Goal: Information Seeking & Learning: Learn about a topic

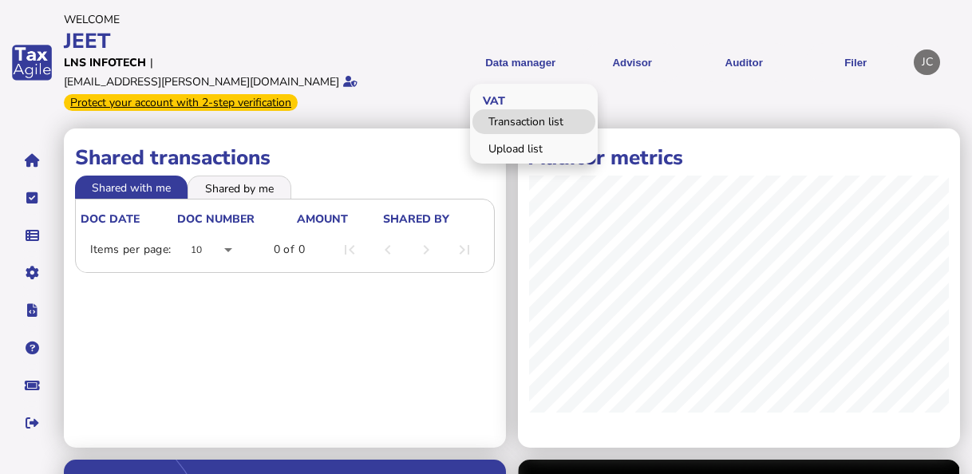
click at [510, 109] on link "Transaction list" at bounding box center [533, 121] width 123 height 25
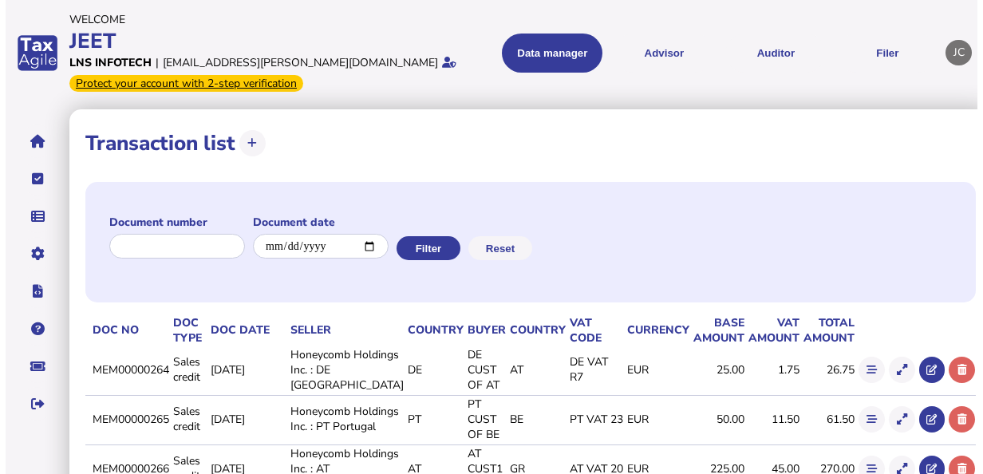
scroll to position [80, 0]
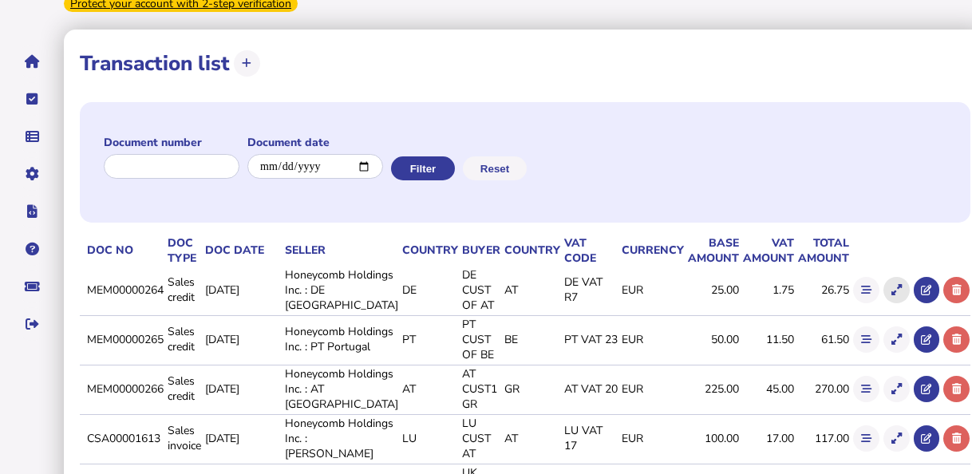
click at [891, 295] on icon at bounding box center [896, 290] width 10 height 10
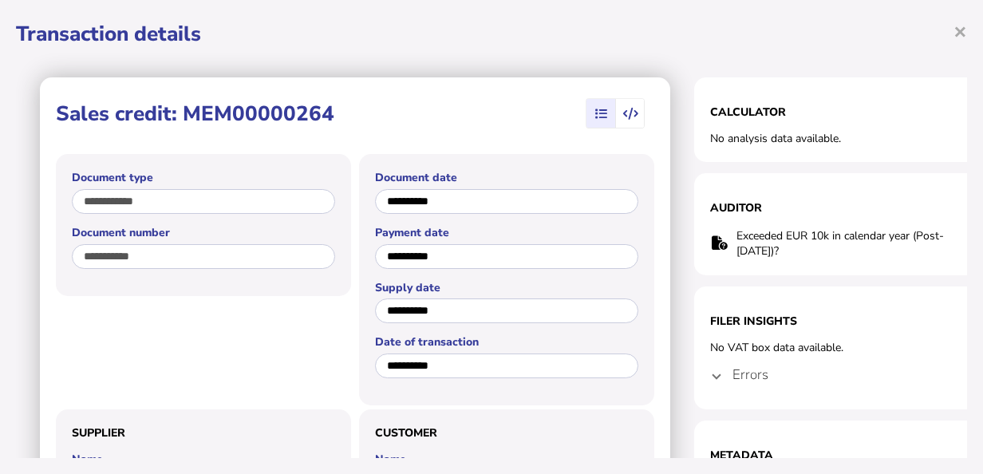
click at [720, 374] on span at bounding box center [716, 374] width 6 height 15
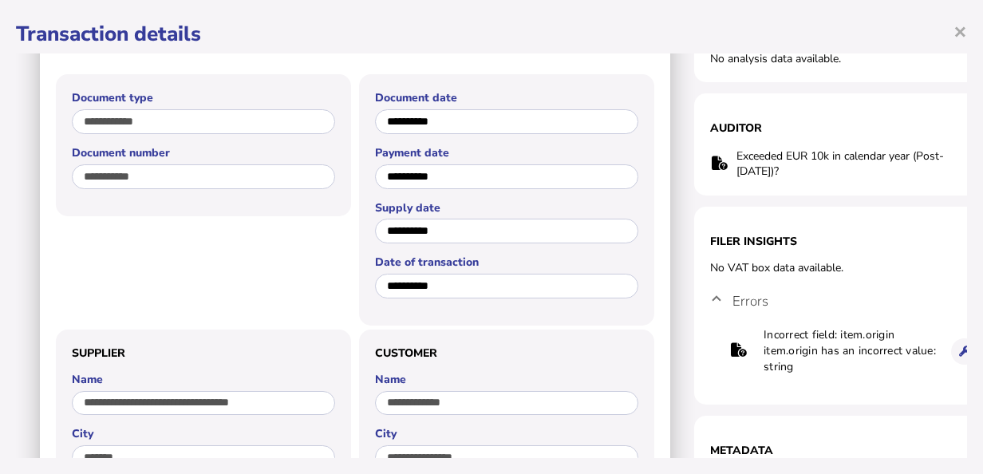
click at [712, 266] on div "No VAT box data available." at bounding box center [853, 267] width 287 height 15
drag, startPoint x: 764, startPoint y: 330, endPoint x: 833, endPoint y: 366, distance: 77.4
click at [833, 366] on td "Incorrect field: item.origin item.origin has an incorrect value: string" at bounding box center [850, 350] width 174 height 49
copy td "Incorrect field: item.origin item.origin has an incorrect value: string"
drag, startPoint x: 712, startPoint y: 267, endPoint x: 866, endPoint y: 262, distance: 153.3
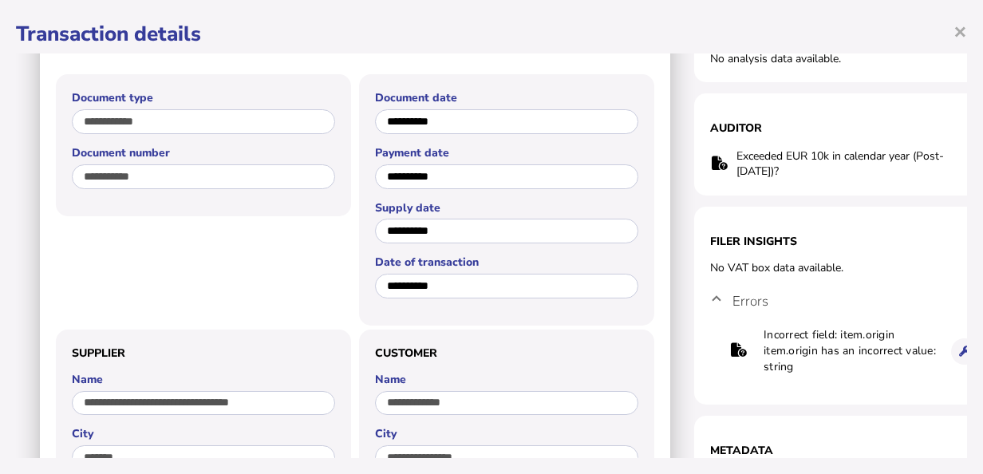
click at [866, 262] on div "No VAT box data available." at bounding box center [853, 267] width 287 height 15
copy div "No VAT box data available."
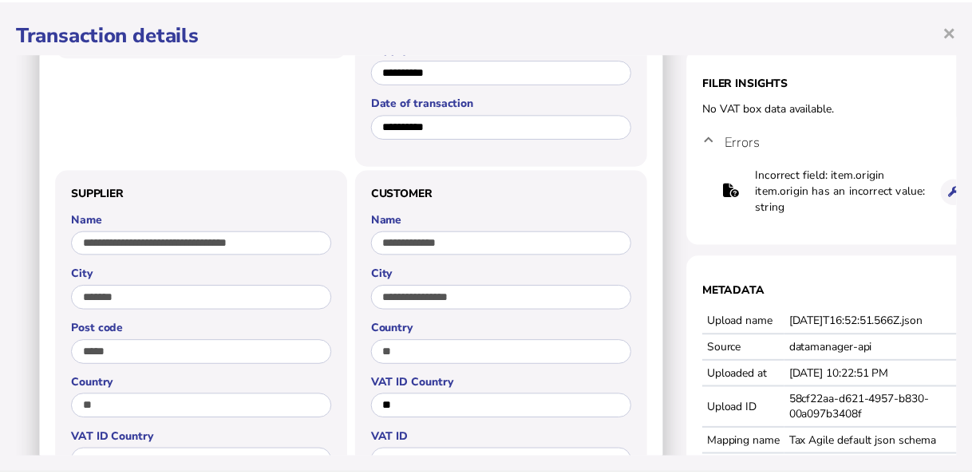
scroll to position [0, 0]
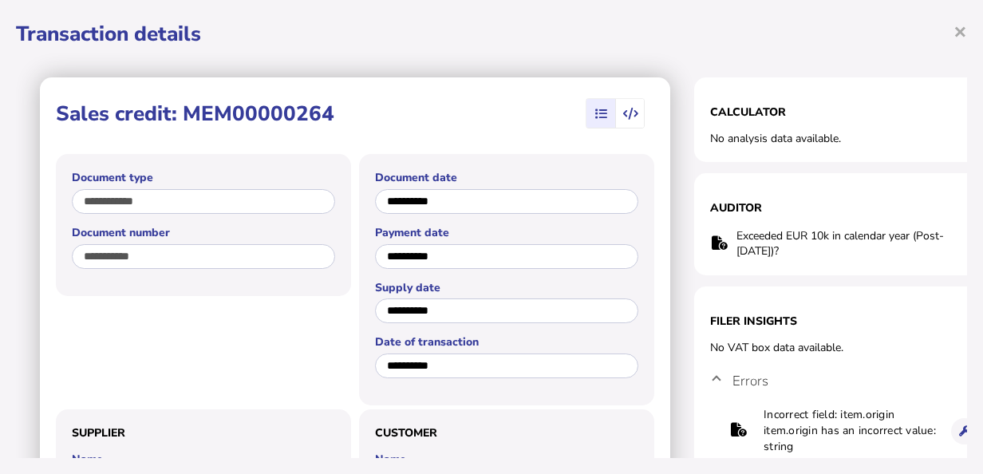
click at [620, 120] on span "button" at bounding box center [631, 113] width 30 height 29
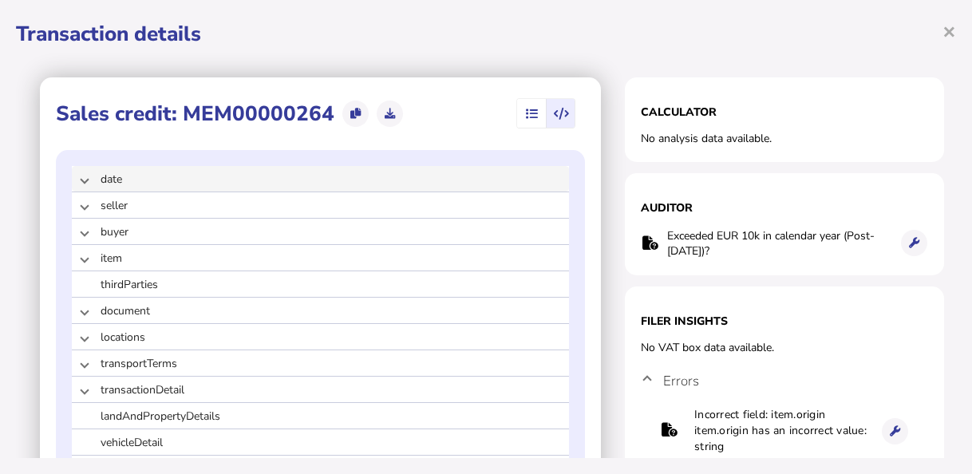
click at [77, 179] on mat-expansion-panel-header "date" at bounding box center [320, 179] width 497 height 26
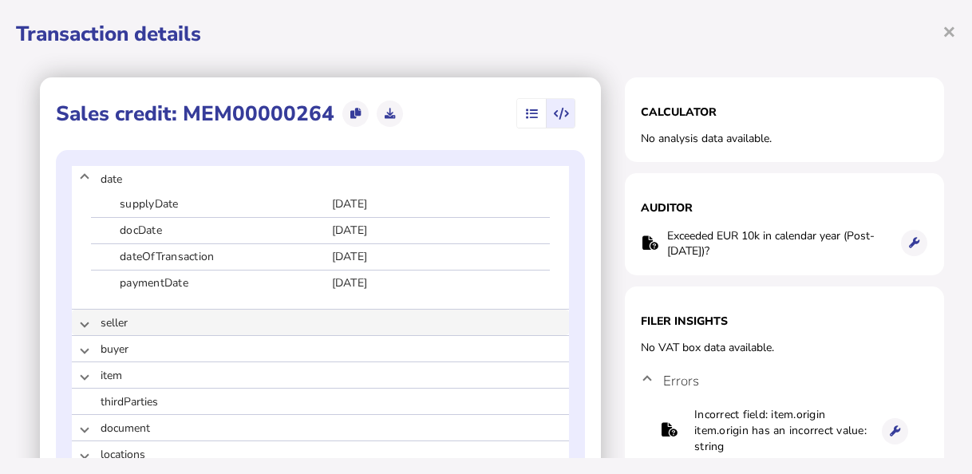
click at [84, 326] on span at bounding box center [84, 322] width 6 height 15
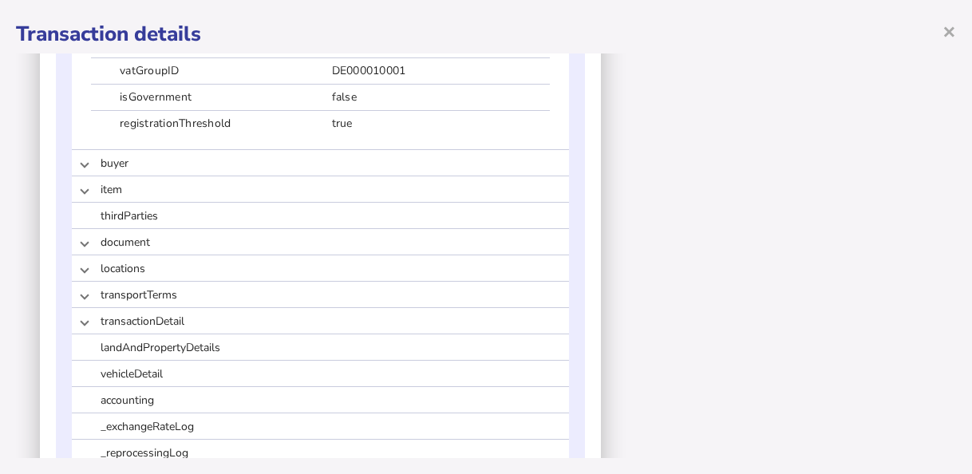
scroll to position [1436, 0]
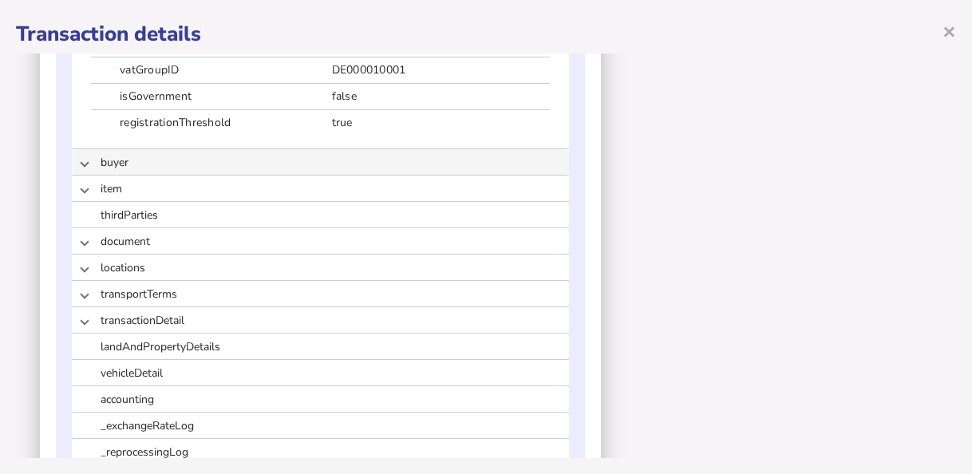
click at [87, 160] on span at bounding box center [84, 162] width 6 height 15
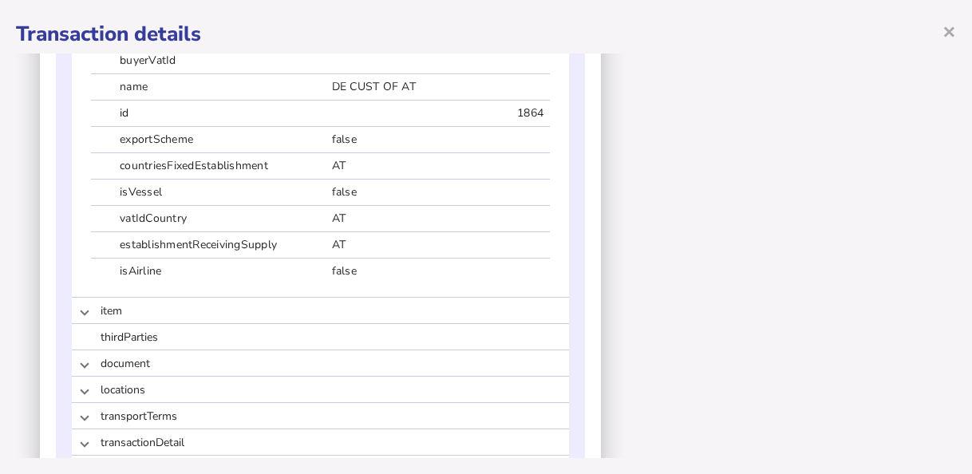
scroll to position [1835, 0]
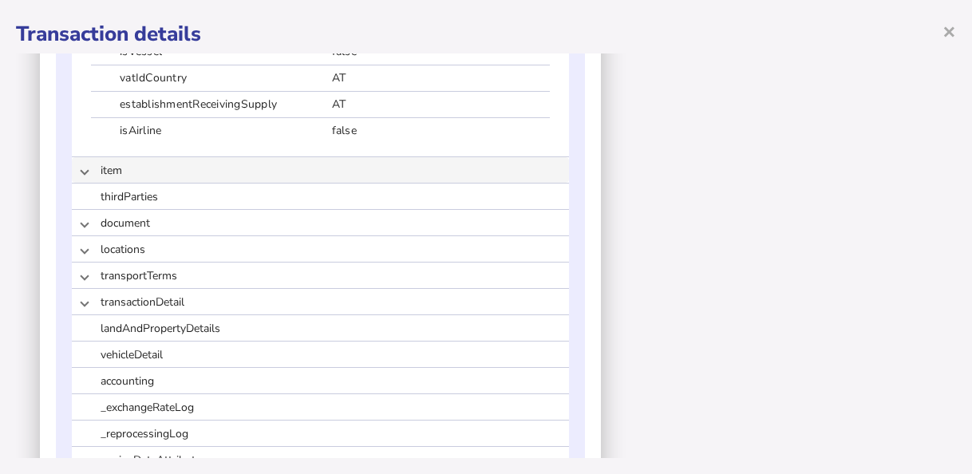
click at [85, 169] on span at bounding box center [84, 170] width 6 height 15
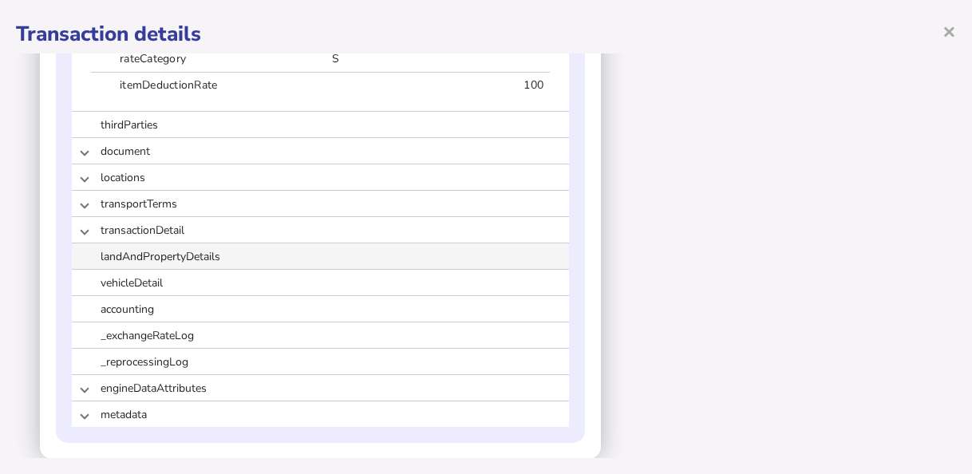
scroll to position [2233, 0]
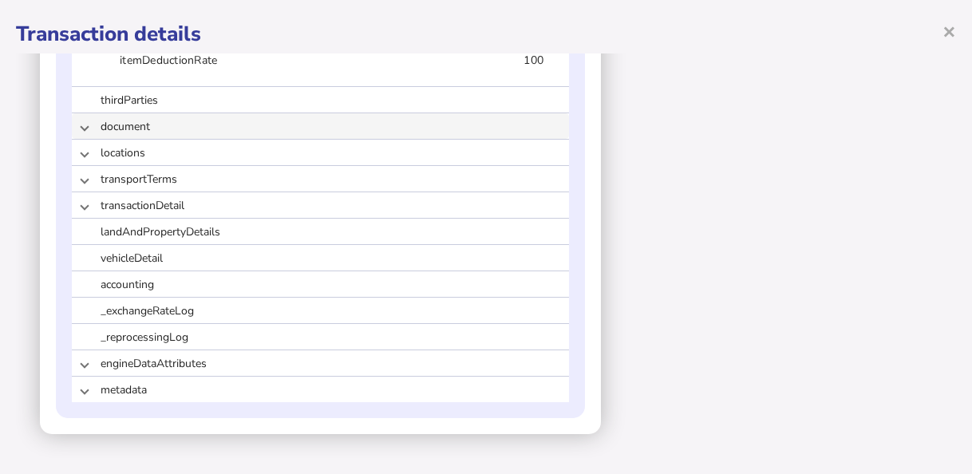
click at [89, 124] on mat-expansion-panel-header "document" at bounding box center [320, 126] width 497 height 26
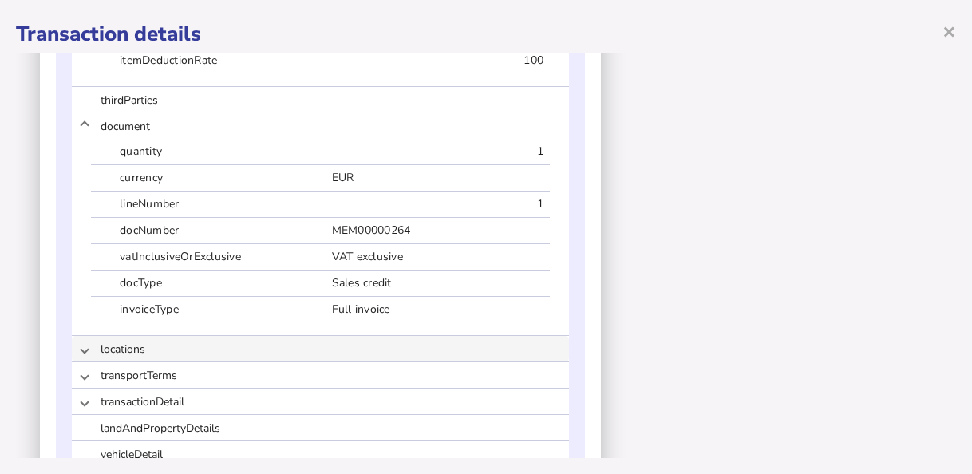
click at [88, 349] on span at bounding box center [84, 348] width 6 height 15
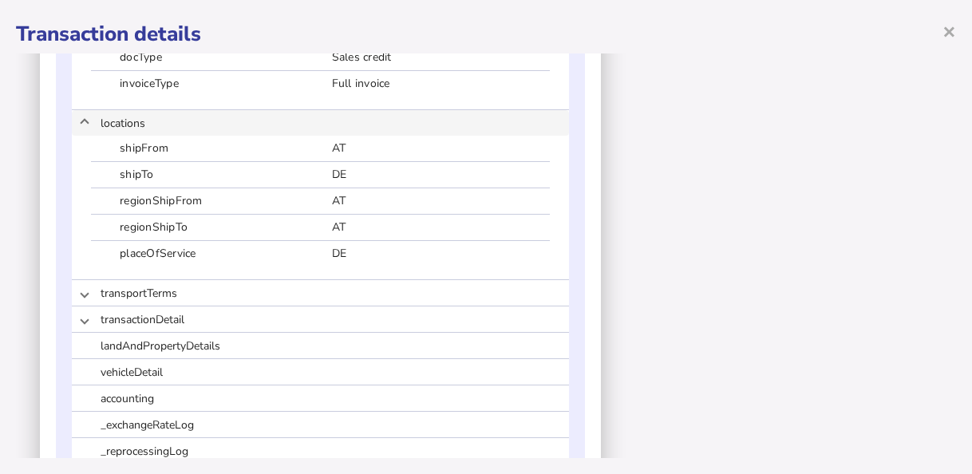
scroll to position [2473, 0]
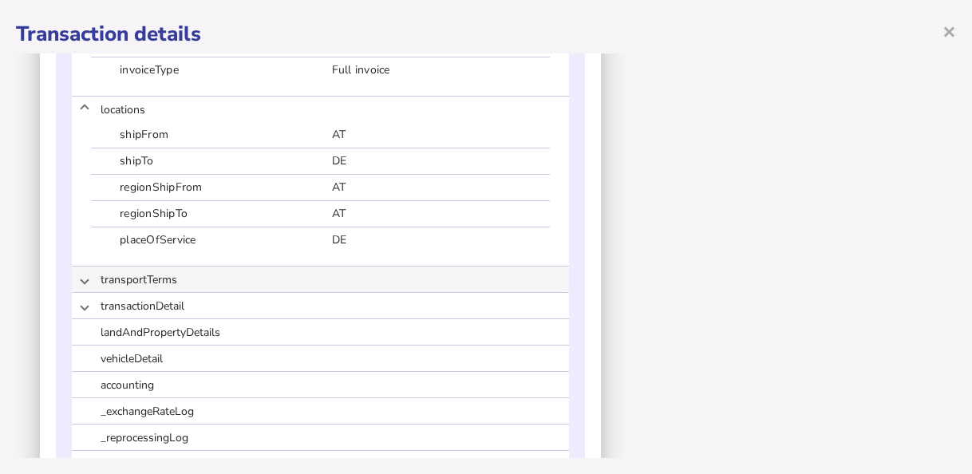
click at [84, 278] on span at bounding box center [84, 279] width 6 height 15
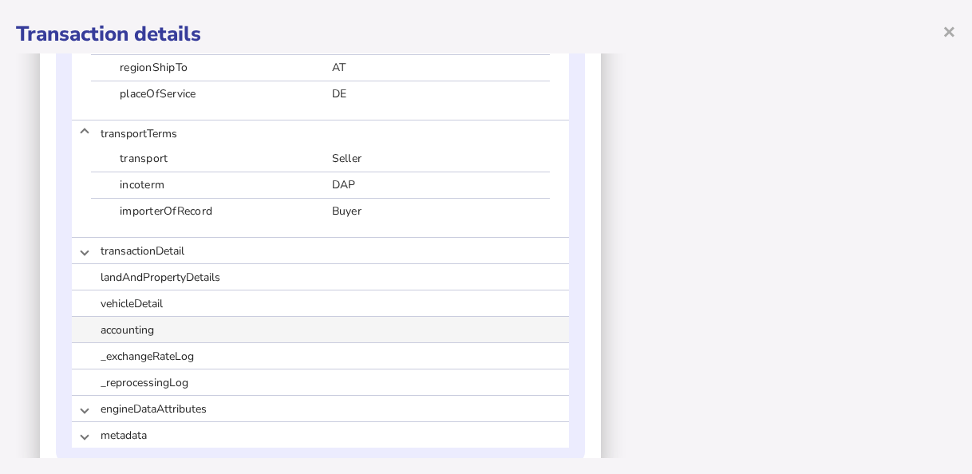
scroll to position [2664, 0]
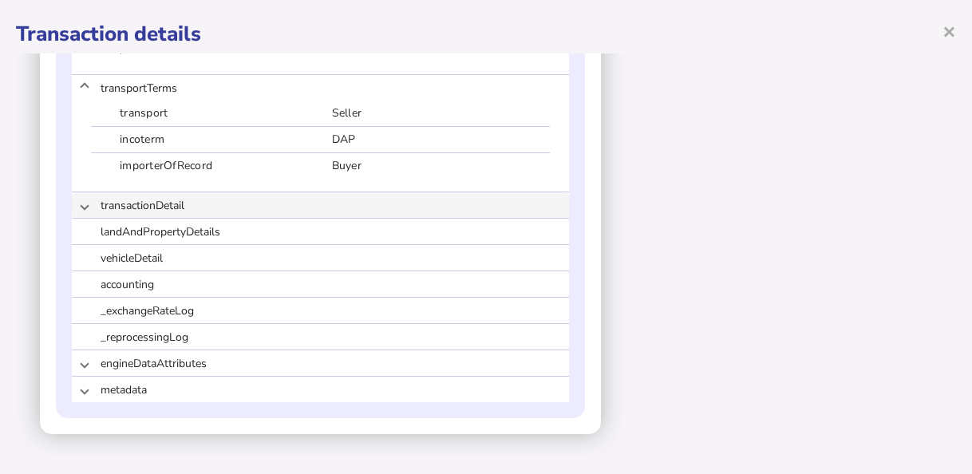
click at [83, 207] on span at bounding box center [84, 205] width 6 height 15
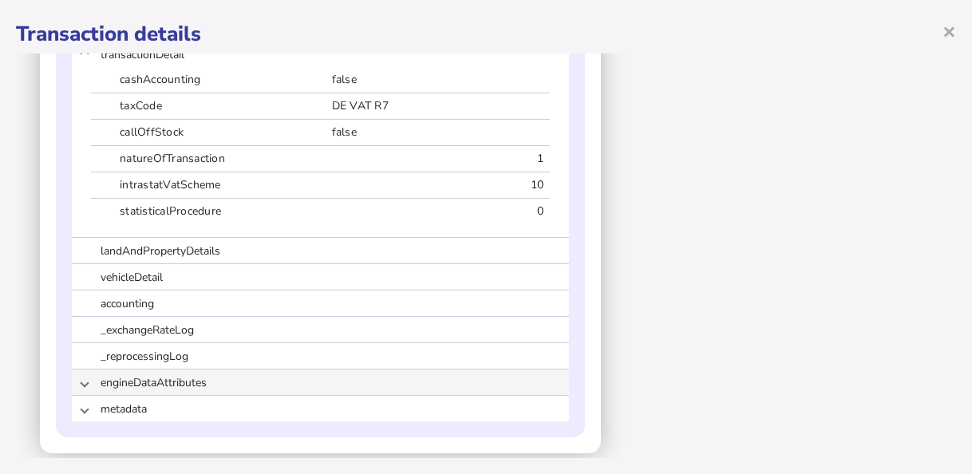
scroll to position [2834, 0]
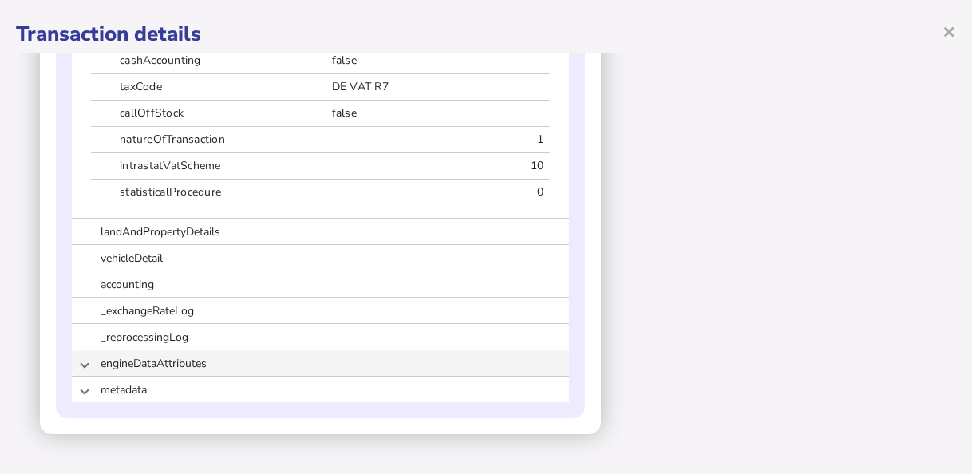
click at [85, 365] on span at bounding box center [84, 363] width 6 height 15
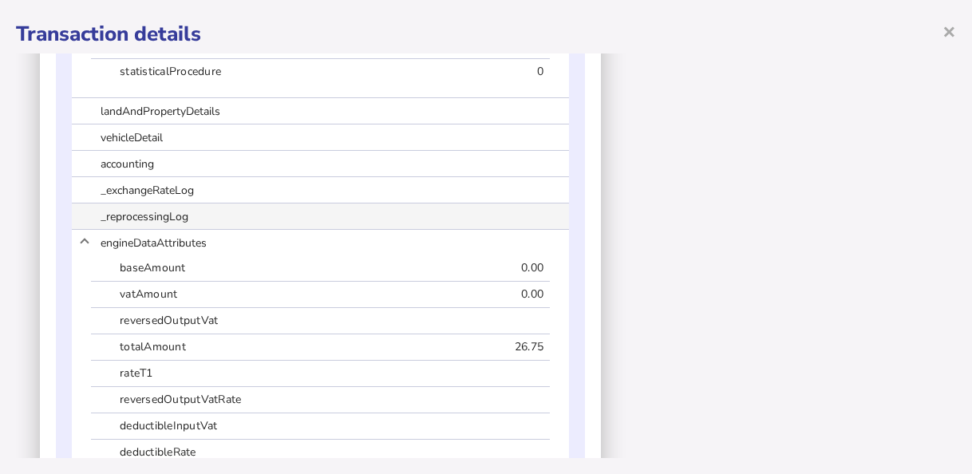
scroll to position [3057, 0]
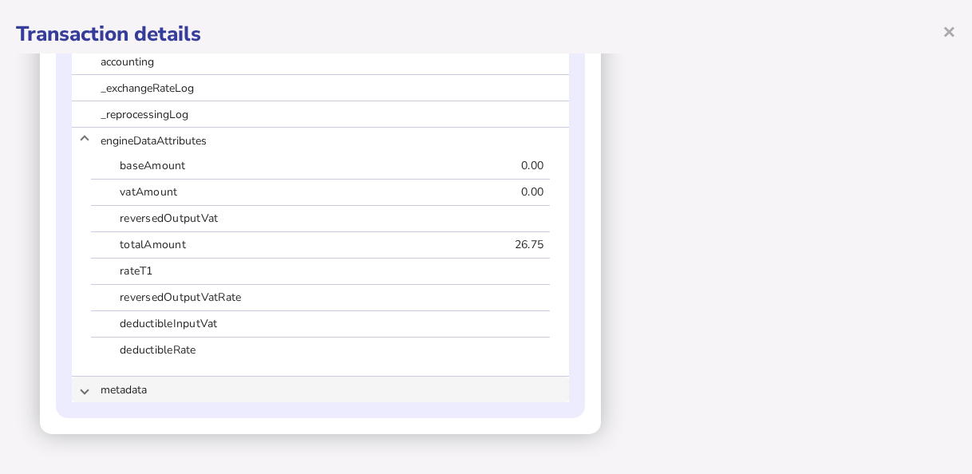
click at [89, 397] on mat-expansion-panel-header "metadata" at bounding box center [320, 390] width 497 height 26
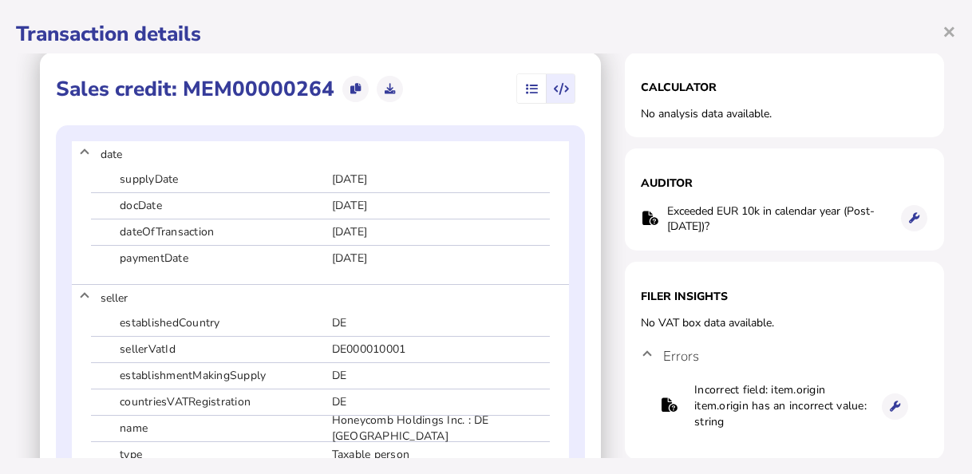
scroll to position [0, 0]
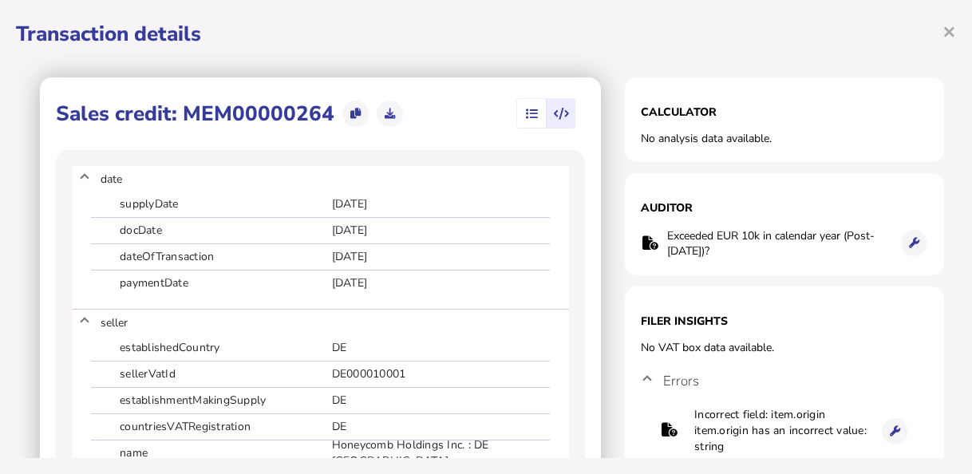
drag, startPoint x: 630, startPoint y: 207, endPoint x: 669, endPoint y: 207, distance: 39.1
click at [662, 207] on h1 "Auditor" at bounding box center [784, 207] width 287 height 15
click at [683, 204] on h1 "Auditor" at bounding box center [784, 207] width 287 height 15
drag, startPoint x: 683, startPoint y: 206, endPoint x: 620, endPoint y: 210, distance: 63.2
click at [625, 210] on section "Auditor Exceeded EUR 10k in calendar year (Post-[DATE])? × OK Cancel" at bounding box center [784, 224] width 319 height 102
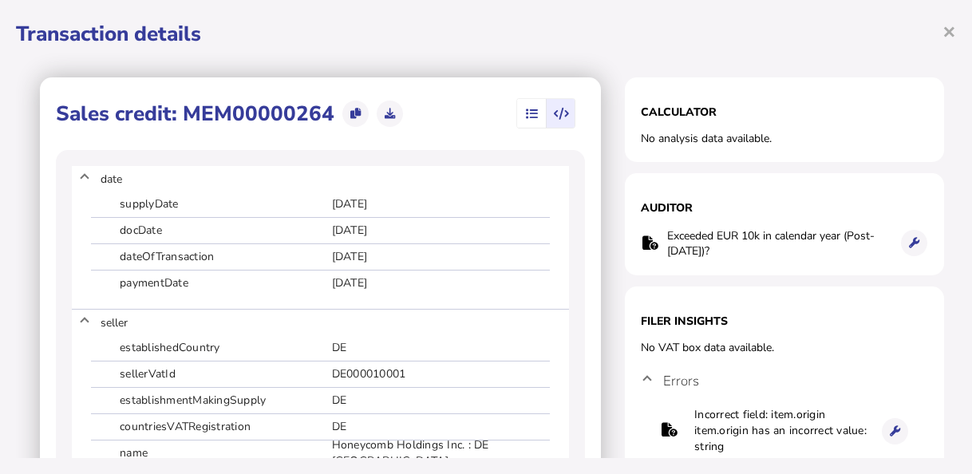
copy h1 "Auditor"
drag, startPoint x: 655, startPoint y: 238, endPoint x: 701, endPoint y: 250, distance: 47.8
click at [701, 250] on td "Exceeded EUR 10k in calendar year (Post-[DATE])?" at bounding box center [777, 243] width 222 height 33
copy td "Exceeded EUR 10k in calendar year (Post-[DATE])?"
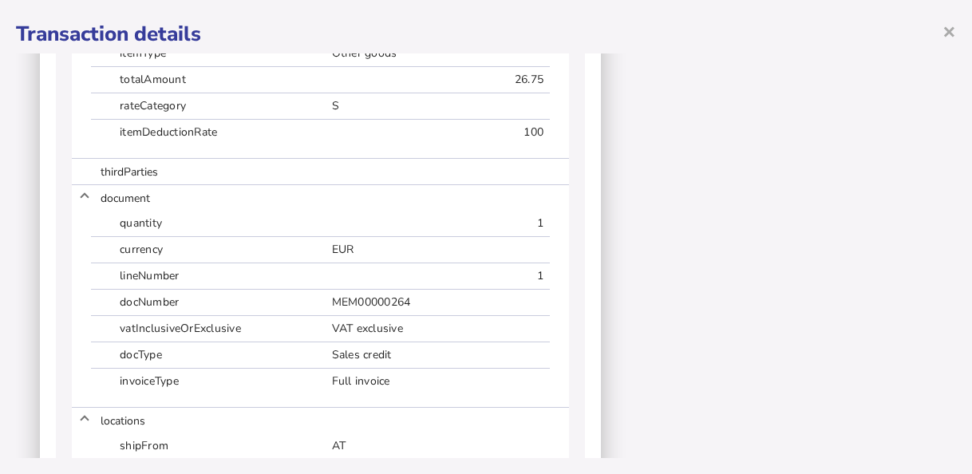
scroll to position [1915, 0]
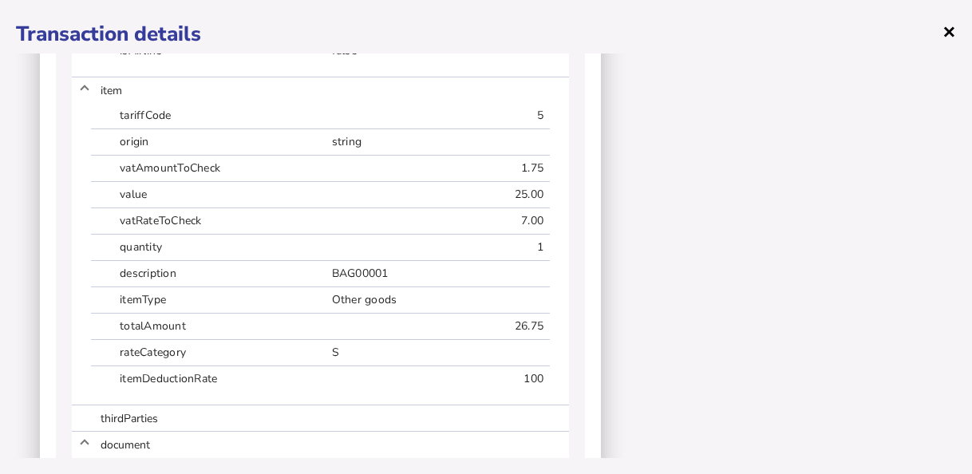
click at [954, 28] on span "×" at bounding box center [949, 31] width 14 height 30
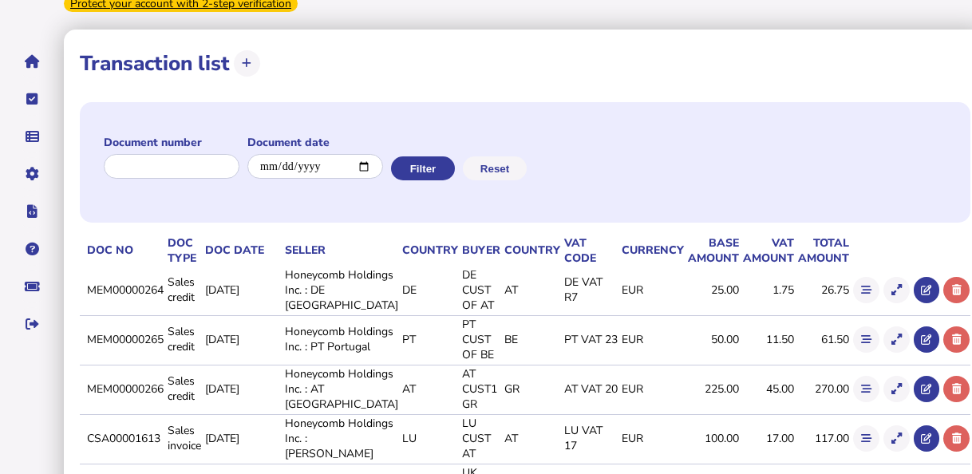
scroll to position [160, 0]
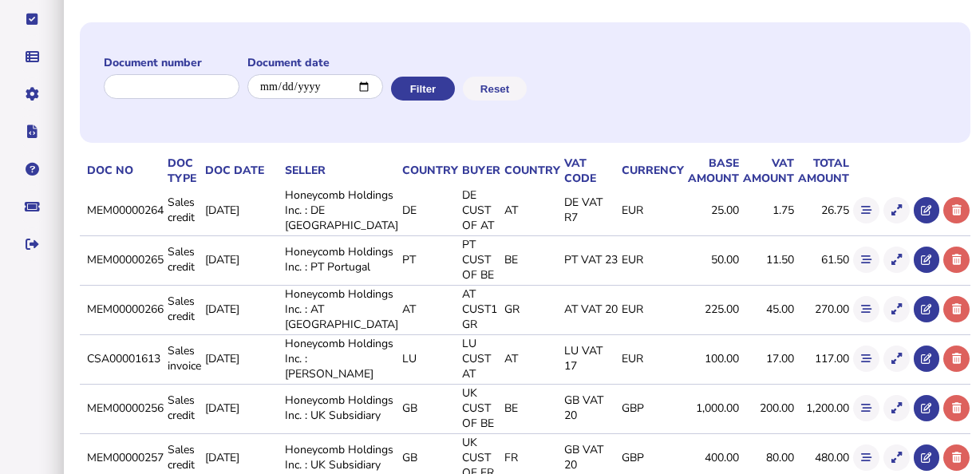
drag, startPoint x: 107, startPoint y: 211, endPoint x: 191, endPoint y: 211, distance: 84.6
click at [191, 211] on tr "MEM00000264 Sales credit [DATE] Honeycomb Holdings Inc. : DE [GEOGRAPHIC_DATA] …" at bounding box center [525, 210] width 890 height 47
copy tr "MEM00000264"
drag, startPoint x: 114, startPoint y: 277, endPoint x: 192, endPoint y: 274, distance: 78.2
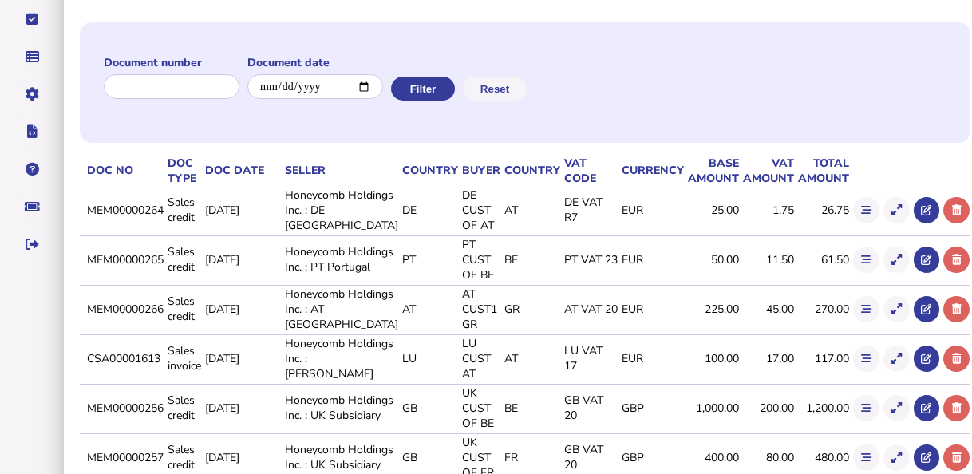
click at [192, 274] on tr "MEM00000265 Sales credit [DATE] Honeycomb Holdings Inc. : PT Portugal PT PT CUS…" at bounding box center [525, 259] width 890 height 48
copy td "MEM00000265"
click at [891, 265] on icon at bounding box center [896, 260] width 10 height 10
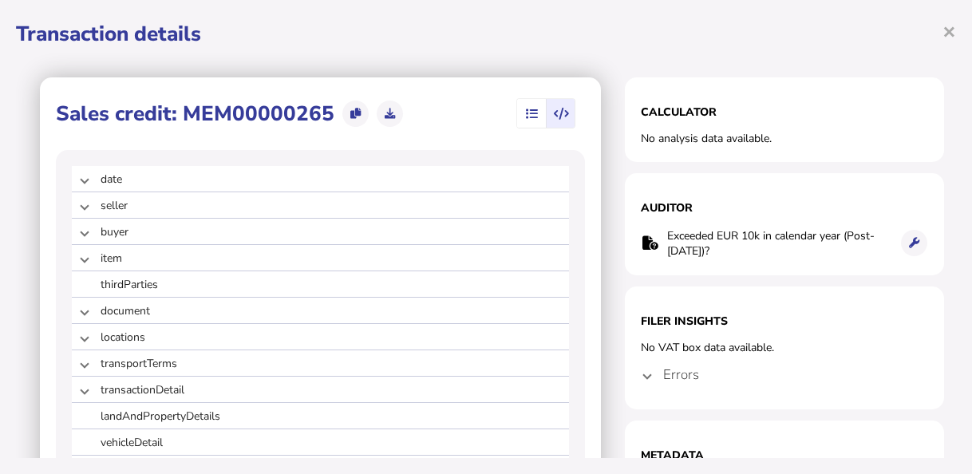
drag, startPoint x: 764, startPoint y: 348, endPoint x: 622, endPoint y: 351, distance: 141.3
click at [625, 351] on section "Filer Insights No VAT box data available. Errors Incorrect field: item.origin i…" at bounding box center [784, 347] width 319 height 123
copy div "No VAT box data available."
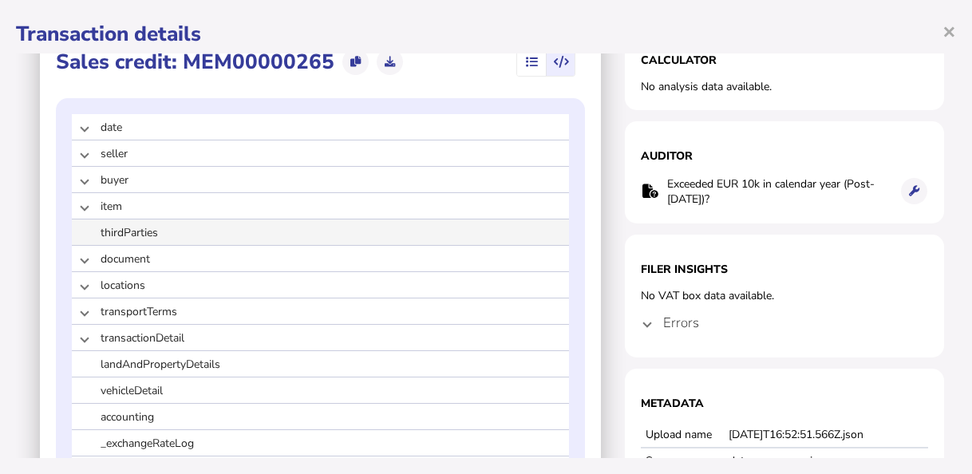
scroll to position [80, 0]
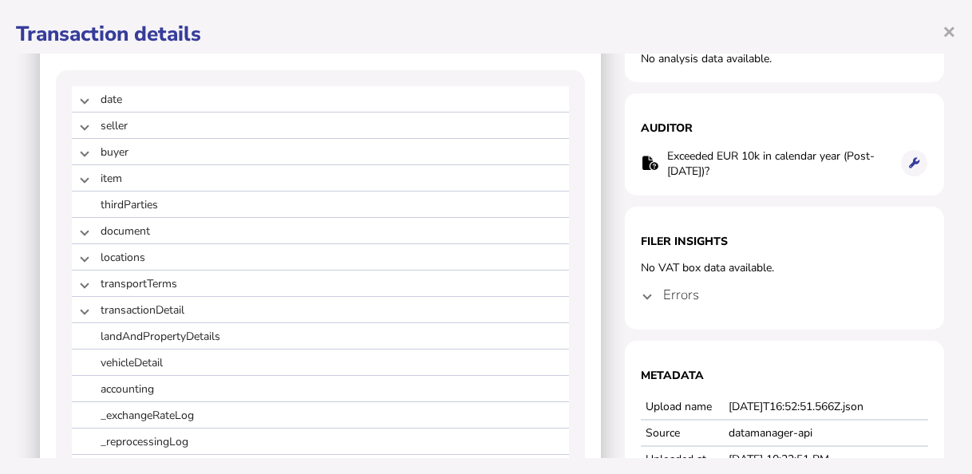
click at [644, 301] on span at bounding box center [647, 294] width 6 height 15
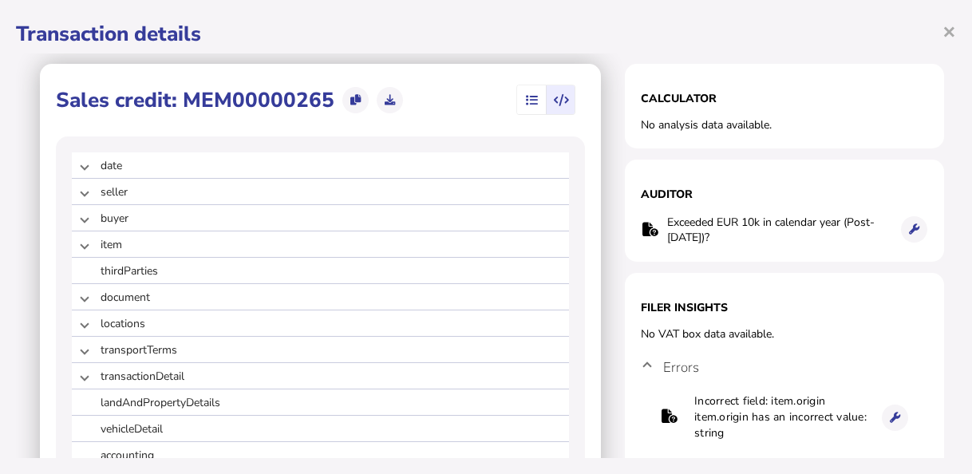
scroll to position [0, 0]
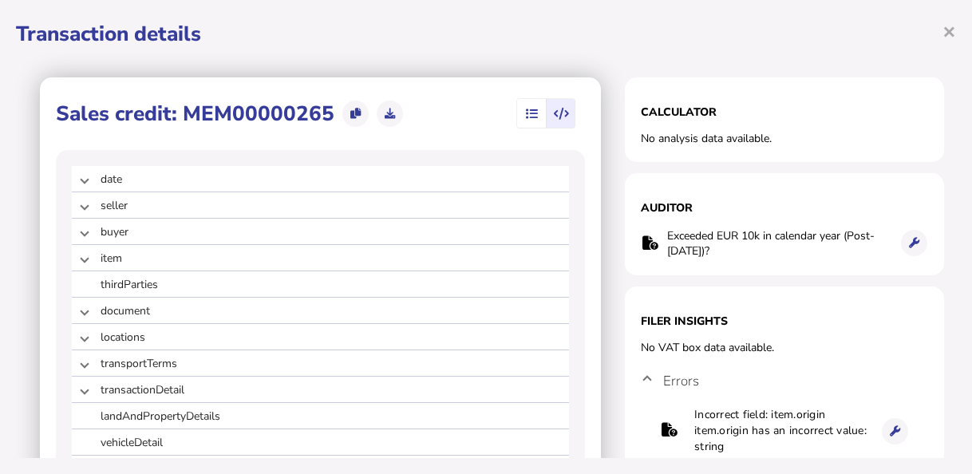
click at [526, 114] on icon "button" at bounding box center [532, 114] width 12 height 1
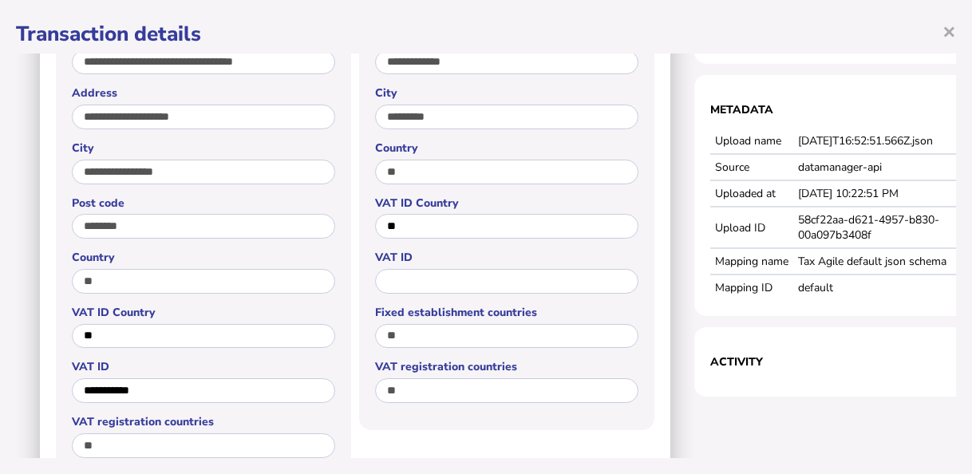
scroll to position [291, 0]
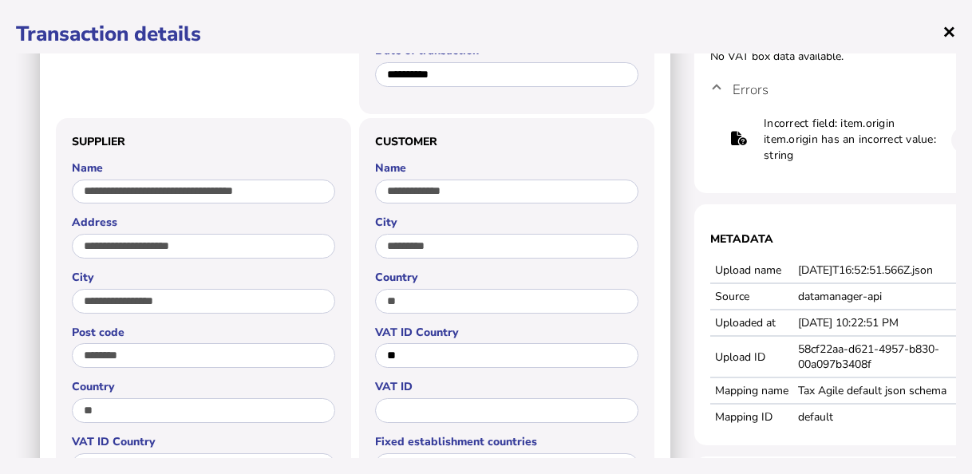
click at [947, 29] on span "×" at bounding box center [949, 31] width 14 height 30
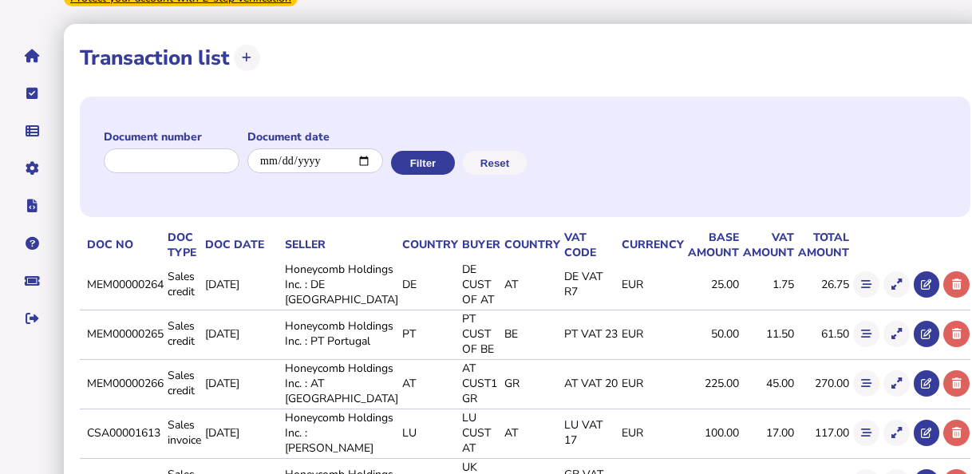
scroll to position [160, 0]
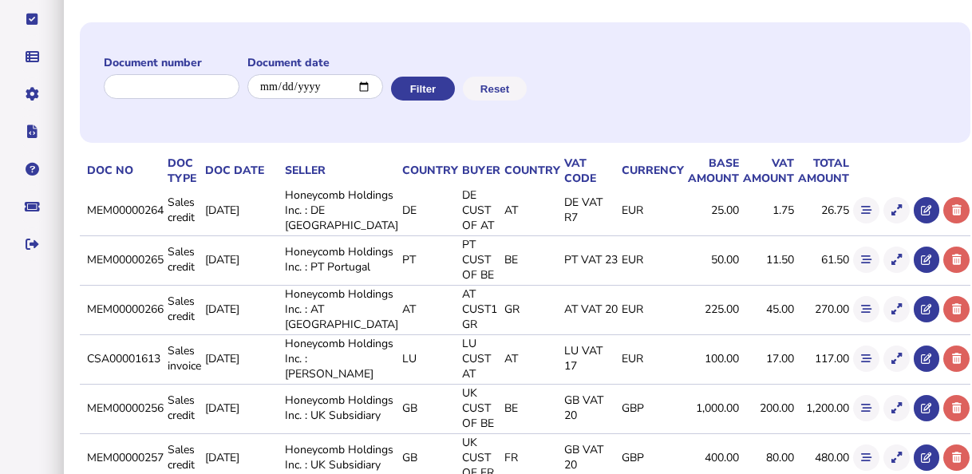
drag, startPoint x: 111, startPoint y: 345, endPoint x: 190, endPoint y: 345, distance: 79.0
click at [164, 333] on td "MEM00000266" at bounding box center [124, 309] width 81 height 48
copy td "MEM00000266"
click at [891, 314] on icon at bounding box center [896, 309] width 10 height 10
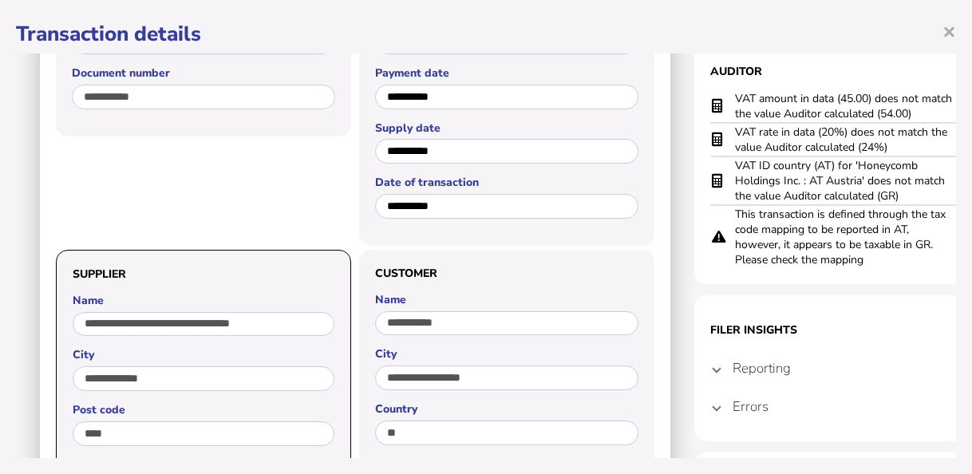
drag, startPoint x: 906, startPoint y: 198, endPoint x: 712, endPoint y: 182, distance: 194.5
click at [712, 182] on tr "VAT ID country (AT) for 'Honeycomb Holdings Inc. : AT Austria' does not match t…" at bounding box center [853, 180] width 287 height 49
copy tr "VAT ID country (AT) for 'Honeycomb Holdings Inc. : AT Austria' does not match t…"
drag, startPoint x: 894, startPoint y: 146, endPoint x: 736, endPoint y: 136, distance: 159.1
click at [736, 136] on td "VAT rate in data (20%) does not match the value Auditor calculated (24%)" at bounding box center [845, 140] width 223 height 34
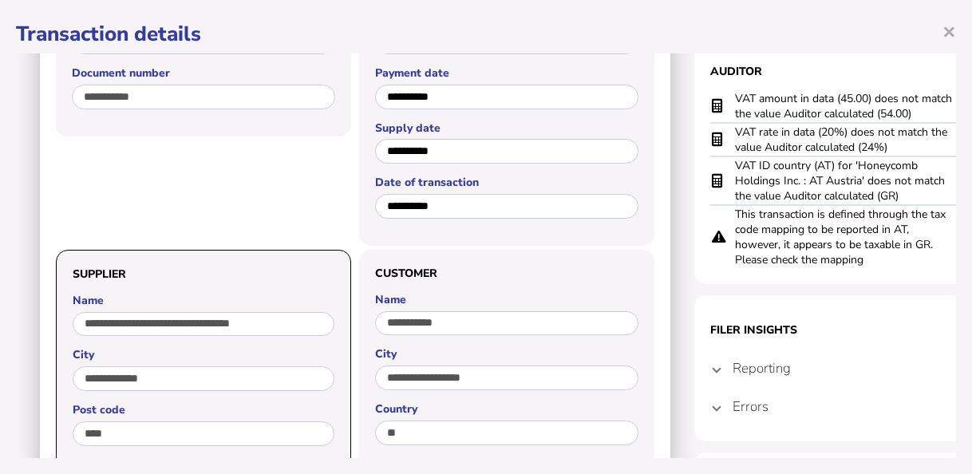
drag, startPoint x: 917, startPoint y: 111, endPoint x: 734, endPoint y: 101, distance: 183.0
click at [734, 101] on td "VAT amount in data (45.00) does not match the value Auditor calculated (54.00)" at bounding box center [845, 106] width 223 height 33
click at [718, 406] on span at bounding box center [716, 406] width 6 height 15
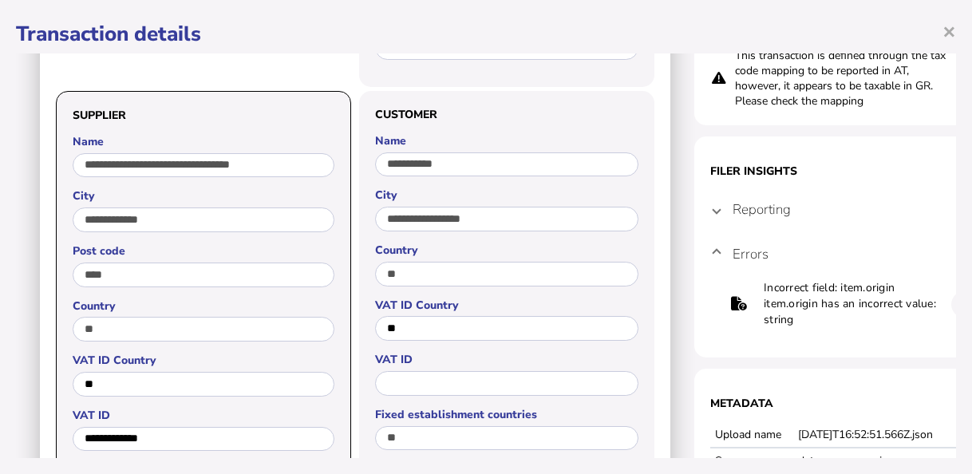
scroll to position [319, 0]
click at [742, 207] on h4 "Reporting" at bounding box center [761, 208] width 58 height 18
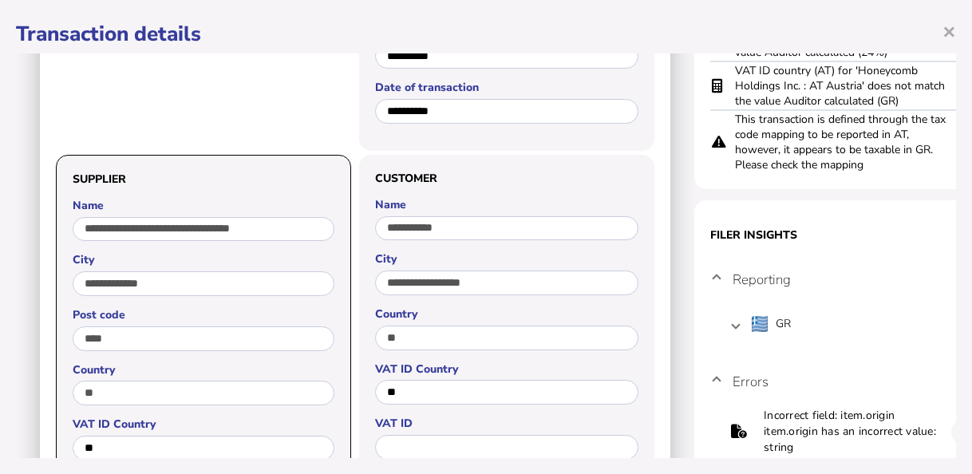
scroll to position [168, 0]
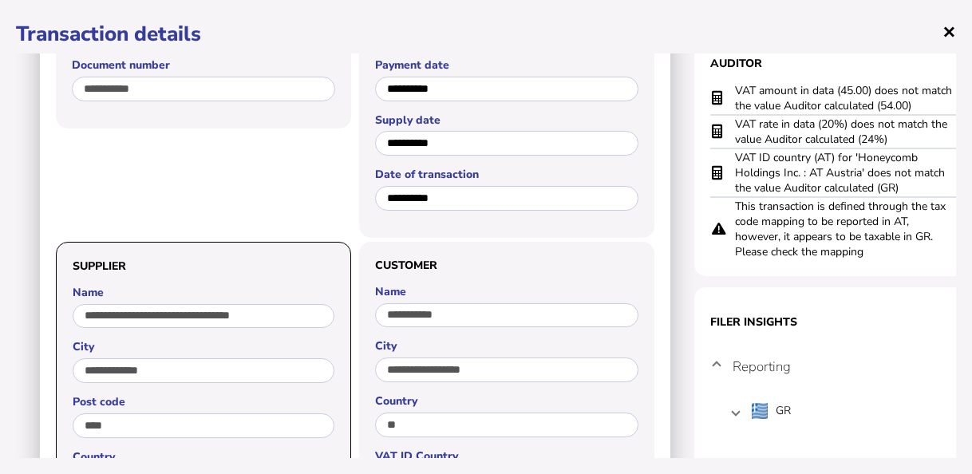
click at [945, 34] on span "×" at bounding box center [949, 31] width 14 height 30
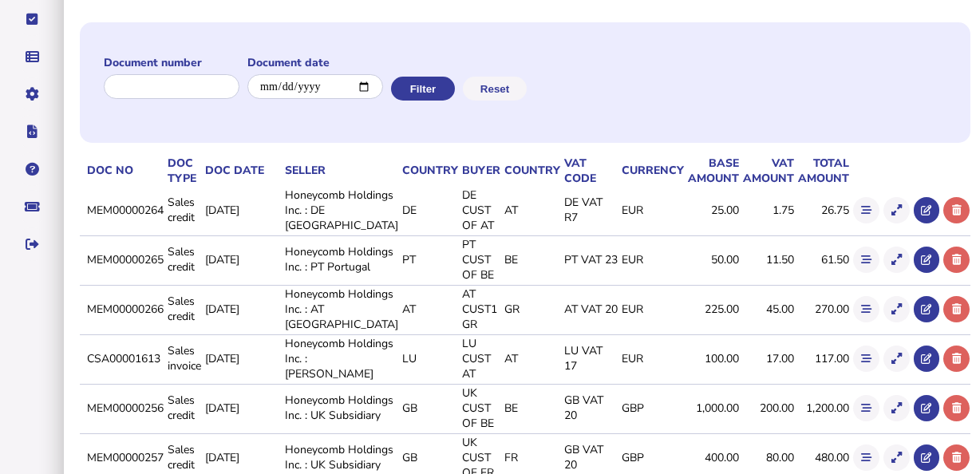
click at [112, 382] on td "CSA00001613" at bounding box center [124, 358] width 81 height 48
drag, startPoint x: 112, startPoint y: 408, endPoint x: 156, endPoint y: 403, distance: 44.9
click at [156, 382] on td "CSA00001613" at bounding box center [124, 358] width 81 height 48
click at [921, 364] on icon at bounding box center [926, 358] width 10 height 10
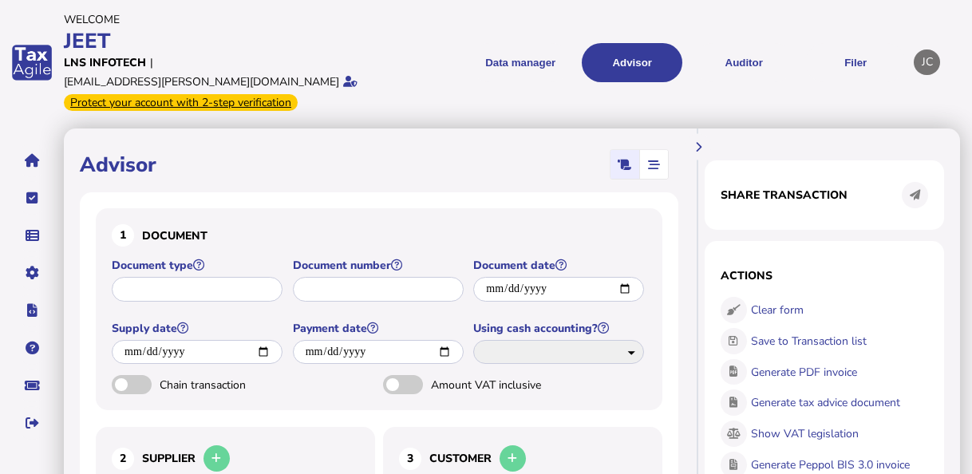
type input "**********"
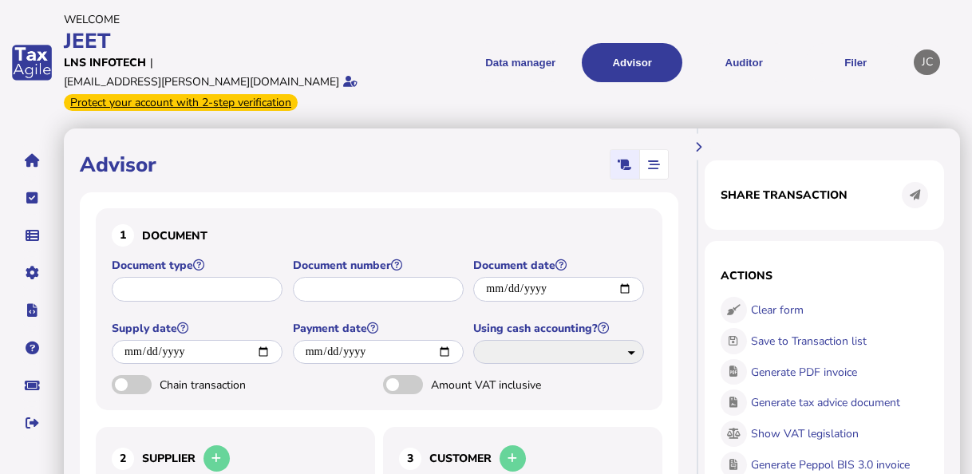
select select "*****"
select select "**"
type input "**"
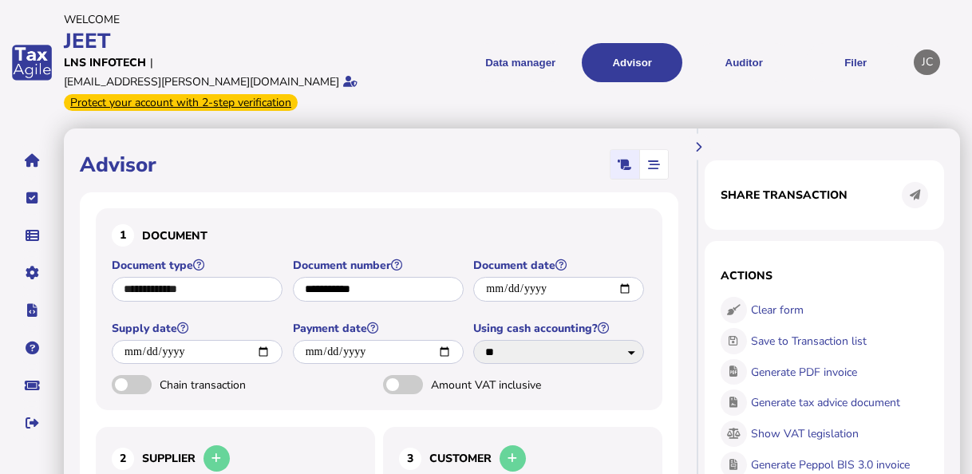
type input "**"
select select "**"
type input "**"
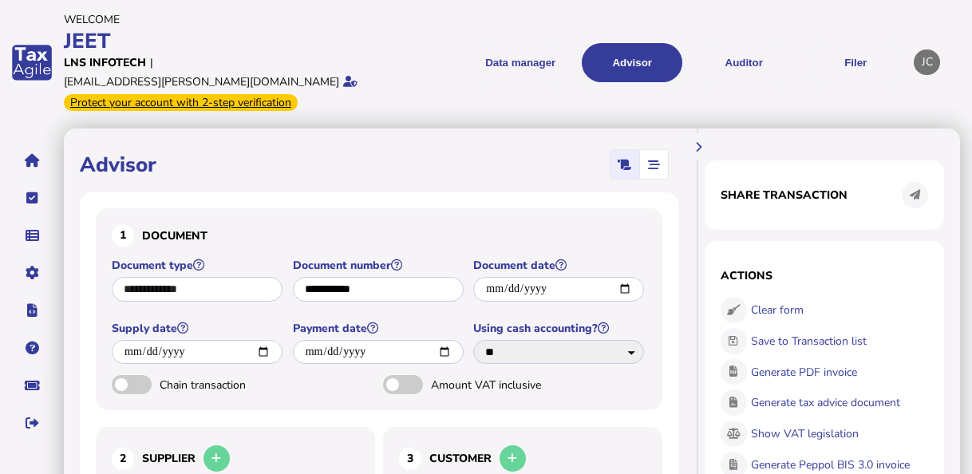
type input "**"
type input "**********"
type input "*"
type input "***"
type input "******"
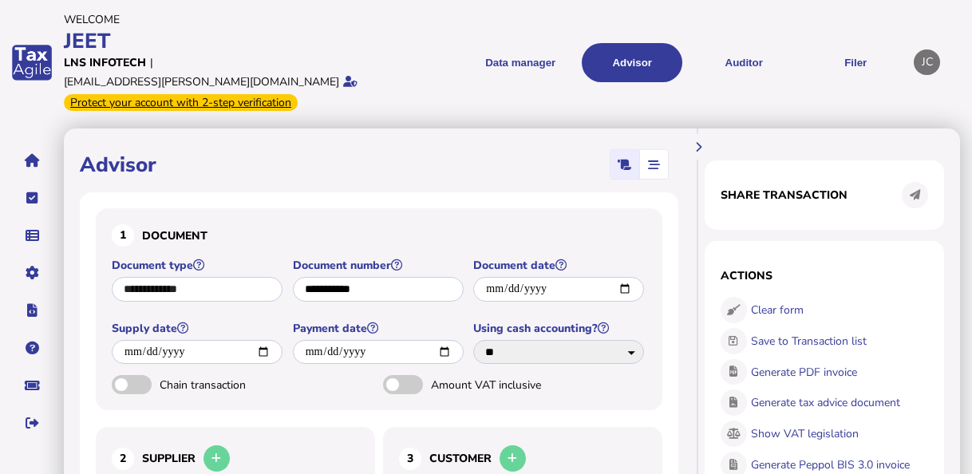
type input "**********"
select select "**********"
select select "**"
select select "**********"
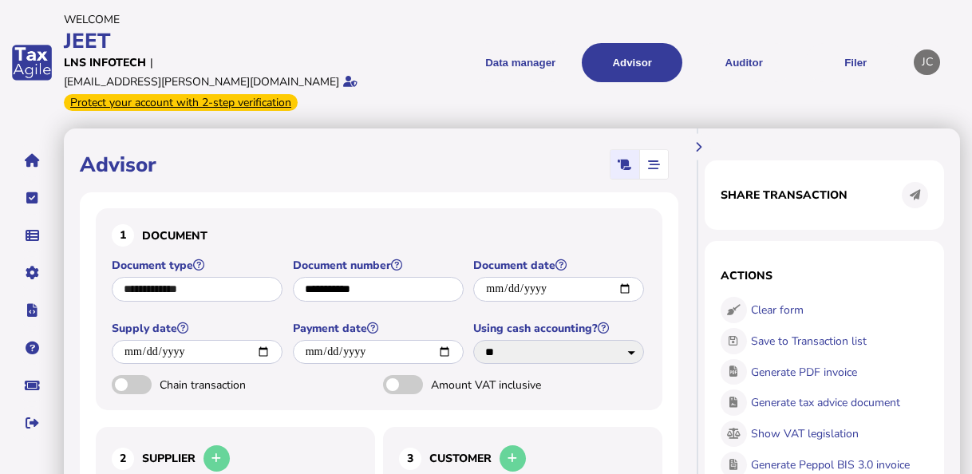
select select "**********"
select select "**"
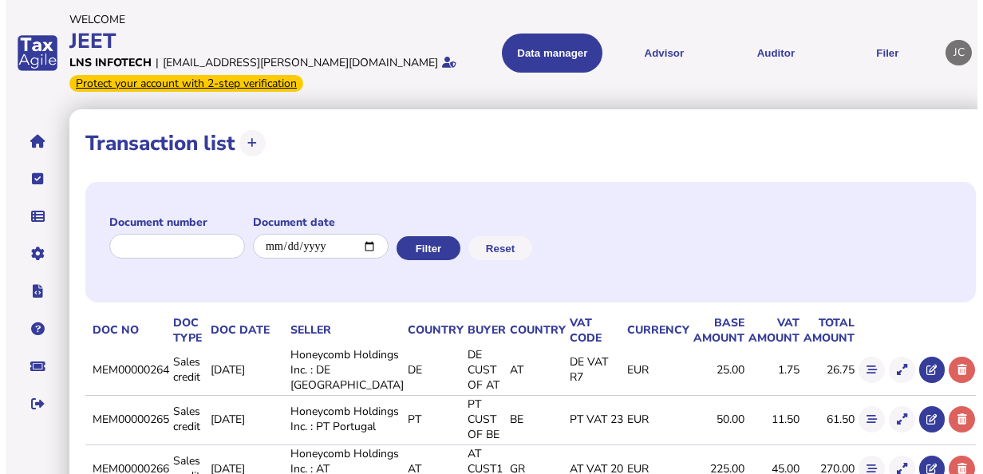
scroll to position [239, 0]
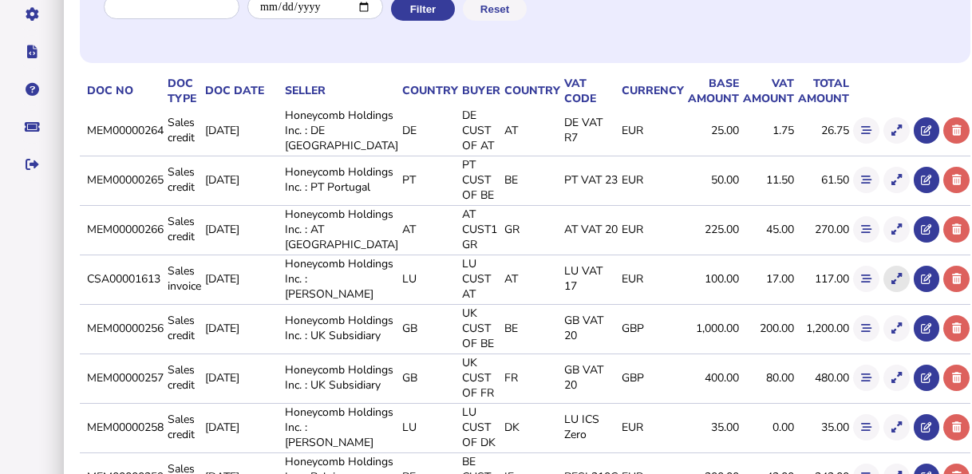
click at [891, 284] on icon at bounding box center [896, 279] width 10 height 10
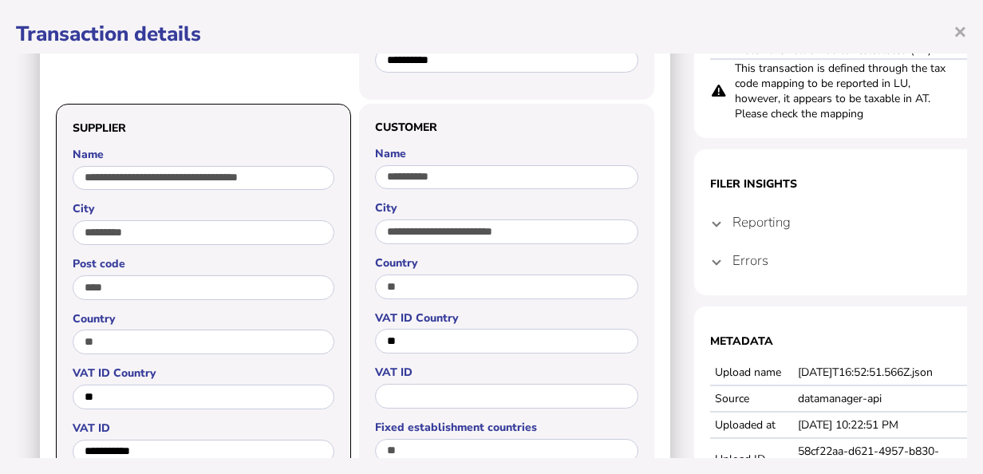
scroll to position [319, 0]
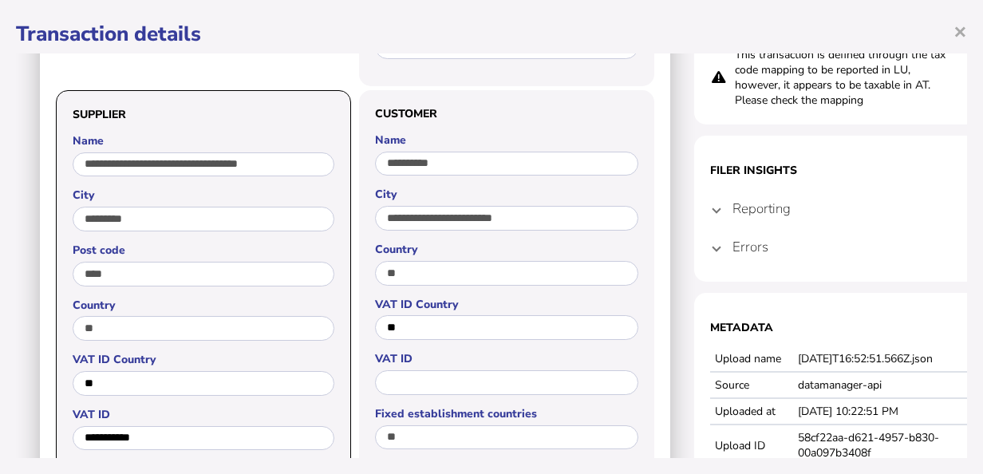
click at [724, 249] on mat-expansion-panel-header "Errors" at bounding box center [853, 246] width 287 height 38
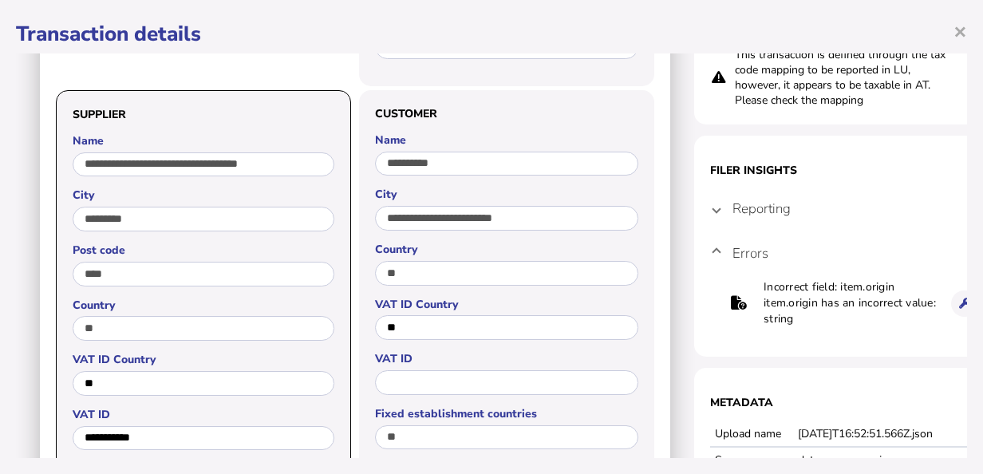
click at [732, 215] on h4 "Reporting" at bounding box center [761, 208] width 58 height 18
click at [732, 215] on mat-expansion-panel-header "Reporting" at bounding box center [853, 208] width 287 height 38
drag, startPoint x: 731, startPoint y: 214, endPoint x: 720, endPoint y: 207, distance: 13.3
click at [720, 207] on mat-expansion-panel-header "Reporting" at bounding box center [853, 208] width 287 height 38
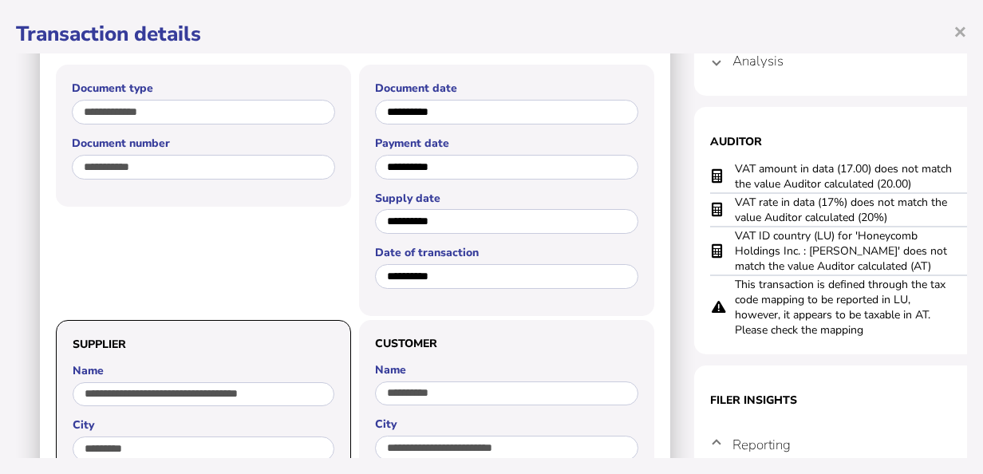
scroll to position [0, 0]
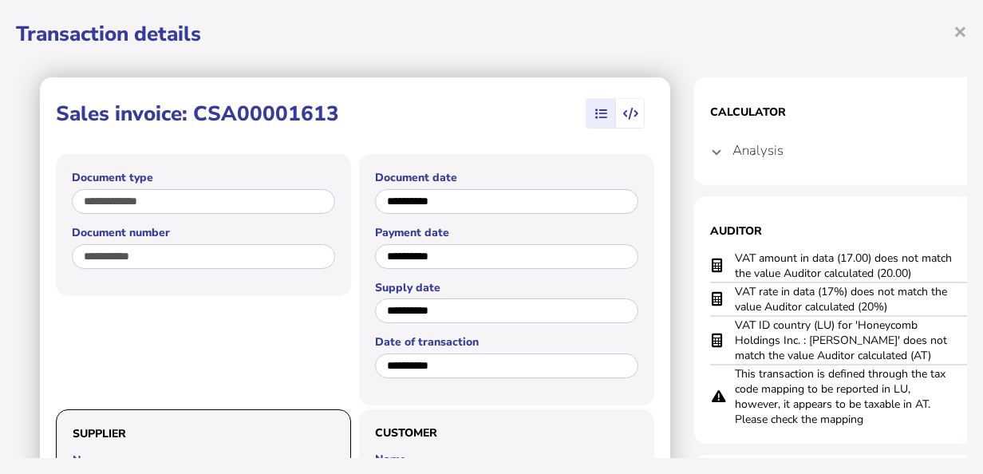
drag, startPoint x: 949, startPoint y: 351, endPoint x: 732, endPoint y: 326, distance: 218.4
click at [732, 326] on tr "VAT ID country (LU) for 'Honeycomb Holdings Inc. : [PERSON_NAME]' does not matc…" at bounding box center [853, 340] width 287 height 49
drag, startPoint x: 902, startPoint y: 302, endPoint x: 735, endPoint y: 295, distance: 166.9
click at [735, 295] on td "VAT rate in data (17%) does not match the value Auditor calculated (20%)" at bounding box center [845, 299] width 223 height 34
drag, startPoint x: 916, startPoint y: 275, endPoint x: 734, endPoint y: 262, distance: 182.4
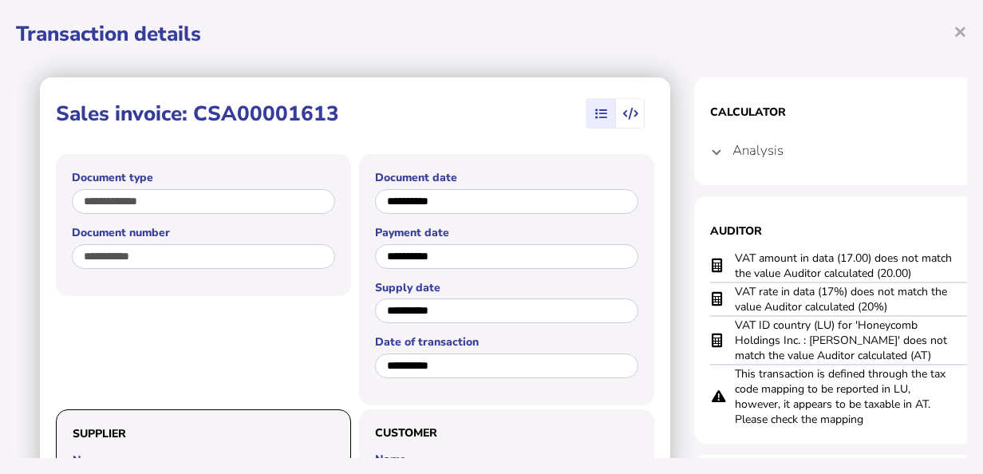
click at [734, 262] on td "VAT amount in data (17.00) does not match the value Auditor calculated (20.00)" at bounding box center [845, 266] width 223 height 33
click at [957, 29] on span "×" at bounding box center [960, 31] width 14 height 30
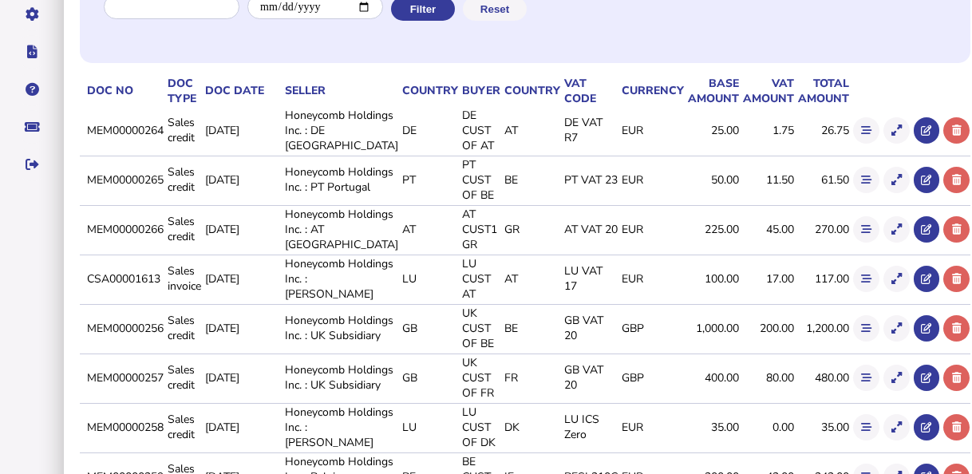
scroll to position [319, 0]
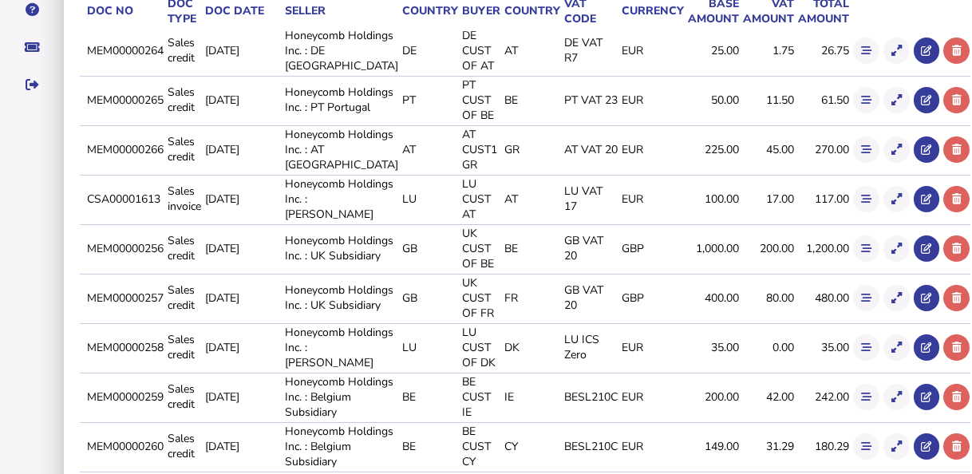
drag, startPoint x: 109, startPoint y: 316, endPoint x: 189, endPoint y: 318, distance: 79.8
click at [164, 272] on td "MEM00000256" at bounding box center [124, 248] width 81 height 48
click at [891, 254] on icon at bounding box center [896, 248] width 10 height 10
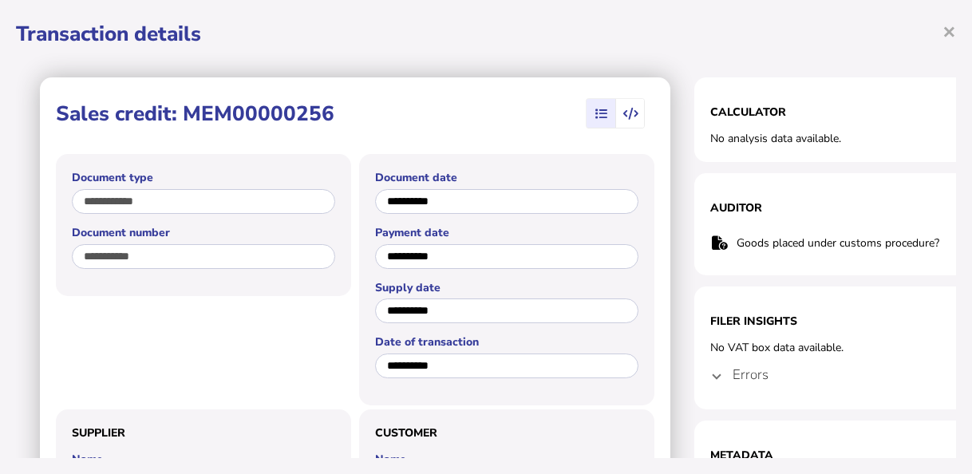
drag, startPoint x: 740, startPoint y: 242, endPoint x: 929, endPoint y: 244, distance: 188.3
click at [929, 244] on td "Goods placed under customs procedure?" at bounding box center [847, 243] width 222 height 33
drag, startPoint x: 929, startPoint y: 244, endPoint x: 856, endPoint y: 270, distance: 77.0
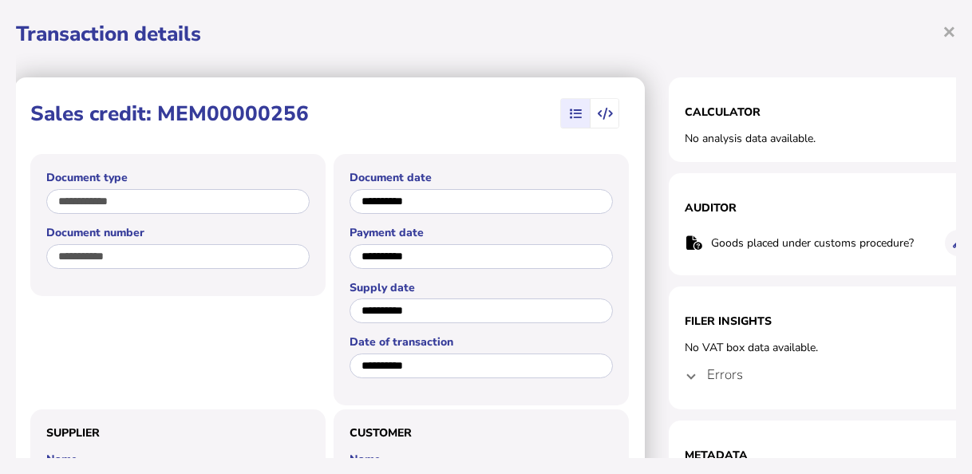
scroll to position [0, 69]
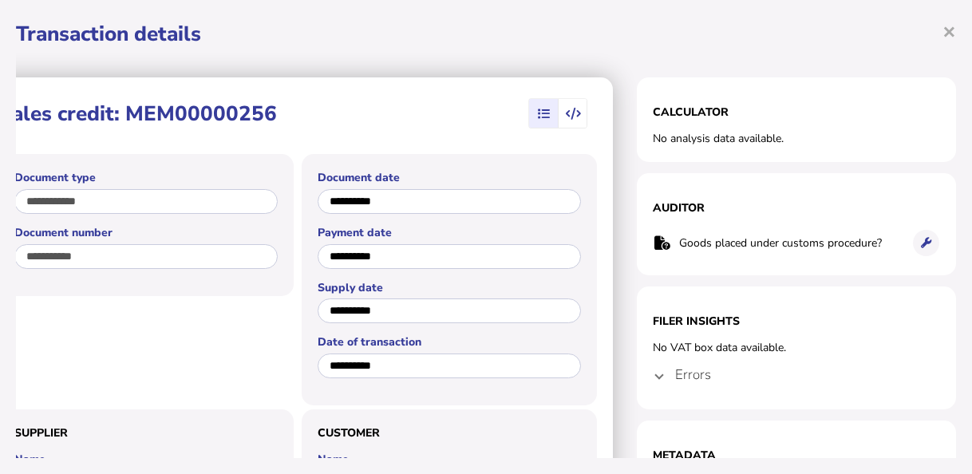
drag, startPoint x: 736, startPoint y: 242, endPoint x: 938, endPoint y: 243, distance: 202.7
click at [938, 243] on section "Auditor Goods placed under customs procedure? × OK Cancel" at bounding box center [796, 224] width 319 height 102
drag, startPoint x: 938, startPoint y: 243, endPoint x: 842, endPoint y: 268, distance: 99.7
click at [843, 268] on section "Auditor Goods placed under customs procedure? × OK Cancel" at bounding box center [796, 224] width 319 height 102
drag, startPoint x: 670, startPoint y: 242, endPoint x: 870, endPoint y: 241, distance: 200.3
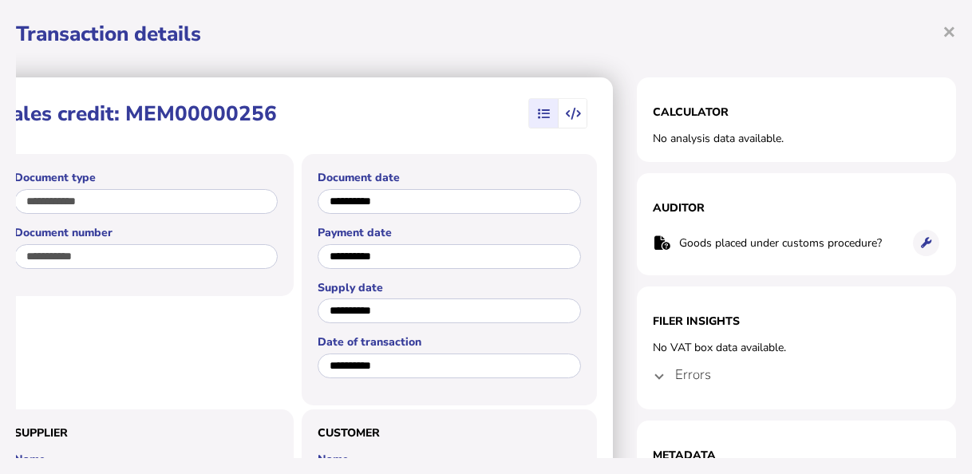
click at [870, 241] on td "Goods placed under customs procedure?" at bounding box center [789, 243] width 222 height 33
drag, startPoint x: 689, startPoint y: 199, endPoint x: 638, endPoint y: 205, distance: 51.4
click at [638, 205] on section "Auditor Goods placed under customs procedure? × OK Cancel" at bounding box center [796, 224] width 319 height 102
drag, startPoint x: 780, startPoint y: 349, endPoint x: 642, endPoint y: 349, distance: 138.0
click at [653, 349] on div "No VAT box data available." at bounding box center [796, 347] width 287 height 15
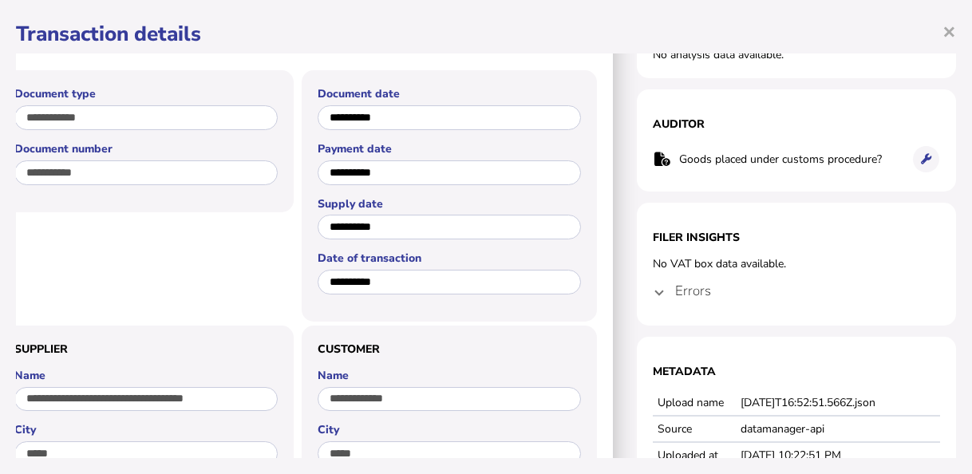
scroll to position [160, 69]
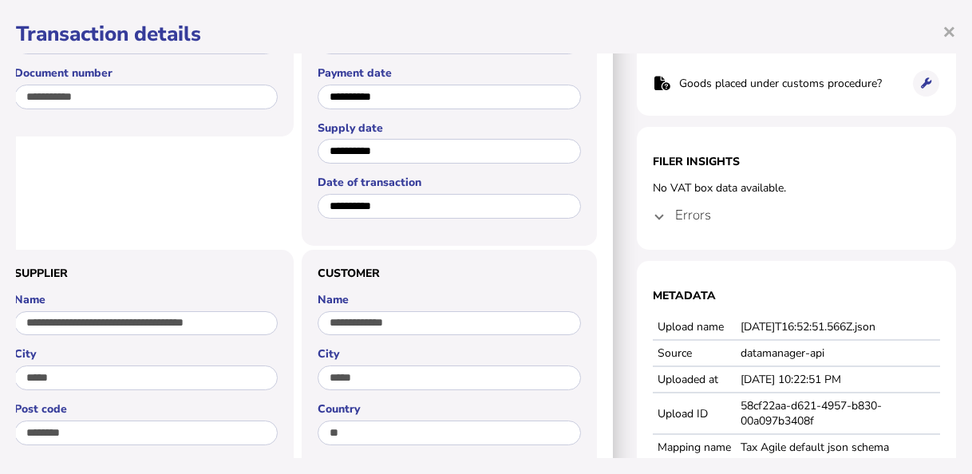
click at [675, 221] on h4 "Errors" at bounding box center [693, 215] width 36 height 18
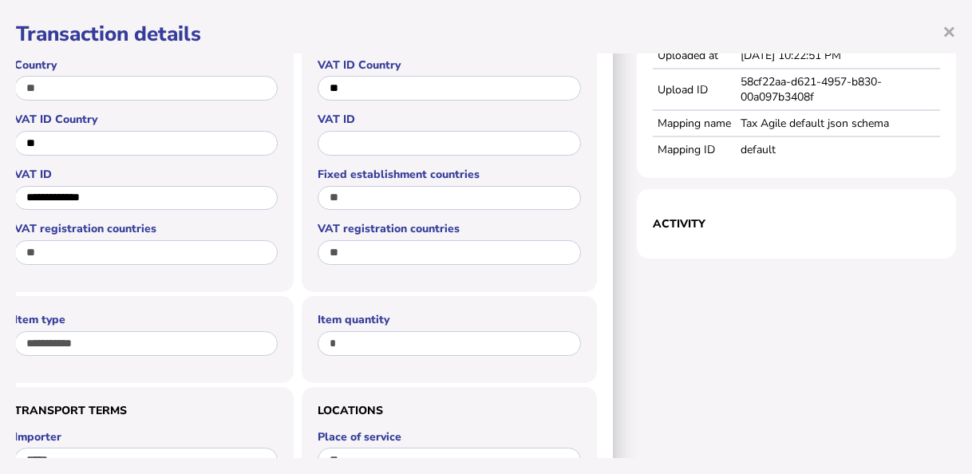
scroll to position [399, 69]
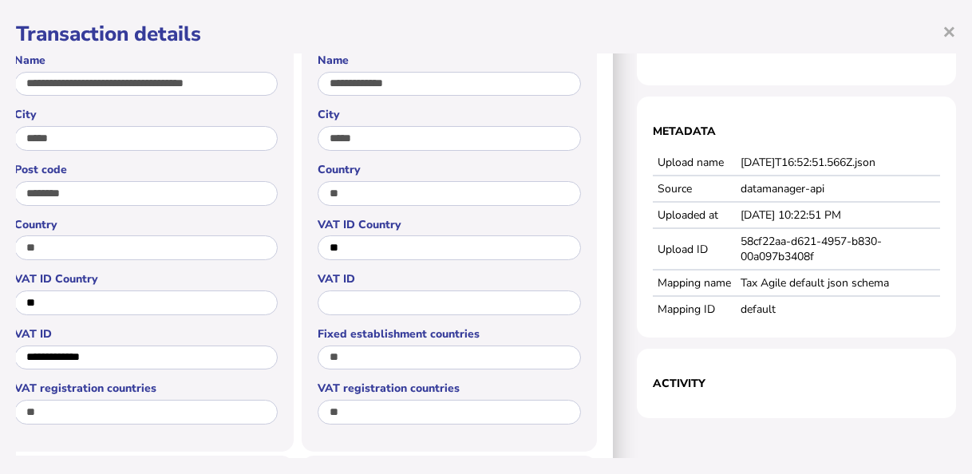
drag, startPoint x: 436, startPoint y: 466, endPoint x: 428, endPoint y: 462, distance: 9.6
click at [428, 462] on div "**********" at bounding box center [486, 237] width 972 height 474
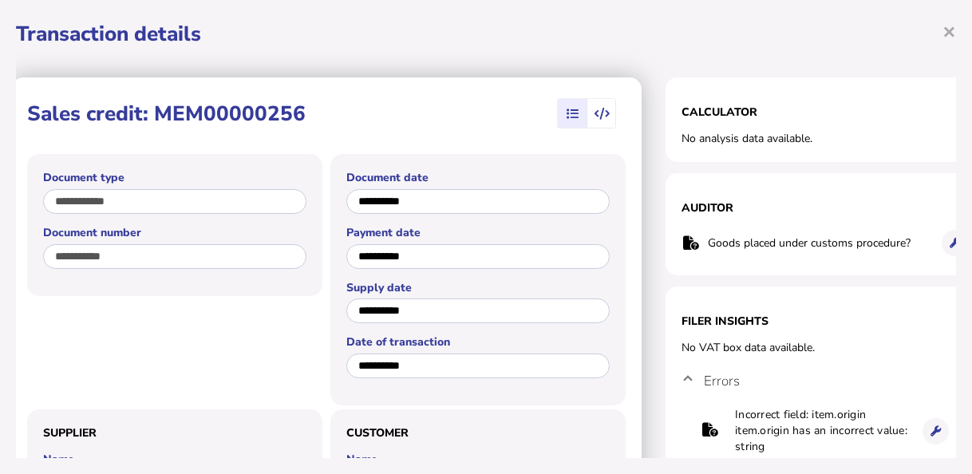
scroll to position [0, 69]
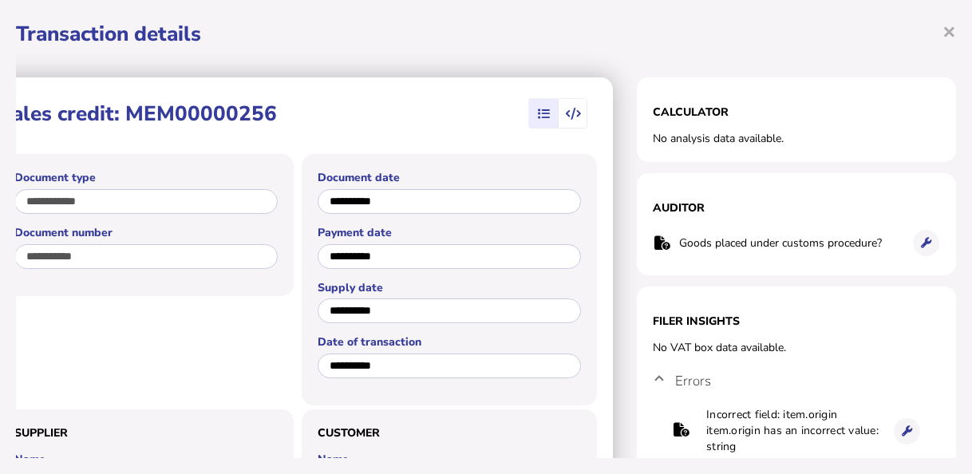
drag, startPoint x: 738, startPoint y: 242, endPoint x: 939, endPoint y: 246, distance: 201.1
click at [939, 246] on section "Auditor Goods placed under customs procedure? × OK Cancel" at bounding box center [796, 224] width 319 height 102
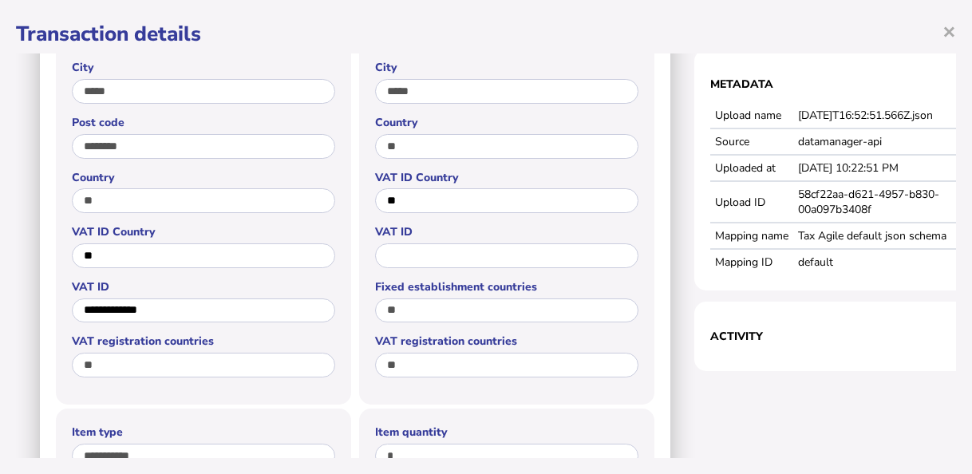
scroll to position [0, 0]
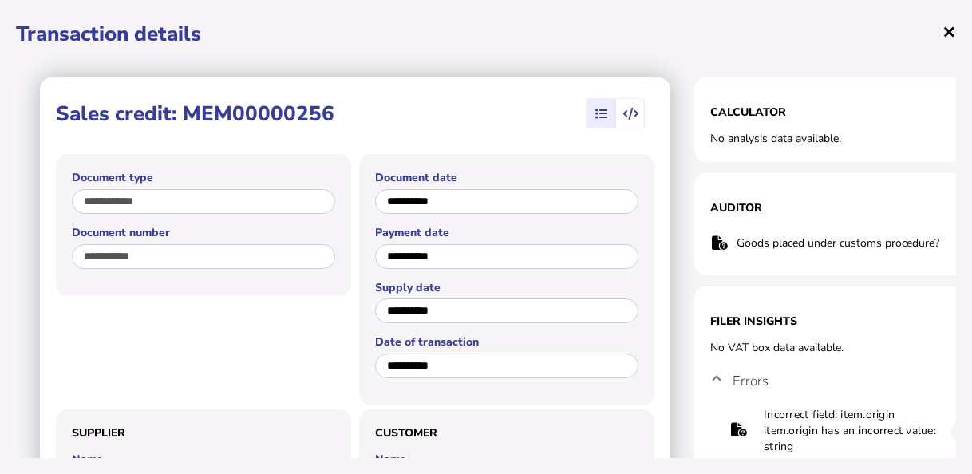
click at [950, 24] on span "×" at bounding box center [949, 31] width 14 height 30
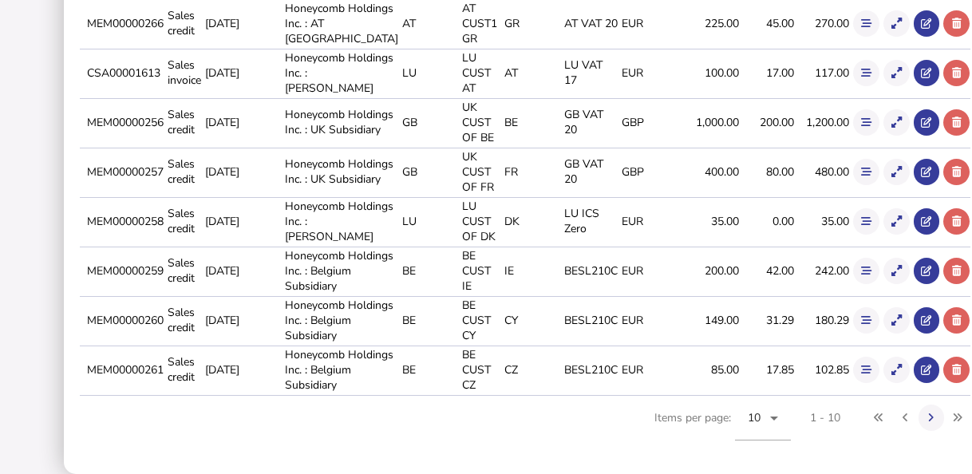
drag, startPoint x: 109, startPoint y: 223, endPoint x: 189, endPoint y: 227, distance: 80.7
click at [164, 195] on td "MEM00000257" at bounding box center [124, 172] width 81 height 48
click at [891, 177] on icon at bounding box center [896, 172] width 10 height 10
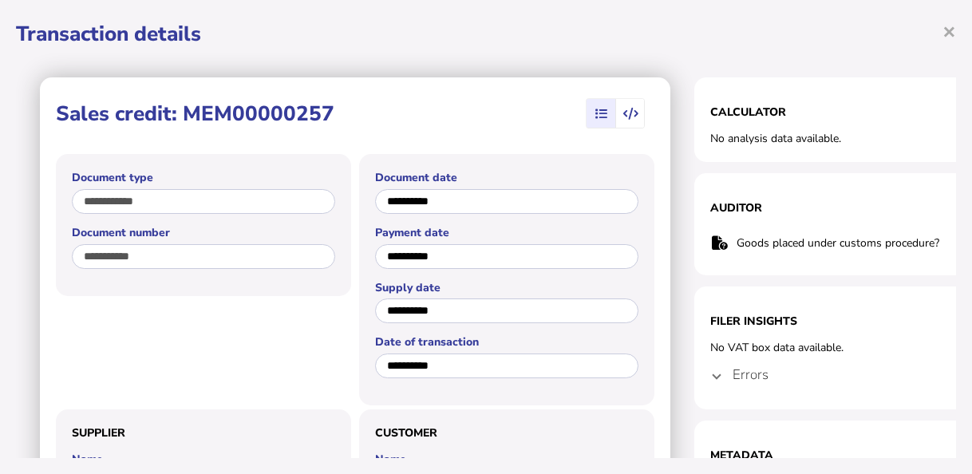
scroll to position [0, 69]
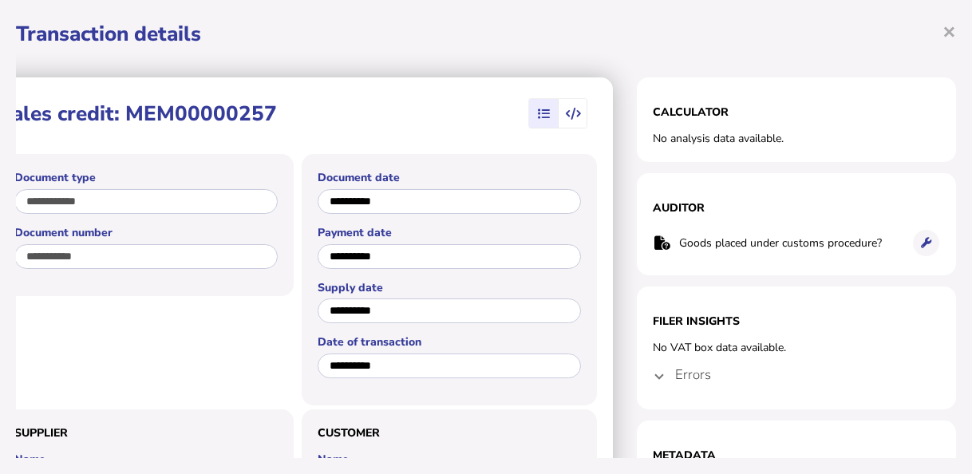
drag, startPoint x: 738, startPoint y: 239, endPoint x: 875, endPoint y: 251, distance: 137.8
click at [875, 251] on td "Goods placed under customs procedure?" at bounding box center [789, 243] width 222 height 33
click at [653, 383] on mat-expansion-panel-header "Errors" at bounding box center [796, 374] width 287 height 38
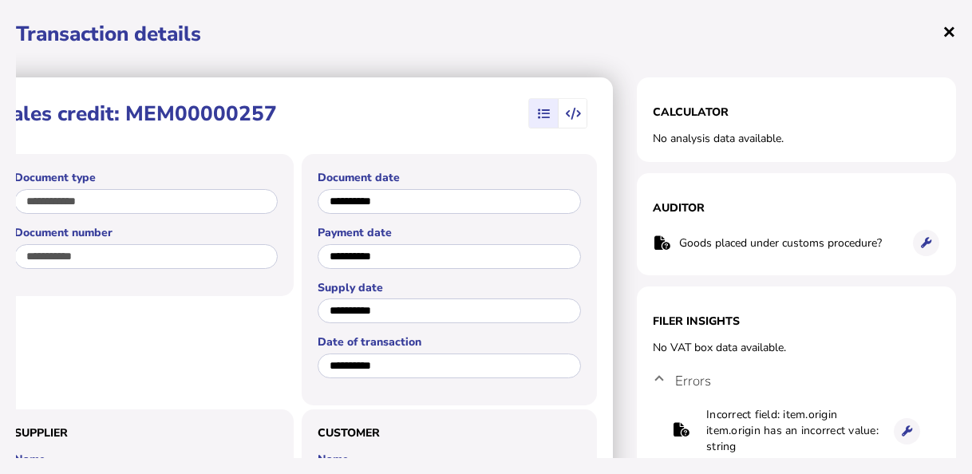
click at [954, 34] on span "×" at bounding box center [949, 31] width 14 height 30
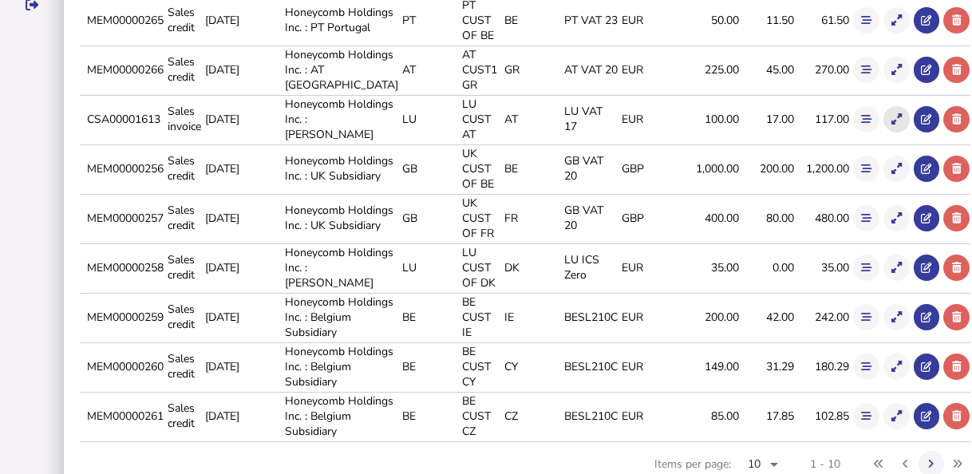
click at [891, 124] on icon at bounding box center [896, 119] width 10 height 10
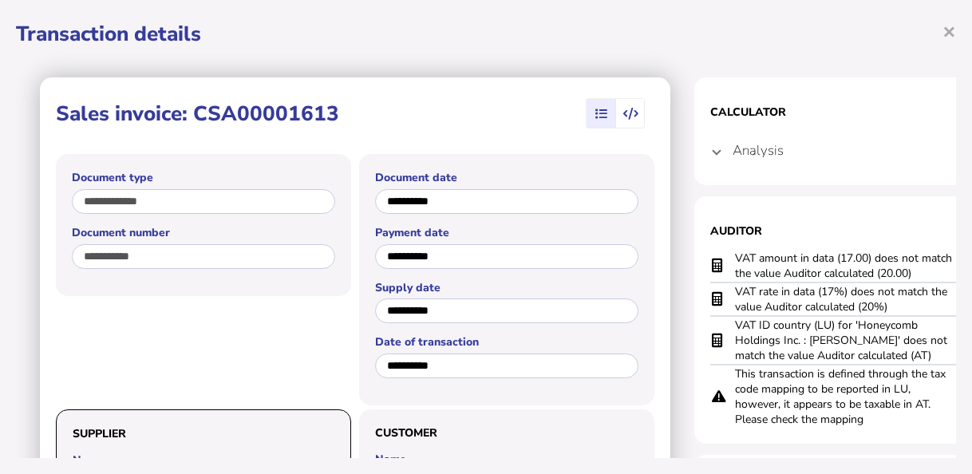
click at [758, 147] on h4 "Analysis" at bounding box center [757, 150] width 51 height 18
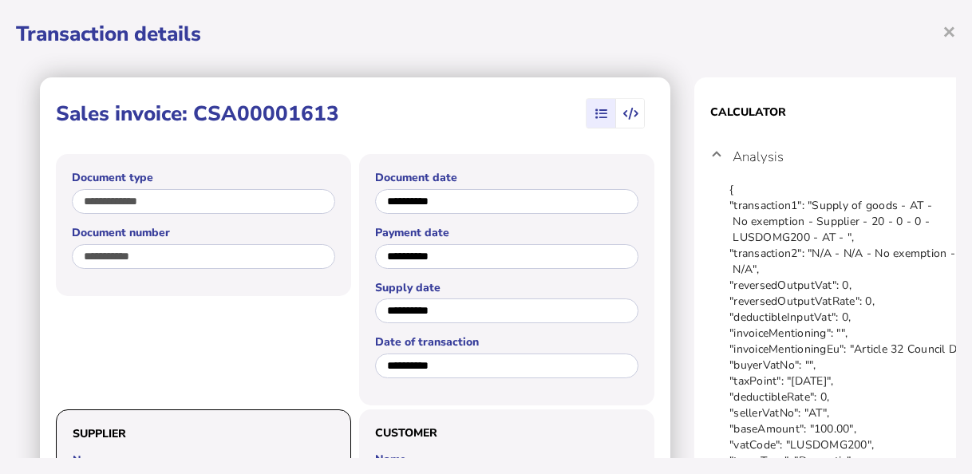
click at [723, 151] on mat-expansion-panel-header "Analysis" at bounding box center [853, 156] width 287 height 51
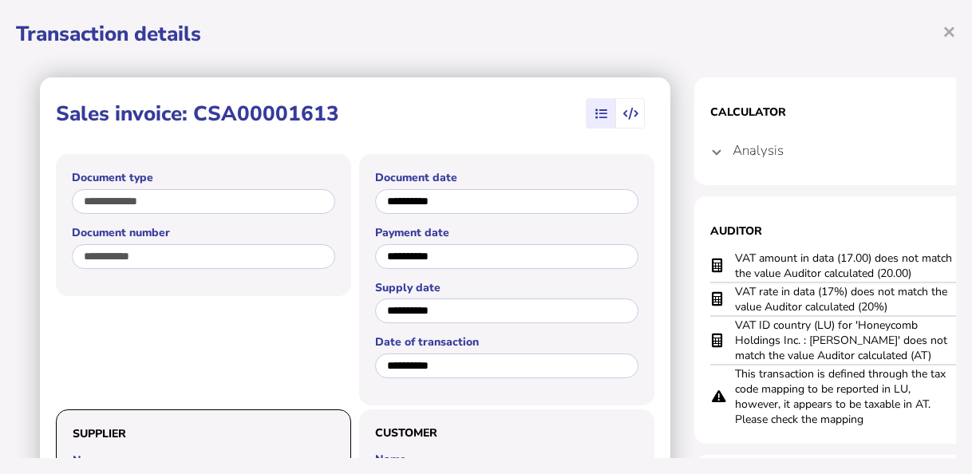
click at [959, 17] on div "**********" at bounding box center [486, 237] width 972 height 474
click at [952, 34] on span "×" at bounding box center [949, 31] width 14 height 30
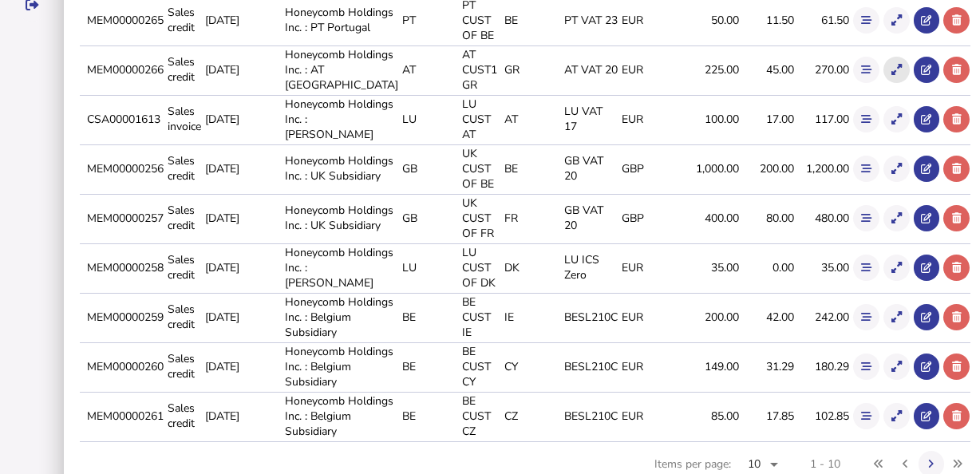
click at [891, 75] on icon at bounding box center [896, 70] width 10 height 10
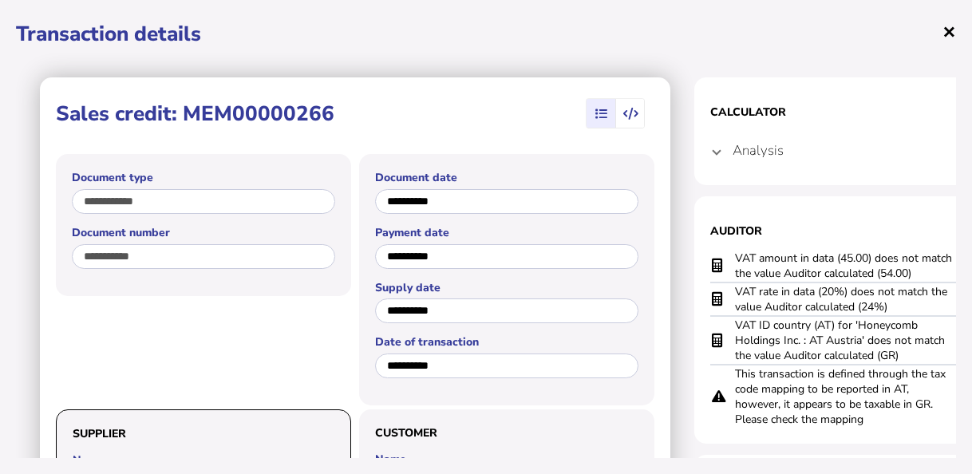
click at [947, 29] on span "×" at bounding box center [949, 31] width 14 height 30
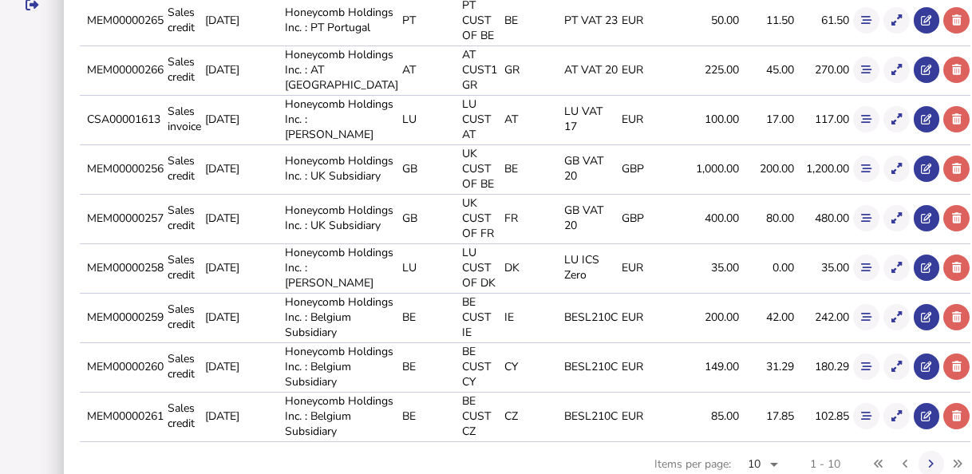
drag, startPoint x: 113, startPoint y: 361, endPoint x: 191, endPoint y: 339, distance: 80.3
click at [191, 291] on tr "MEM00000258 Sales credit [DATE] Honeycomb Holdings Inc. : [PERSON_NAME] [PERSON…" at bounding box center [525, 267] width 890 height 48
click at [883, 281] on button at bounding box center [896, 268] width 26 height 26
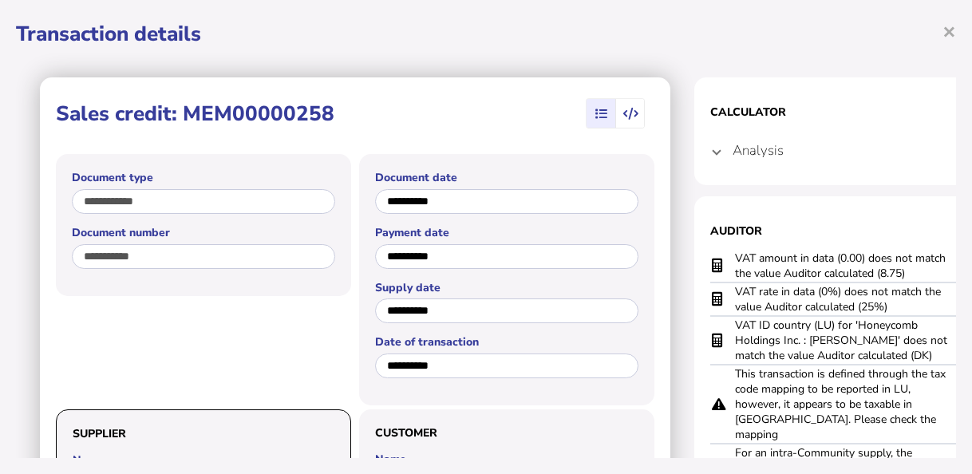
click at [731, 152] on mat-expansion-panel-header "Analysis" at bounding box center [853, 150] width 287 height 38
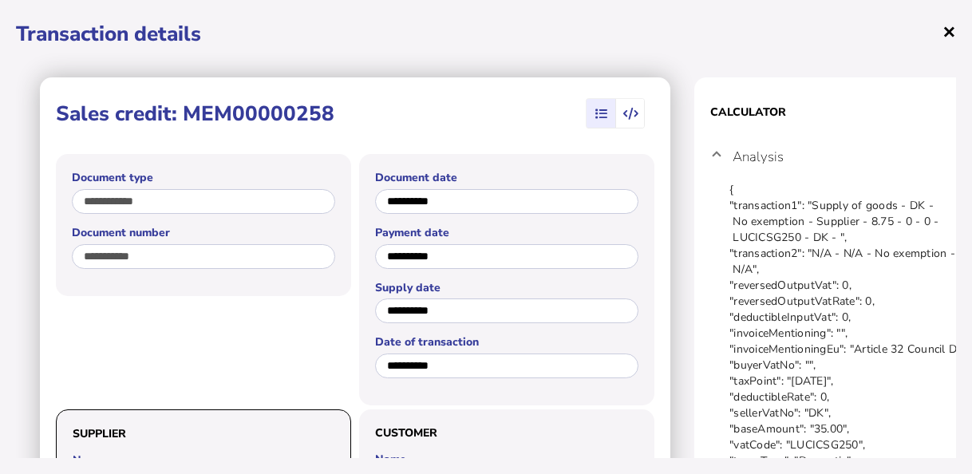
click at [953, 30] on span "×" at bounding box center [949, 31] width 14 height 30
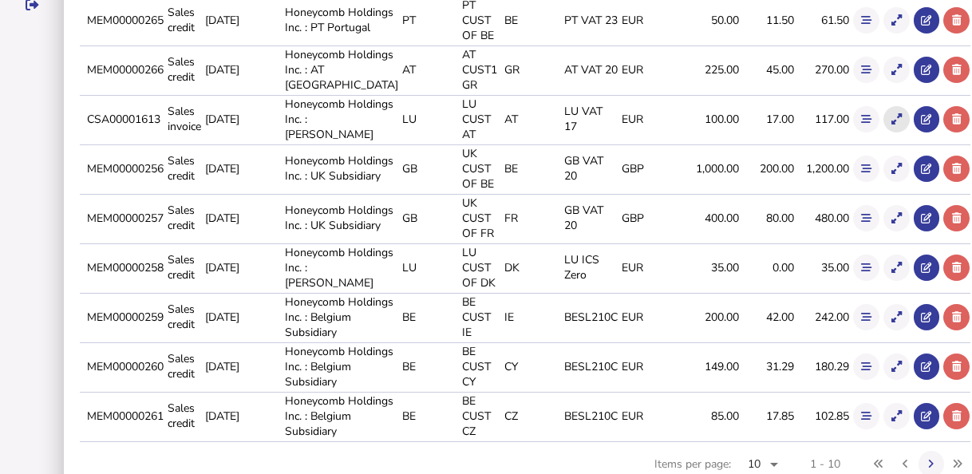
click at [891, 124] on icon at bounding box center [896, 119] width 10 height 10
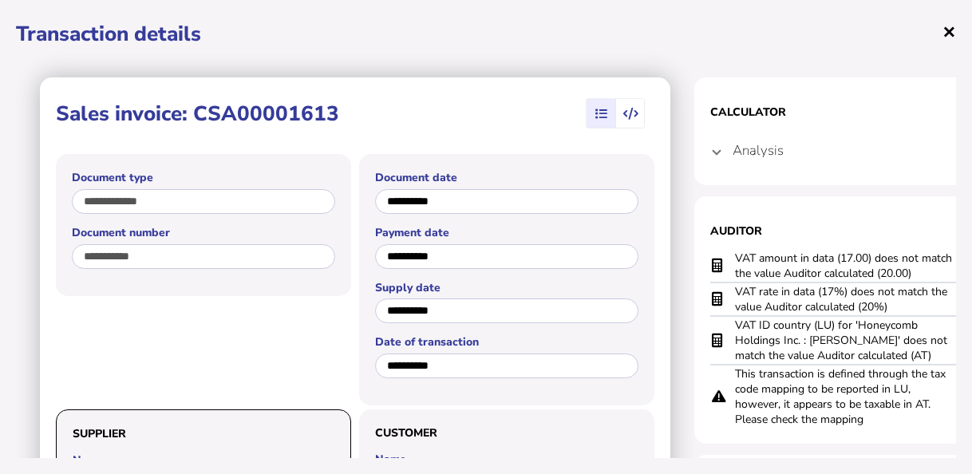
click at [942, 34] on span "×" at bounding box center [949, 31] width 14 height 30
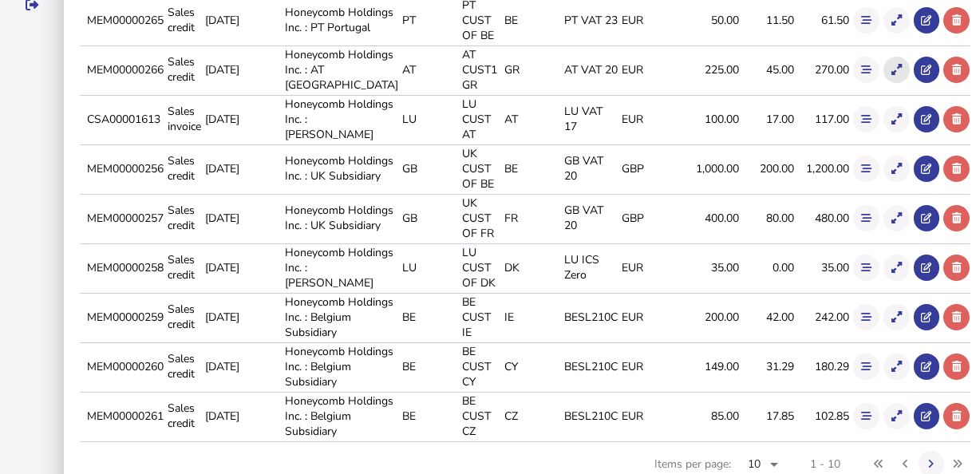
click at [883, 83] on button at bounding box center [896, 70] width 26 height 26
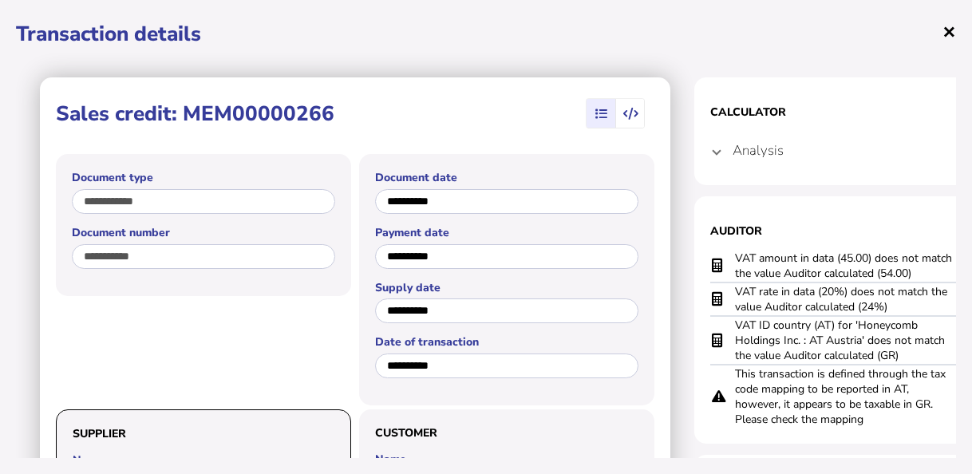
click at [945, 30] on span "×" at bounding box center [949, 31] width 14 height 30
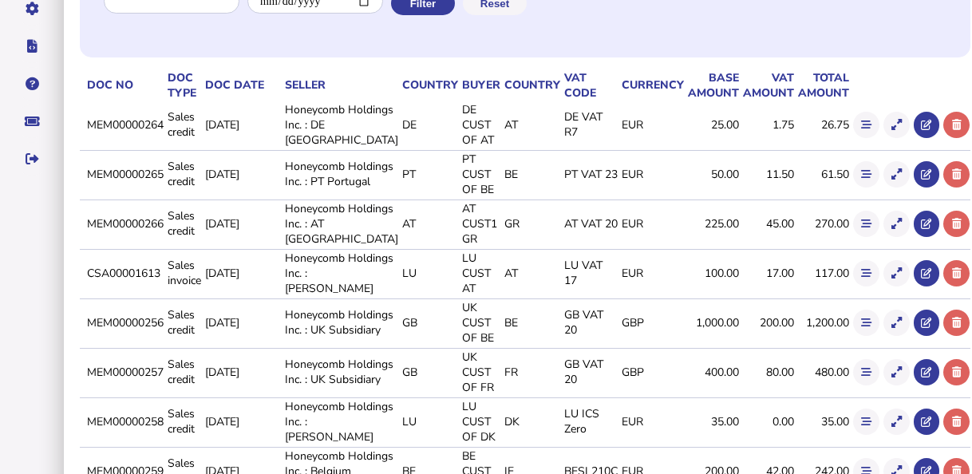
scroll to position [239, 0]
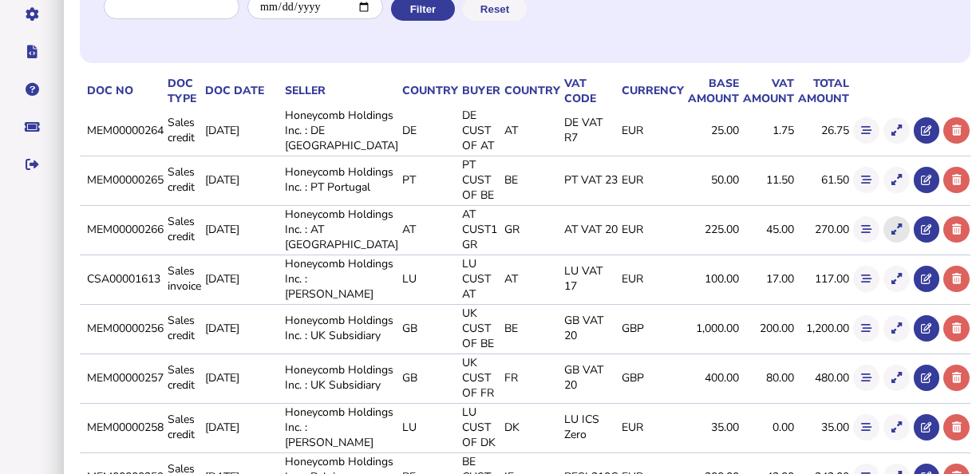
click at [883, 243] on button at bounding box center [896, 229] width 26 height 26
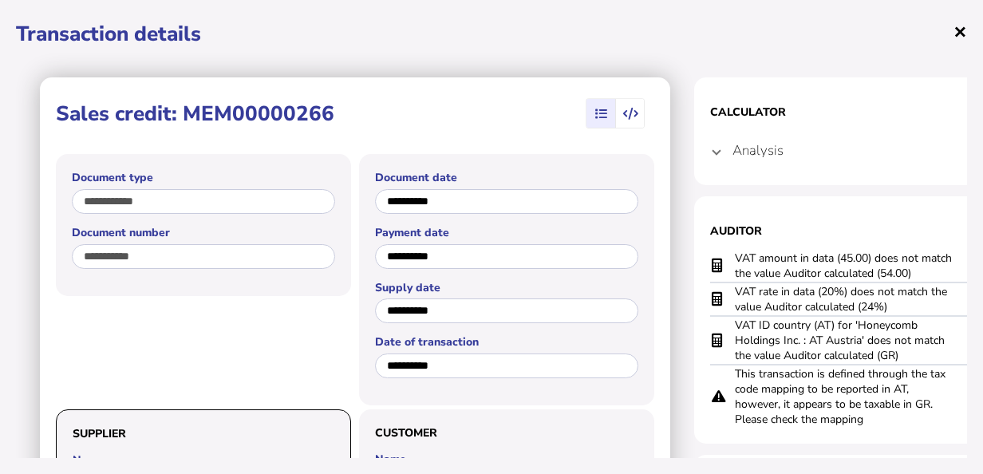
click at [959, 31] on span "×" at bounding box center [960, 31] width 14 height 30
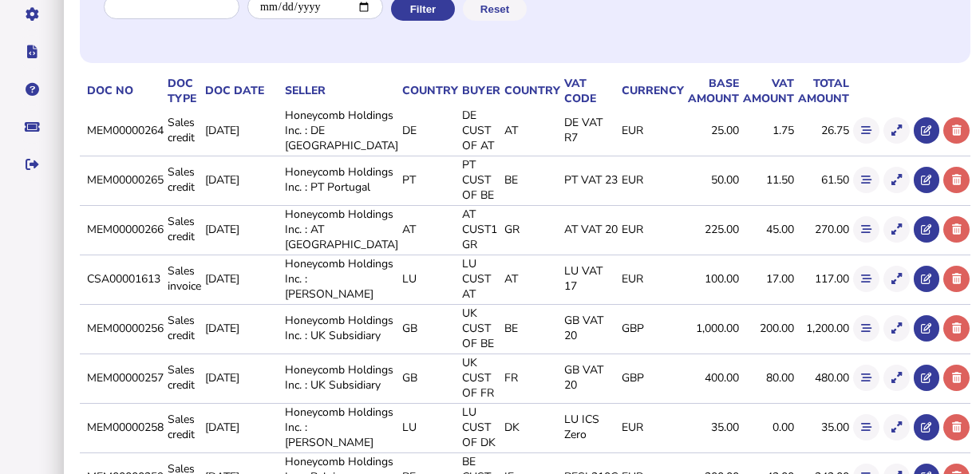
click at [883, 193] on button at bounding box center [896, 180] width 26 height 26
click at [0, 0] on section "Metadata Upload name [DATE]T16:52:51.566Z.json Source datamanager-api Uploaded …" at bounding box center [0, 0] width 0 height 0
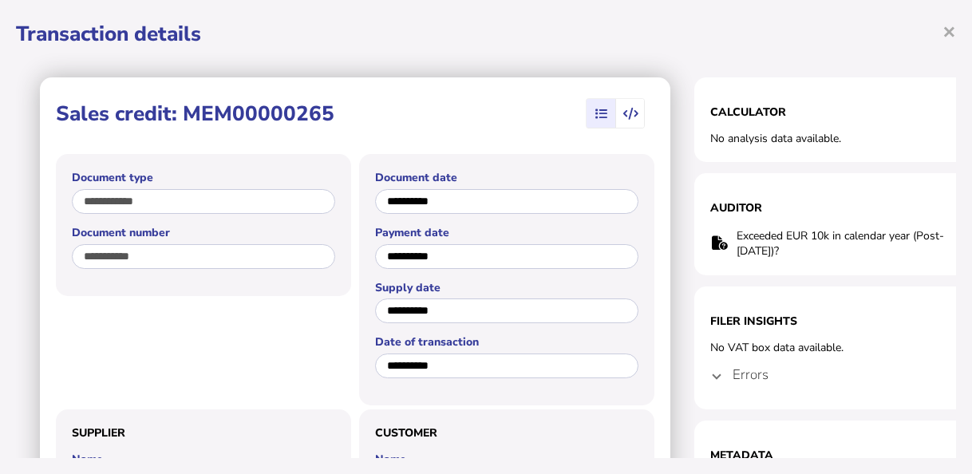
drag, startPoint x: 711, startPoint y: 140, endPoint x: 847, endPoint y: 132, distance: 135.8
click at [847, 132] on div "No analysis data available." at bounding box center [853, 138] width 287 height 15
drag, startPoint x: 709, startPoint y: 109, endPoint x: 847, endPoint y: 134, distance: 140.4
click at [847, 134] on section "Calculator No analysis data available." at bounding box center [853, 119] width 319 height 85
click at [950, 29] on span "×" at bounding box center [949, 31] width 14 height 30
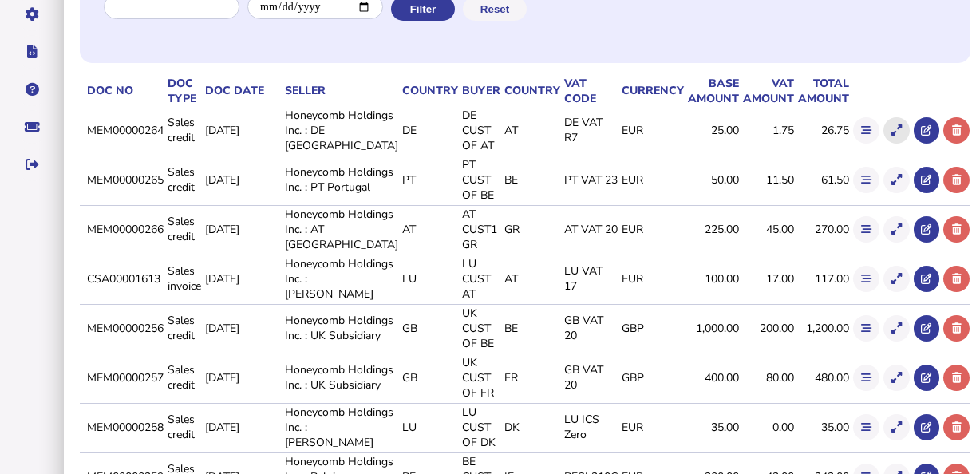
click at [891, 134] on icon at bounding box center [896, 130] width 10 height 10
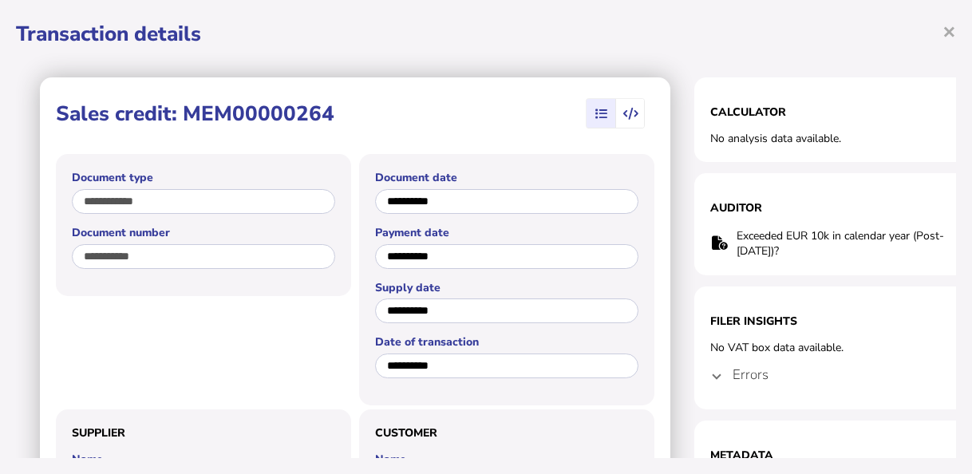
drag, startPoint x: 867, startPoint y: 129, endPoint x: 705, endPoint y: 151, distance: 163.4
click at [705, 151] on section "Calculator No analysis data available." at bounding box center [853, 119] width 319 height 85
click at [955, 31] on span "×" at bounding box center [949, 31] width 14 height 30
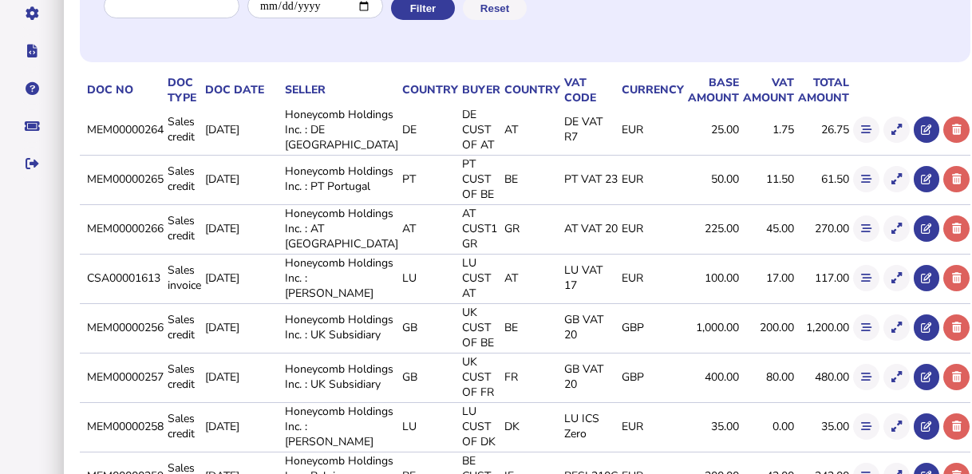
scroll to position [319, 0]
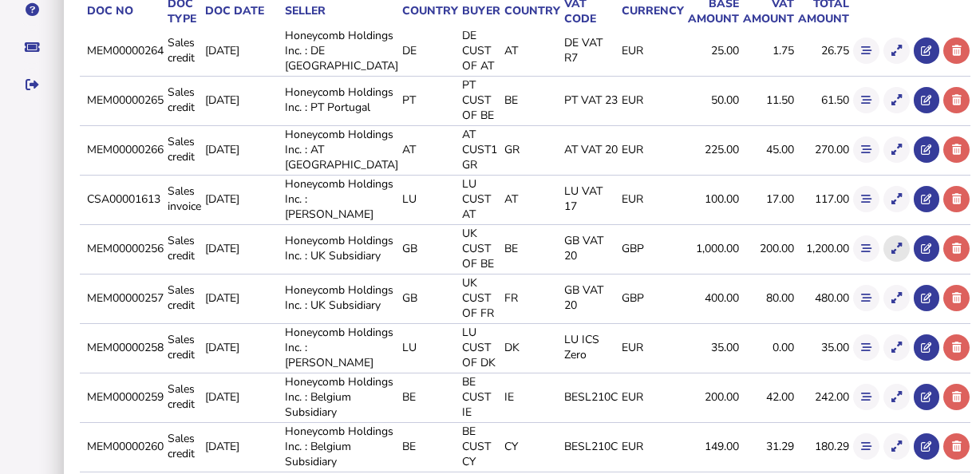
click at [891, 254] on icon at bounding box center [896, 248] width 10 height 10
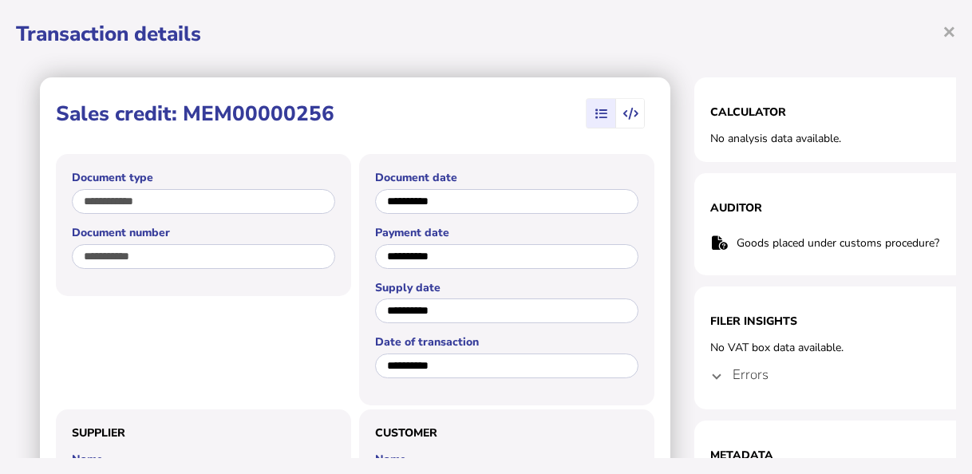
drag, startPoint x: 854, startPoint y: 136, endPoint x: 697, endPoint y: 147, distance: 156.8
click at [697, 147] on section "Calculator No analysis data available." at bounding box center [853, 119] width 319 height 85
click at [727, 379] on mat-expansion-panel-header "Errors" at bounding box center [853, 374] width 287 height 38
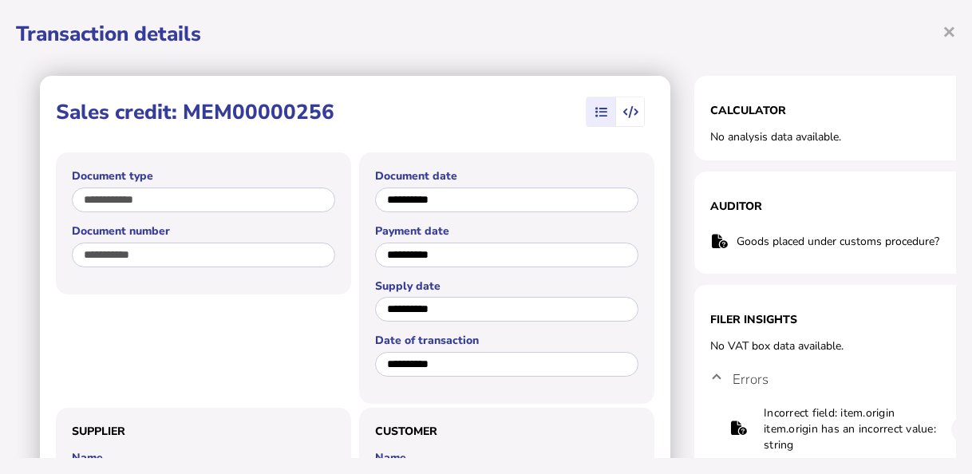
scroll to position [0, 0]
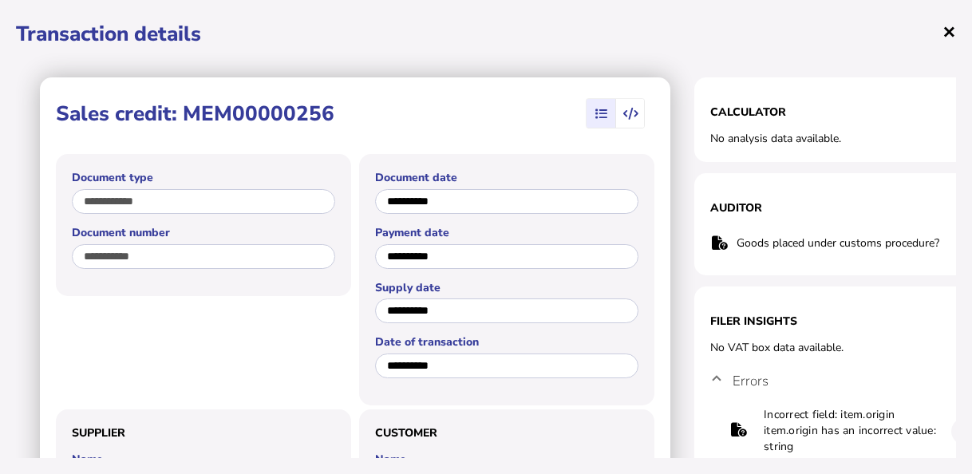
click at [948, 22] on span "×" at bounding box center [949, 31] width 14 height 30
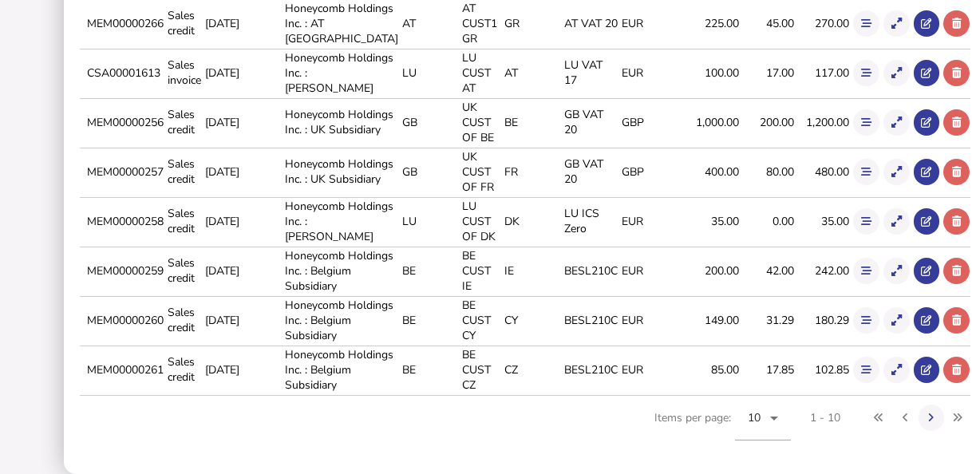
scroll to position [479, 0]
click at [891, 227] on icon at bounding box center [896, 221] width 10 height 10
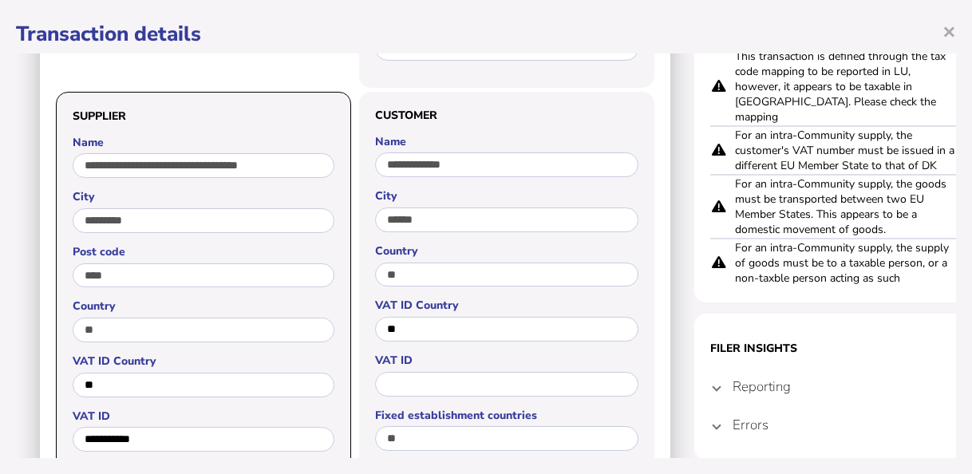
scroll to position [319, 0]
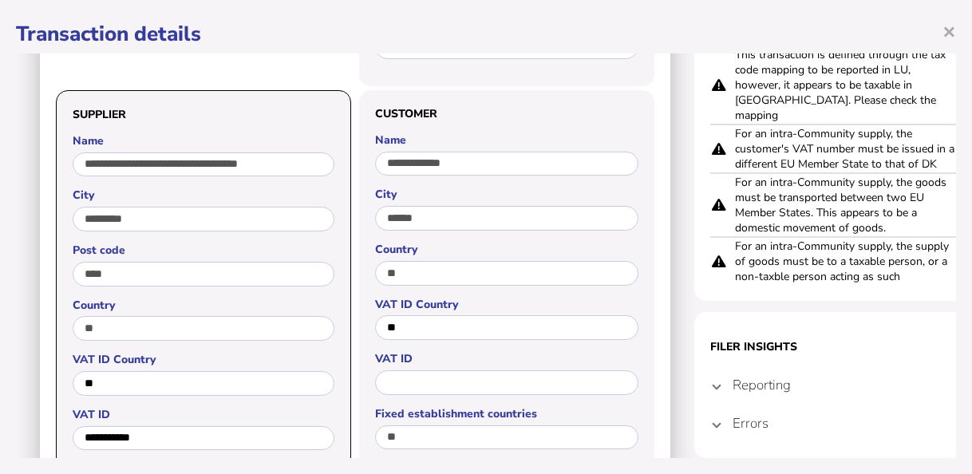
click at [725, 409] on mat-expansion-panel-header "Errors" at bounding box center [853, 423] width 287 height 38
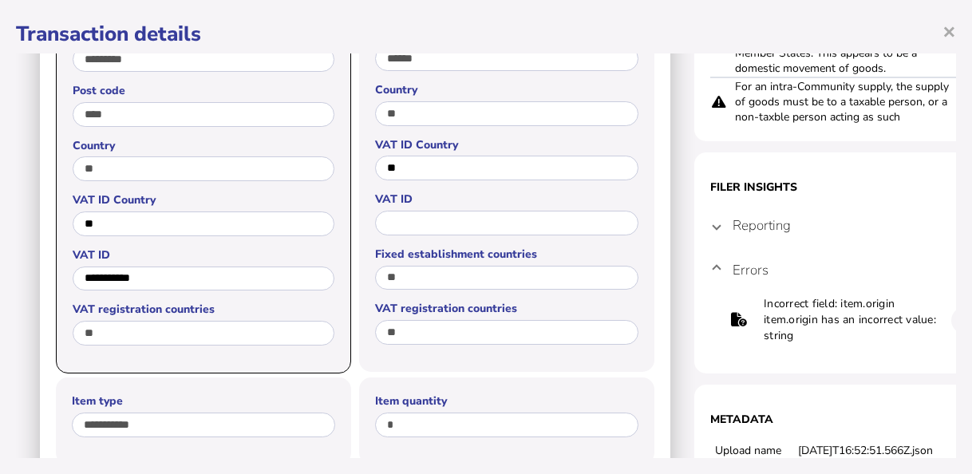
click at [716, 218] on span at bounding box center [716, 225] width 6 height 15
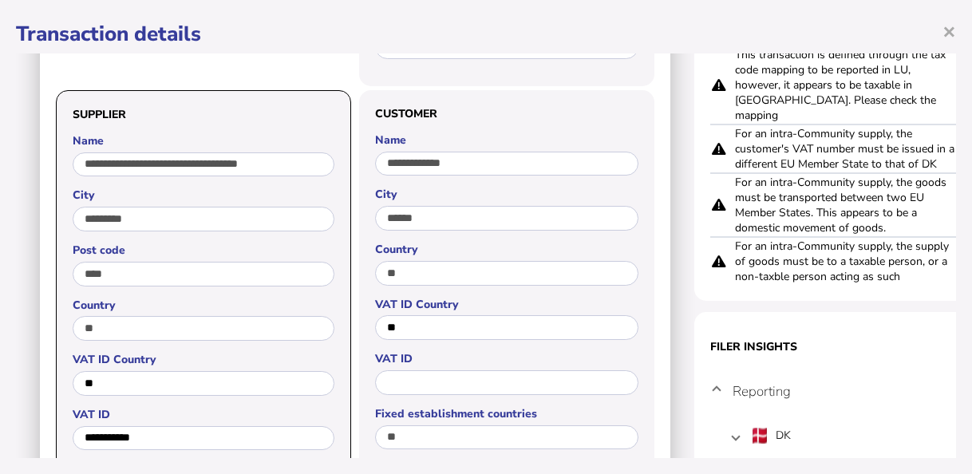
scroll to position [239, 0]
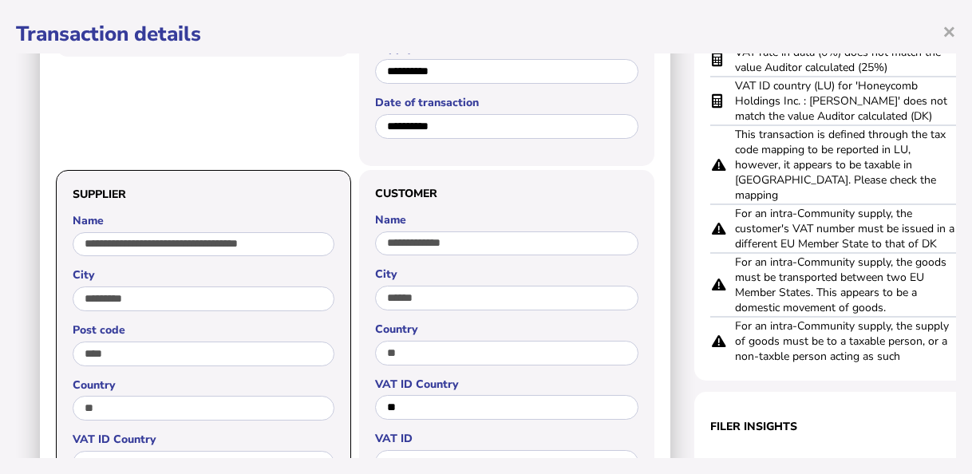
drag, startPoint x: 895, startPoint y: 297, endPoint x: 728, endPoint y: 251, distance: 173.8
click at [728, 253] on tr "For an intra-Community supply, the goods must be transported between two EU Mem…" at bounding box center [853, 285] width 287 height 64
click at [934, 276] on td "For an intra-Community supply, the goods must be transported between two EU Mem…" at bounding box center [845, 285] width 223 height 64
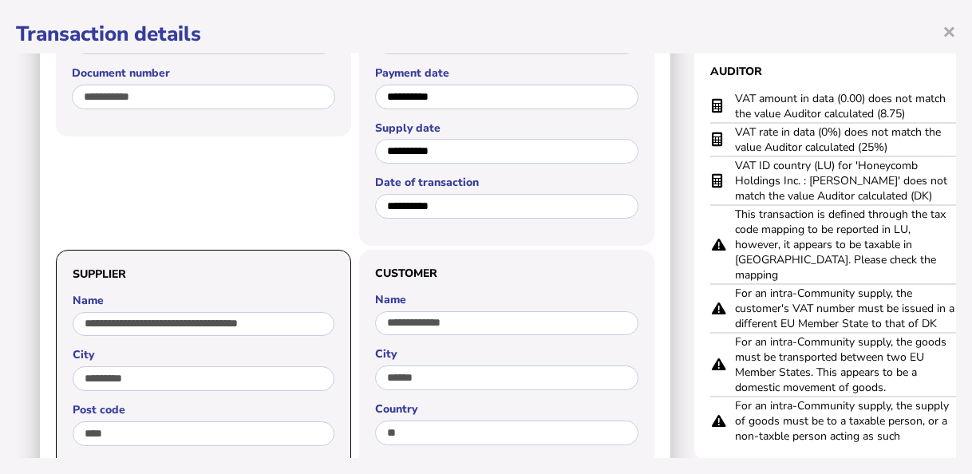
scroll to position [160, 10]
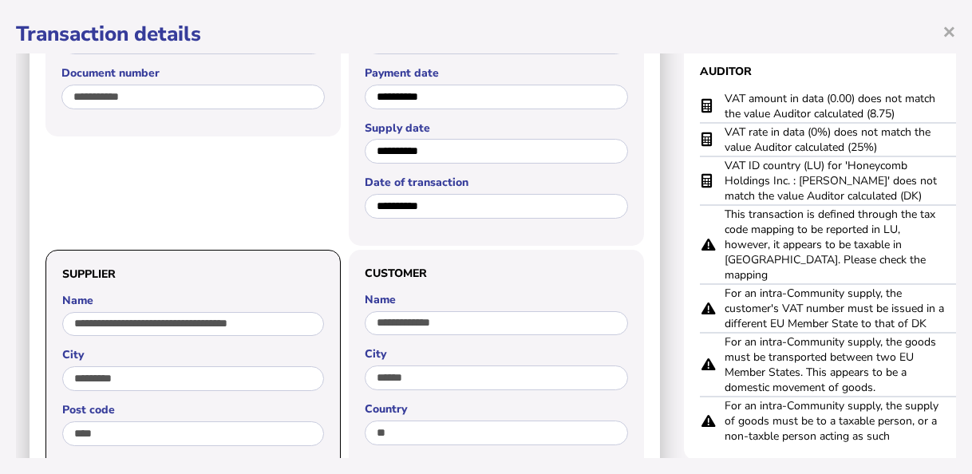
drag, startPoint x: 940, startPoint y: 198, endPoint x: 727, endPoint y: 164, distance: 215.8
click at [727, 164] on td "VAT ID country (LU) for 'Honeycomb Holdings Inc. : [PERSON_NAME]' does not matc…" at bounding box center [835, 180] width 223 height 49
drag, startPoint x: 803, startPoint y: 128, endPoint x: 772, endPoint y: 128, distance: 31.1
click at [776, 128] on td "VAT rate in data (0%) does not match the value Auditor calculated (25%)" at bounding box center [835, 140] width 223 height 34
drag, startPoint x: 883, startPoint y: 145, endPoint x: 720, endPoint y: 142, distance: 163.6
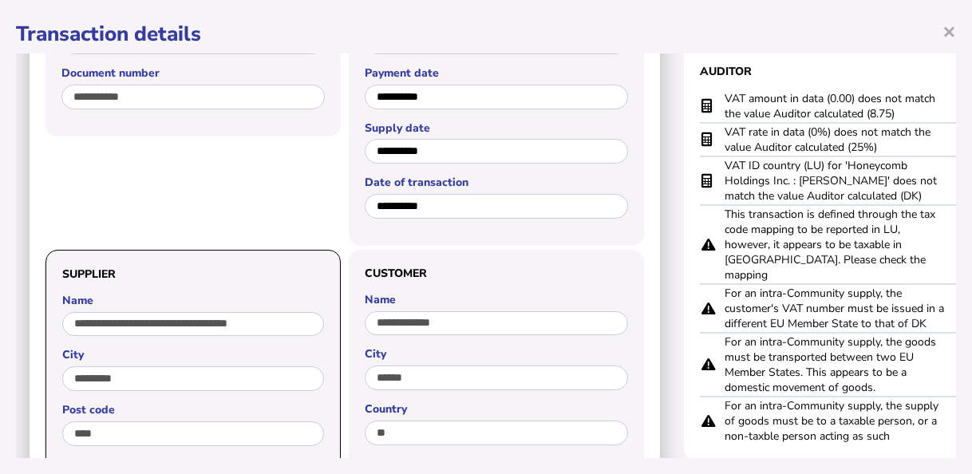
click at [720, 142] on tr "VAT rate in data (0%) does not match the value Auditor calculated (25%)" at bounding box center [843, 140] width 287 height 34
drag, startPoint x: 900, startPoint y: 108, endPoint x: 728, endPoint y: 100, distance: 172.5
click at [728, 100] on td "VAT amount in data (0.00) does not match the value Auditor calculated (8.75)" at bounding box center [835, 106] width 223 height 33
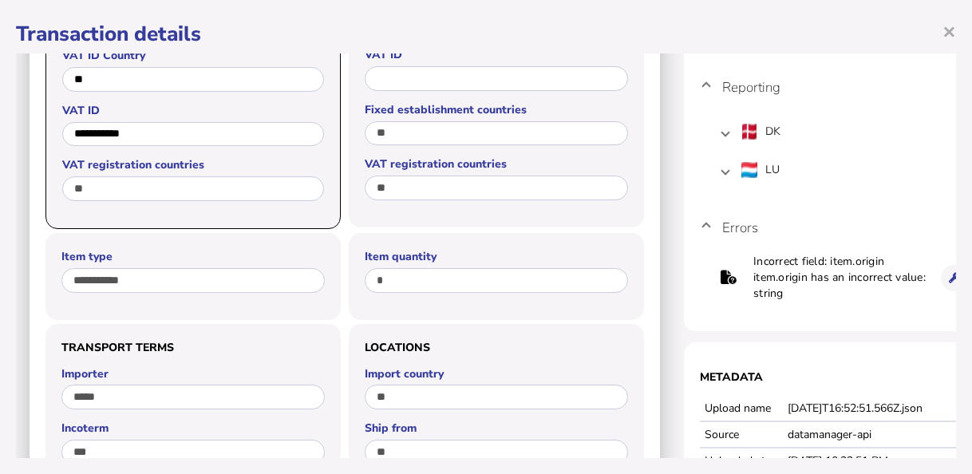
scroll to position [718, 10]
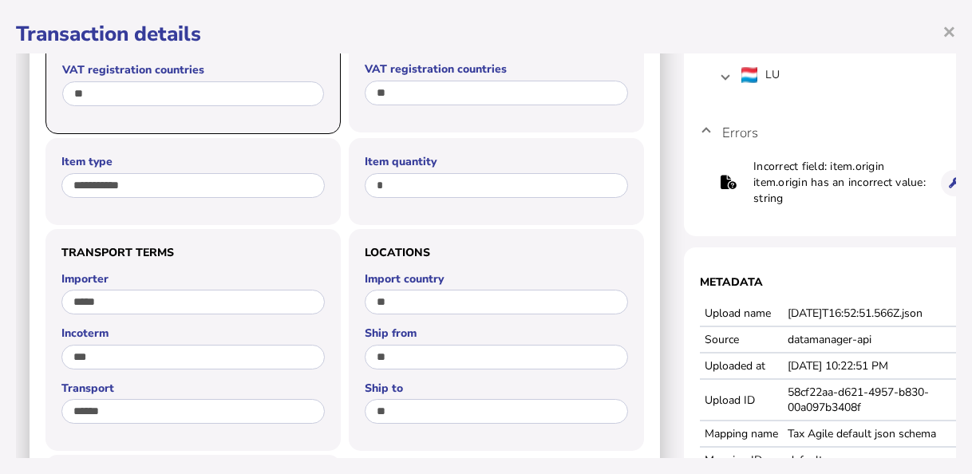
drag, startPoint x: 815, startPoint y: 184, endPoint x: 752, endPoint y: 152, distance: 71.4
click at [752, 158] on tr "Incorrect field: item.origin item.origin has an incorrect value: string" at bounding box center [843, 182] width 249 height 49
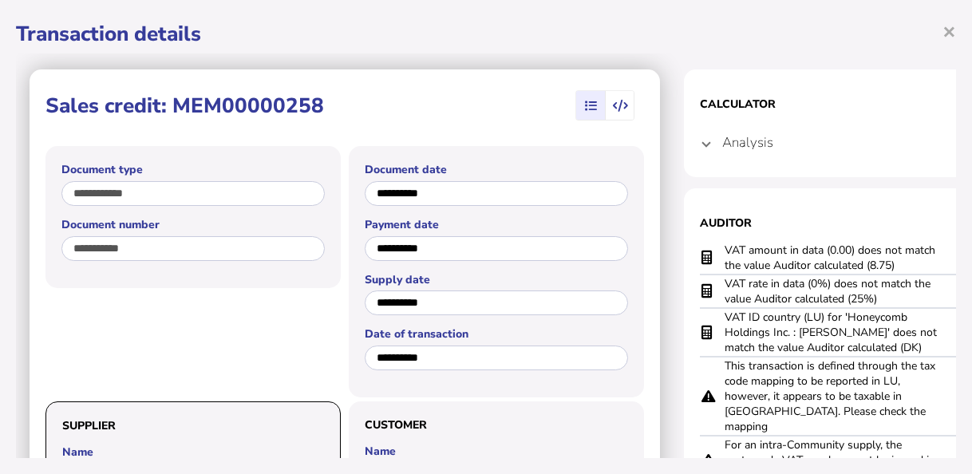
scroll to position [0, 10]
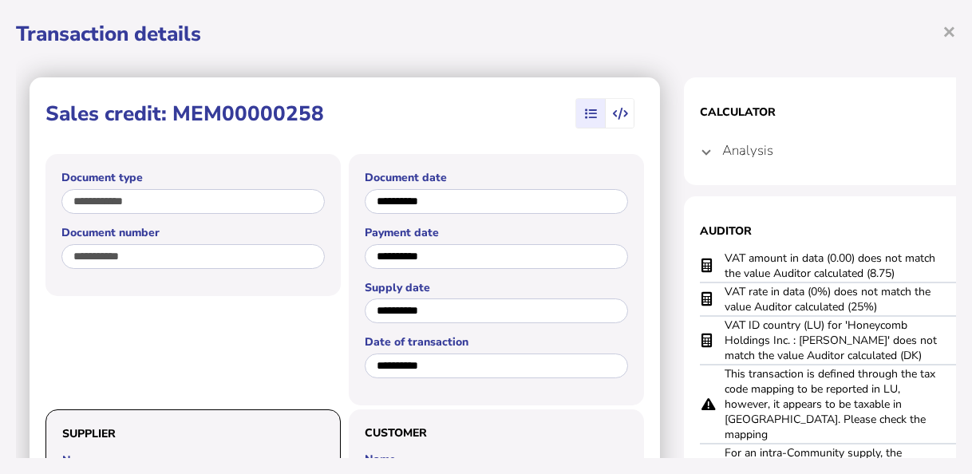
click at [705, 150] on span at bounding box center [706, 150] width 6 height 15
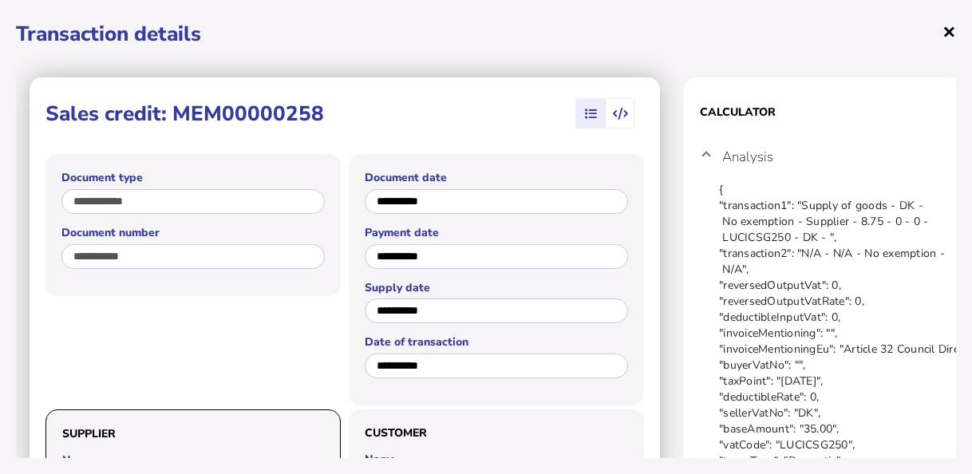
click at [946, 31] on span "×" at bounding box center [949, 31] width 14 height 30
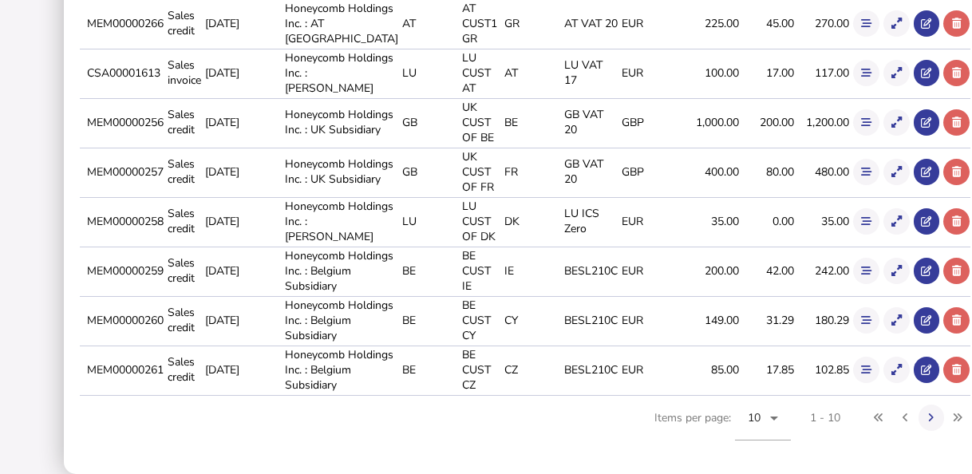
scroll to position [0, 0]
click at [891, 276] on icon at bounding box center [896, 271] width 10 height 10
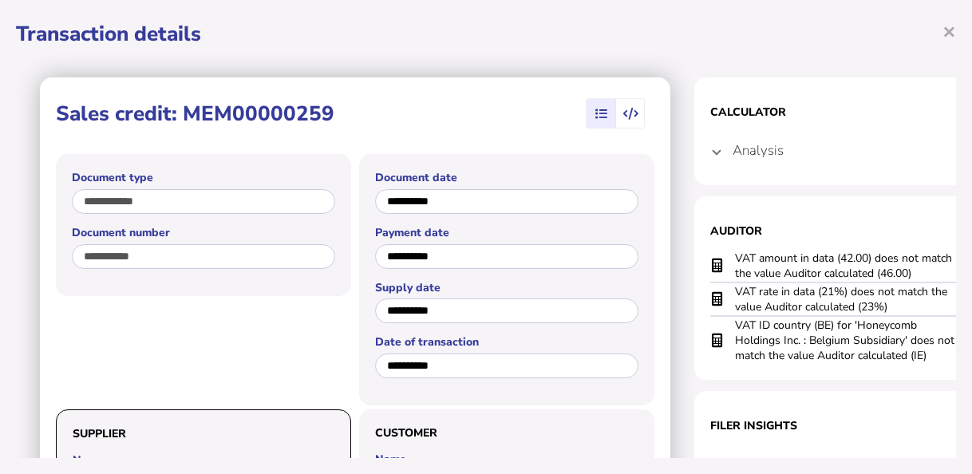
drag, startPoint x: 184, startPoint y: 113, endPoint x: 332, endPoint y: 123, distance: 147.9
click at [332, 123] on div "Sales credit: MEM00000259" at bounding box center [199, 114] width 286 height 36
click at [917, 345] on td "VAT ID country (BE) for 'Honeycomb Holdings Inc. : Belgium Subsidiary' does not…" at bounding box center [845, 340] width 223 height 48
drag, startPoint x: 917, startPoint y: 345, endPoint x: 927, endPoint y: 357, distance: 16.4
click at [927, 357] on td "VAT ID country (BE) for 'Honeycomb Holdings Inc. : Belgium Subsidiary' does not…" at bounding box center [845, 340] width 223 height 48
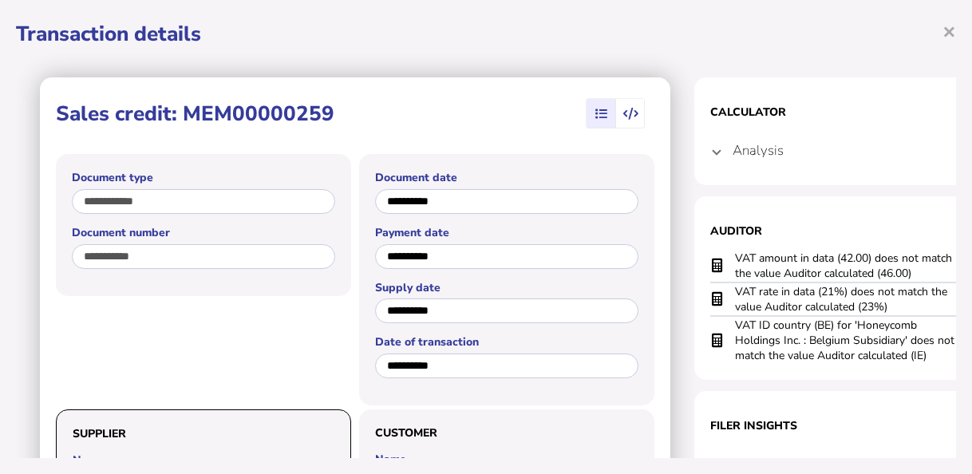
drag, startPoint x: 932, startPoint y: 355, endPoint x: 733, endPoint y: 330, distance: 200.2
click at [733, 330] on tr "VAT ID country (BE) for 'Honeycomb Holdings Inc. : Belgium Subsidiary' does not…" at bounding box center [853, 340] width 287 height 48
drag, startPoint x: 905, startPoint y: 306, endPoint x: 735, endPoint y: 296, distance: 170.2
click at [735, 296] on td "VAT rate in data (21%) does not match the value Auditor calculated (23%)" at bounding box center [845, 299] width 223 height 34
drag, startPoint x: 918, startPoint y: 270, endPoint x: 732, endPoint y: 262, distance: 186.1
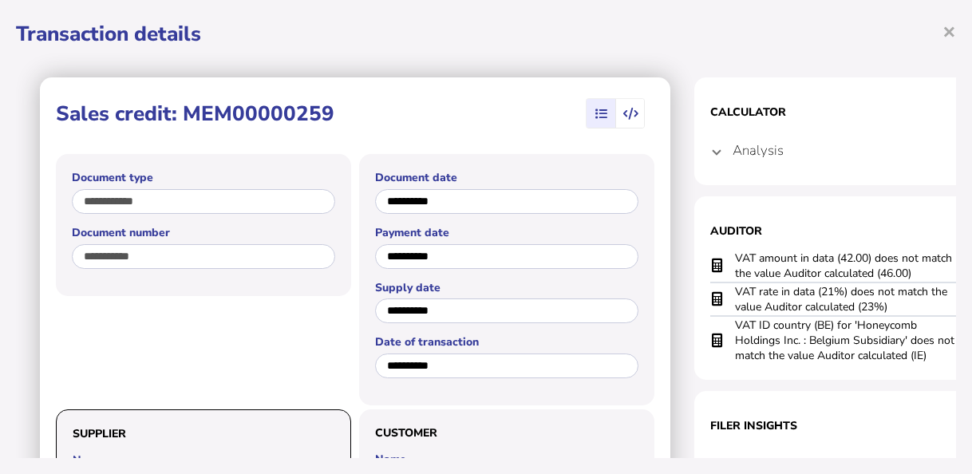
click at [732, 262] on tr "VAT amount in data (42.00) does not match the value Auditor calculated (46.00)" at bounding box center [853, 266] width 287 height 33
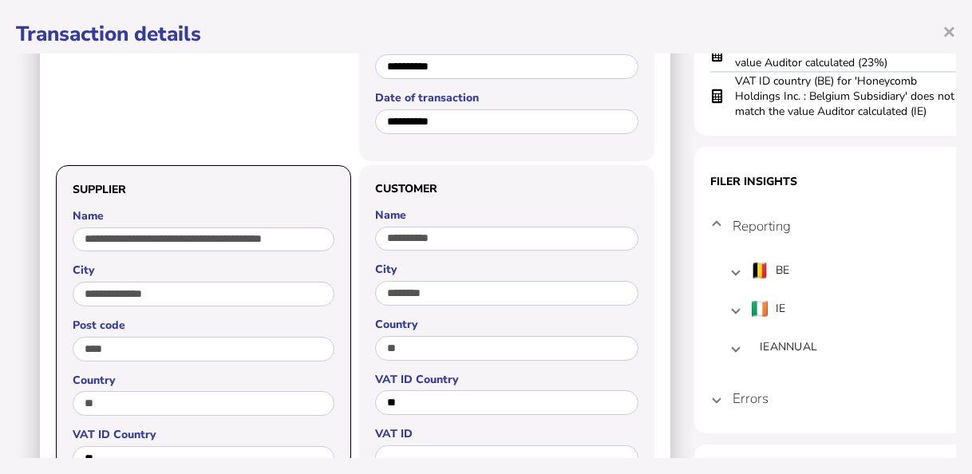
scroll to position [319, 0]
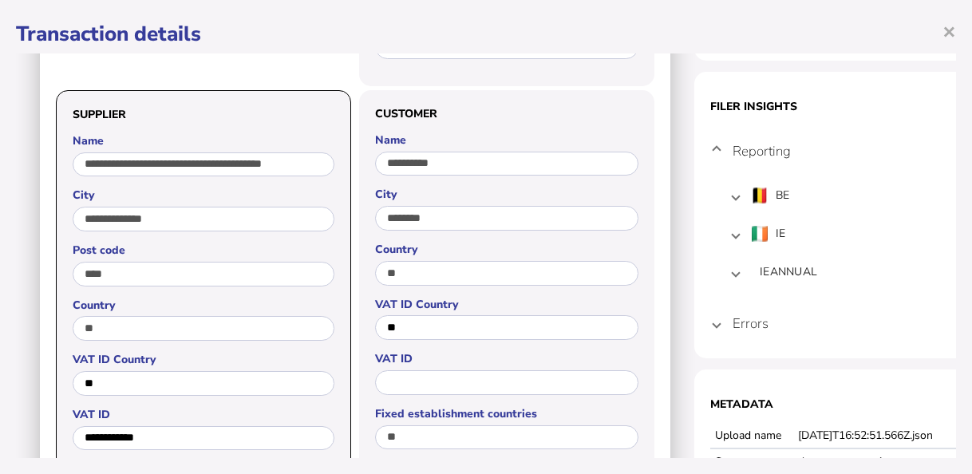
click at [725, 327] on mat-expansion-panel-header "Errors" at bounding box center [853, 323] width 287 height 38
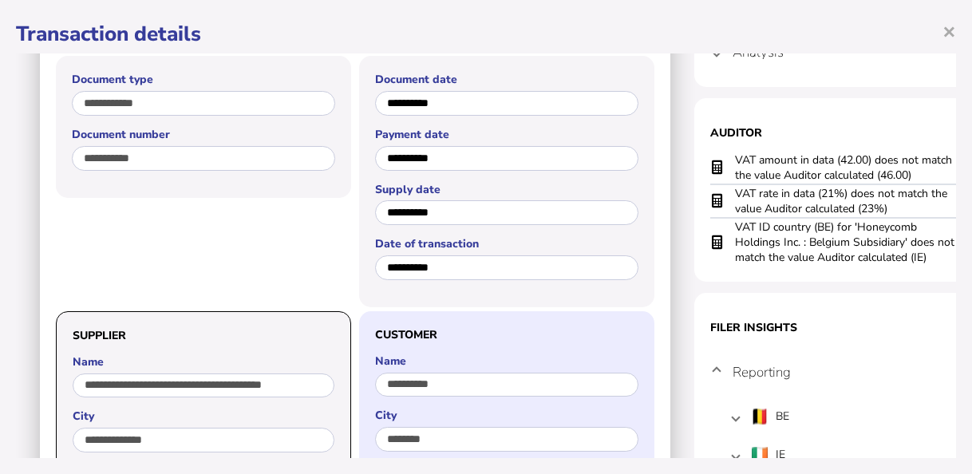
scroll to position [0, 0]
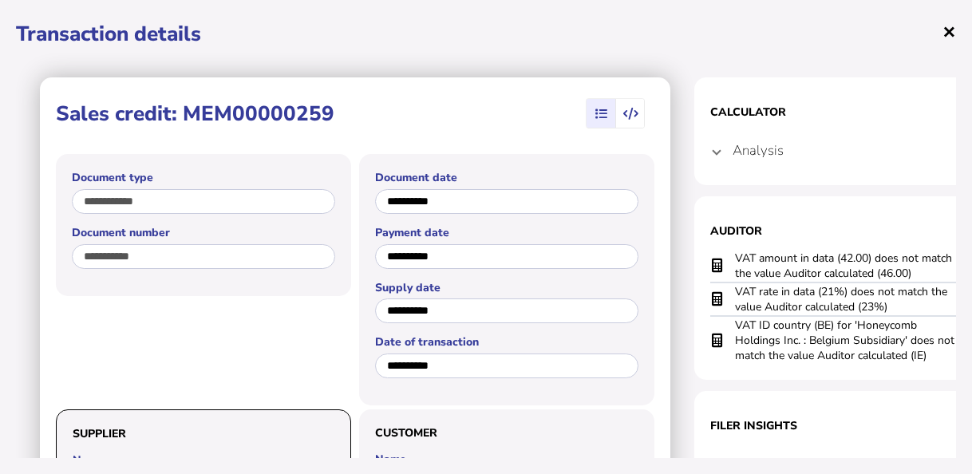
click at [954, 30] on span "×" at bounding box center [949, 31] width 14 height 30
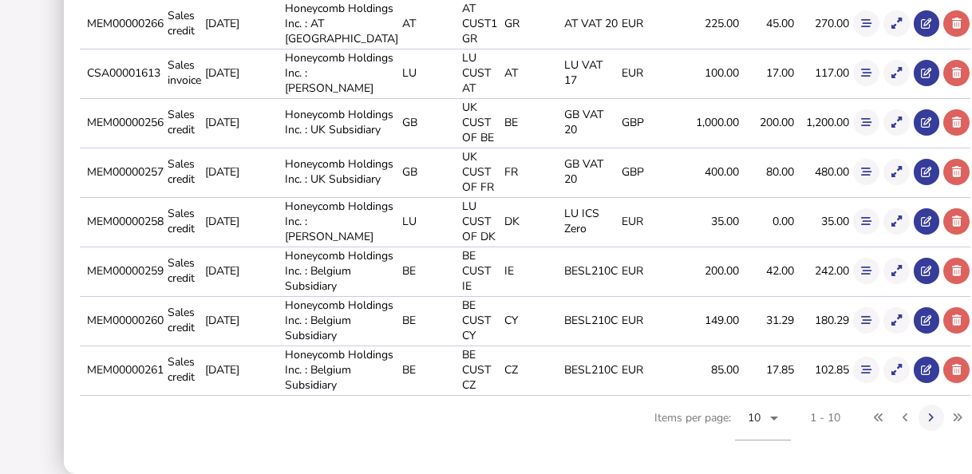
scroll to position [559, 0]
drag, startPoint x: 109, startPoint y: 362, endPoint x: 187, endPoint y: 361, distance: 78.2
click at [164, 344] on td "MEM00000260" at bounding box center [124, 320] width 81 height 48
click at [891, 326] on icon at bounding box center [896, 320] width 10 height 10
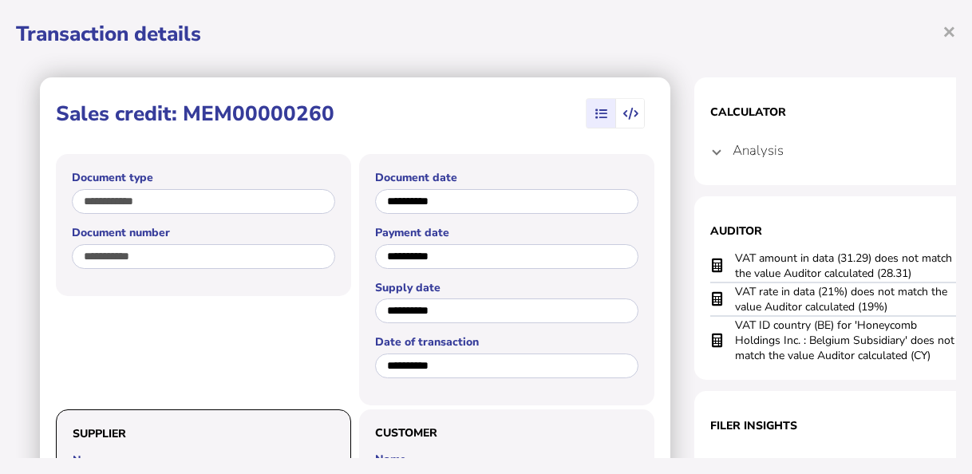
scroll to position [0, 3]
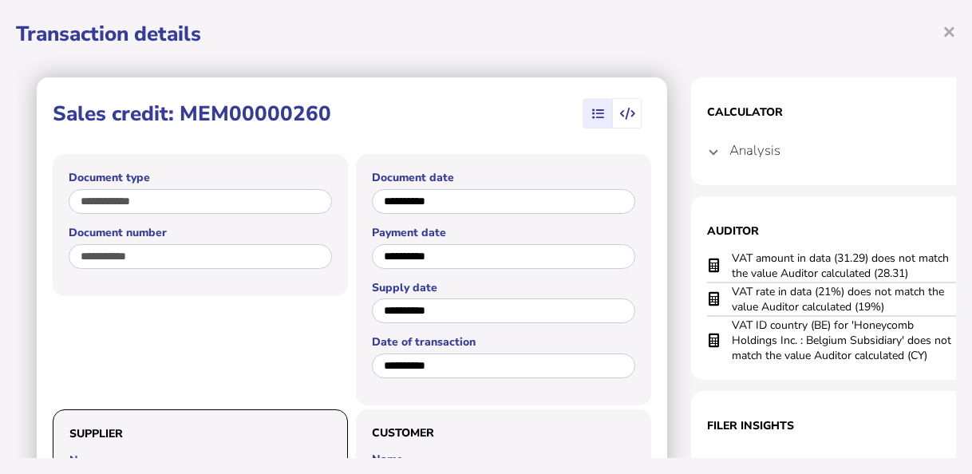
drag, startPoint x: 935, startPoint y: 351, endPoint x: 730, endPoint y: 330, distance: 206.1
click at [730, 330] on tr "VAT ID country (BE) for 'Honeycomb Holdings Inc. : Belgium Subsidiary' does not…" at bounding box center [850, 340] width 287 height 48
drag, startPoint x: 894, startPoint y: 305, endPoint x: 726, endPoint y: 296, distance: 167.8
click at [726, 296] on tr "VAT rate in data (21%) does not match the value Auditor calculated (19%)" at bounding box center [850, 299] width 287 height 34
drag, startPoint x: 921, startPoint y: 274, endPoint x: 731, endPoint y: 262, distance: 190.3
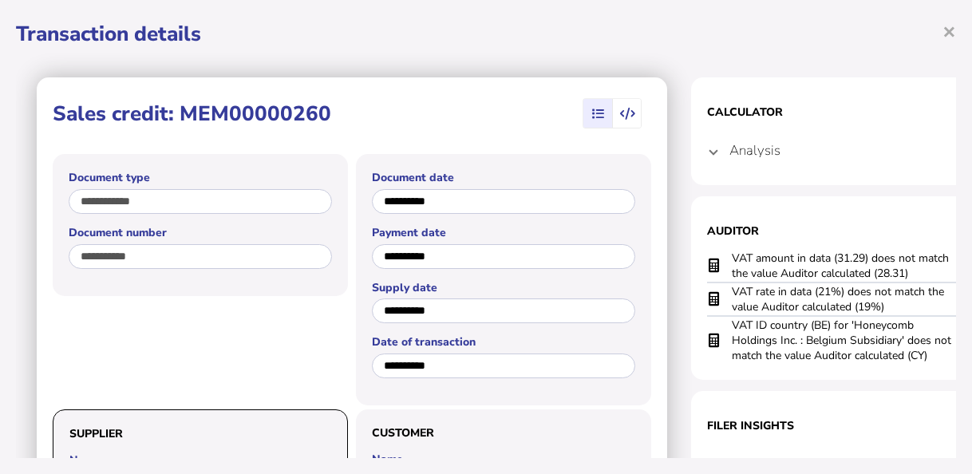
click at [731, 262] on td "VAT amount in data (31.29) does not match the value Auditor calculated (28.31)" at bounding box center [842, 266] width 223 height 33
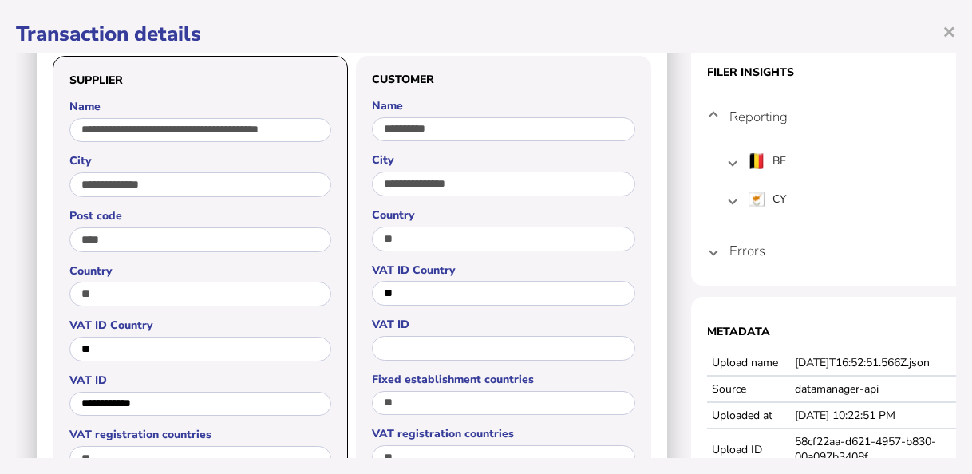
scroll to position [479, 3]
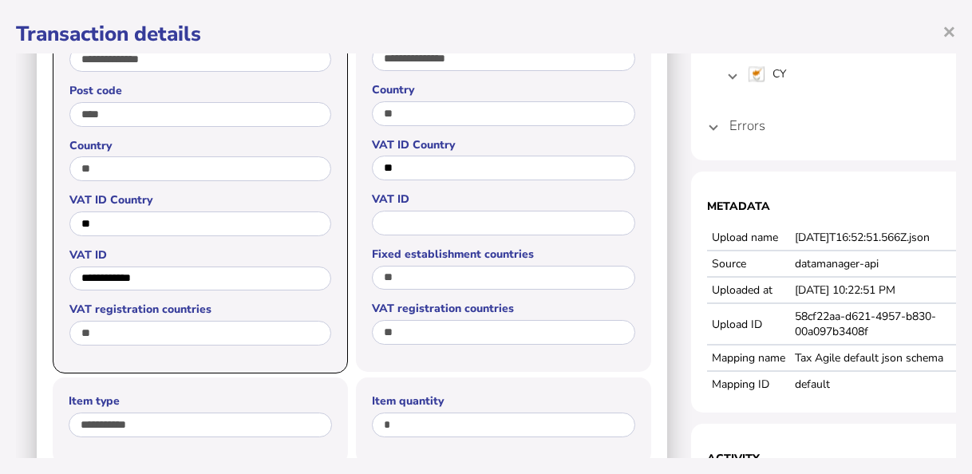
click at [720, 128] on mat-expansion-panel-header "Errors" at bounding box center [850, 125] width 287 height 38
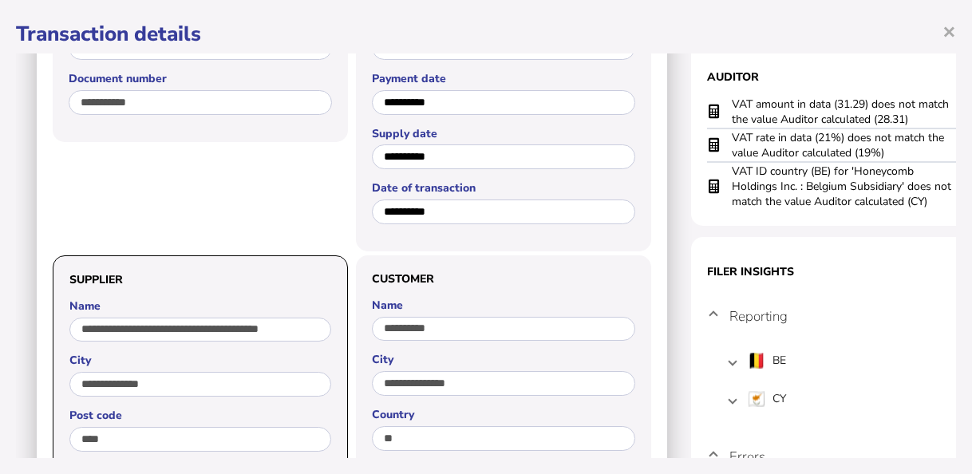
scroll to position [7, 3]
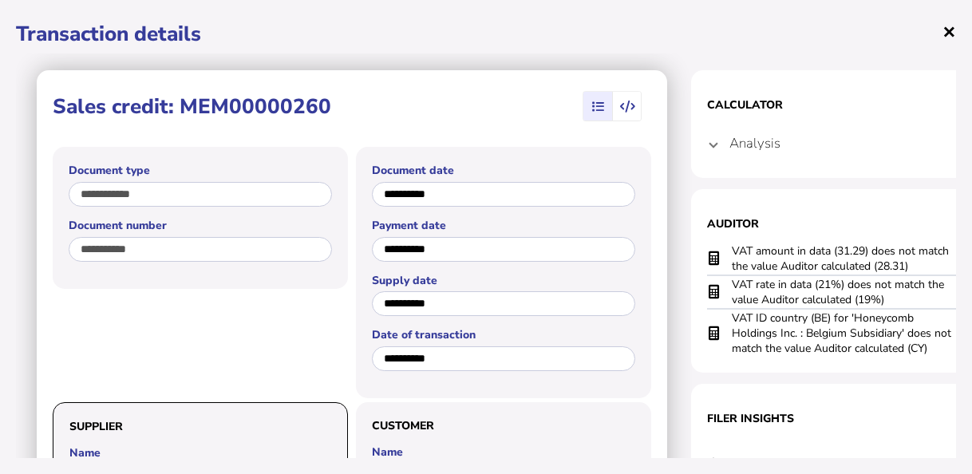
click at [952, 28] on span "×" at bounding box center [949, 31] width 14 height 30
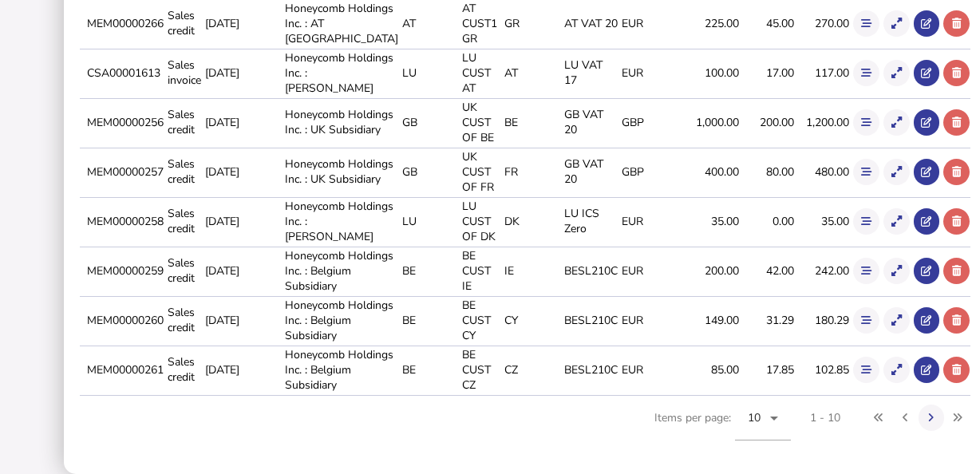
drag, startPoint x: 111, startPoint y: 437, endPoint x: 189, endPoint y: 431, distance: 78.5
click at [164, 393] on td "MEM00000261" at bounding box center [124, 369] width 81 height 48
click at [891, 365] on icon at bounding box center [896, 370] width 10 height 10
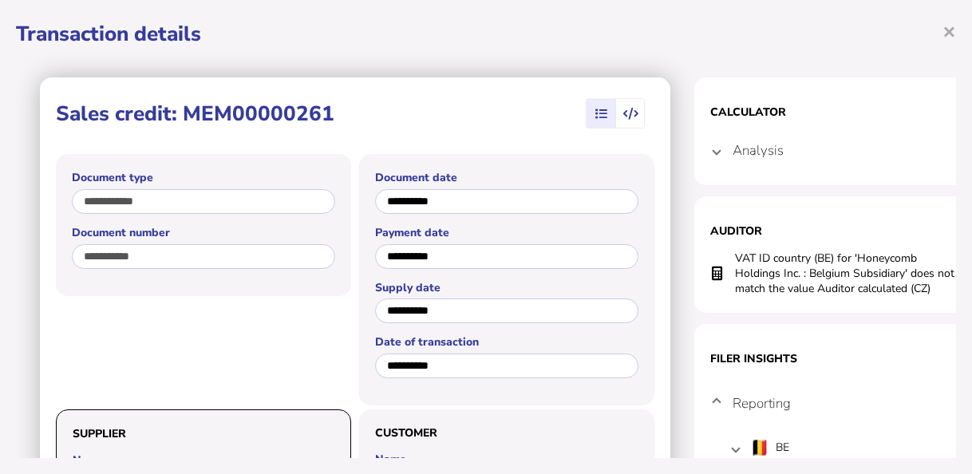
scroll to position [0, 69]
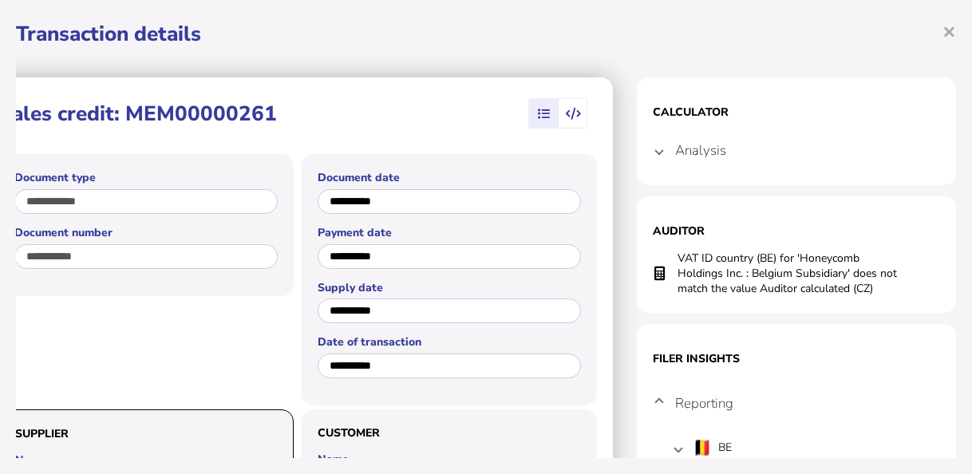
drag, startPoint x: 732, startPoint y: 256, endPoint x: 943, endPoint y: 287, distance: 213.7
click at [943, 287] on section "Auditor VAT ID country (BE) for 'Honeycomb Holdings Inc. : Belgium Subsidiary' …" at bounding box center [796, 254] width 319 height 116
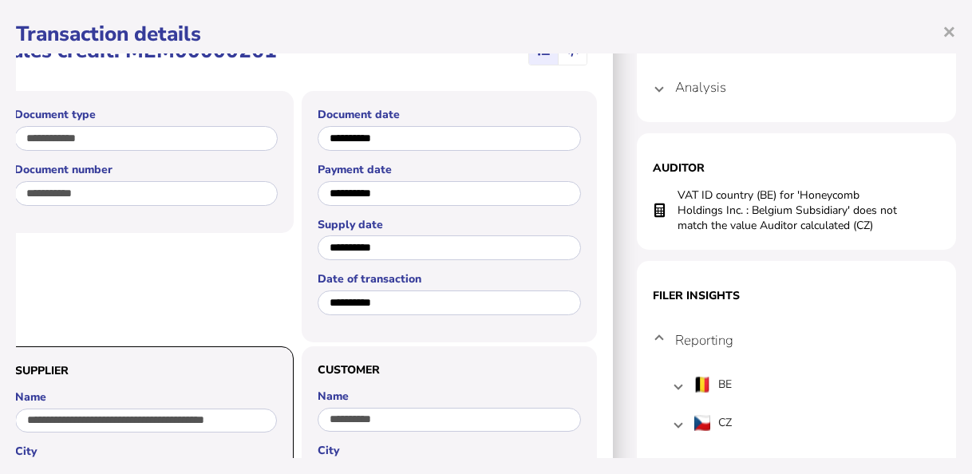
scroll to position [160, 69]
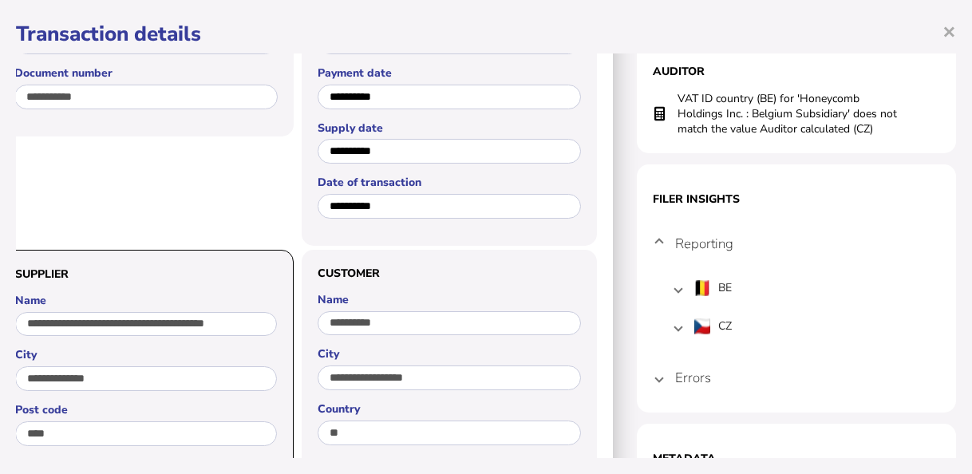
click at [658, 389] on mat-expansion-panel-header "Errors" at bounding box center [796, 377] width 287 height 38
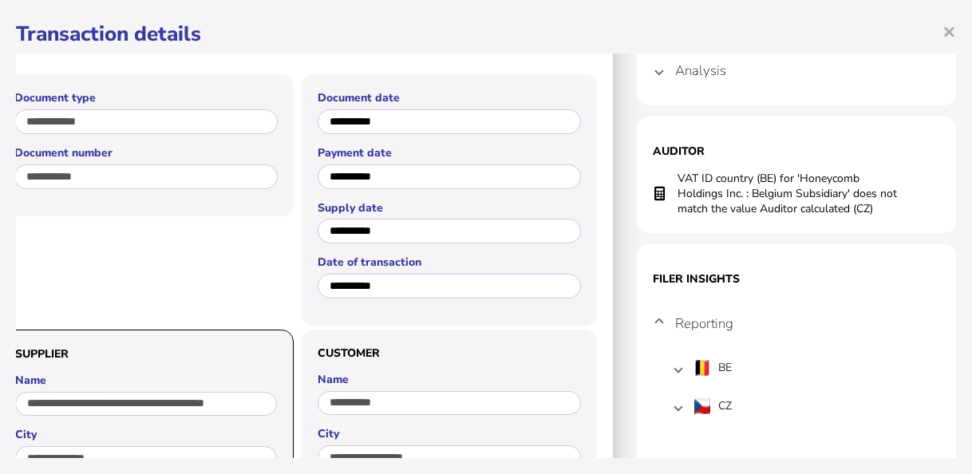
scroll to position [0, 69]
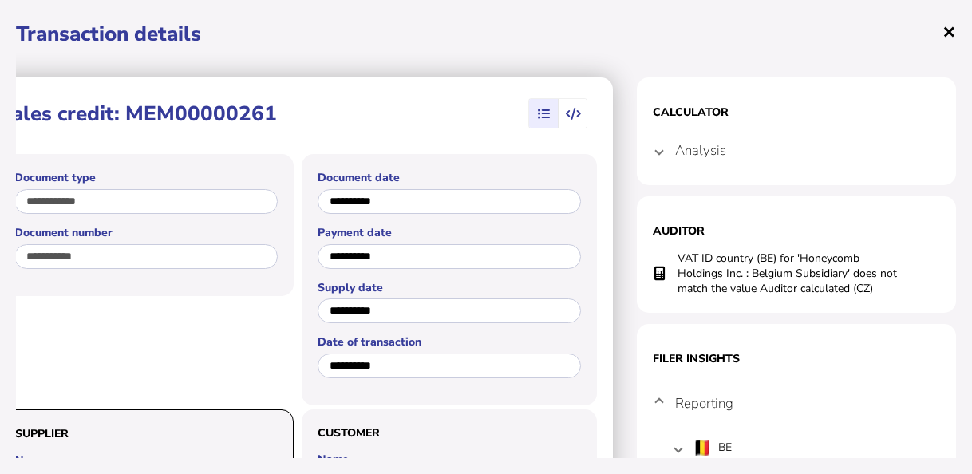
click at [950, 36] on span "×" at bounding box center [949, 31] width 14 height 30
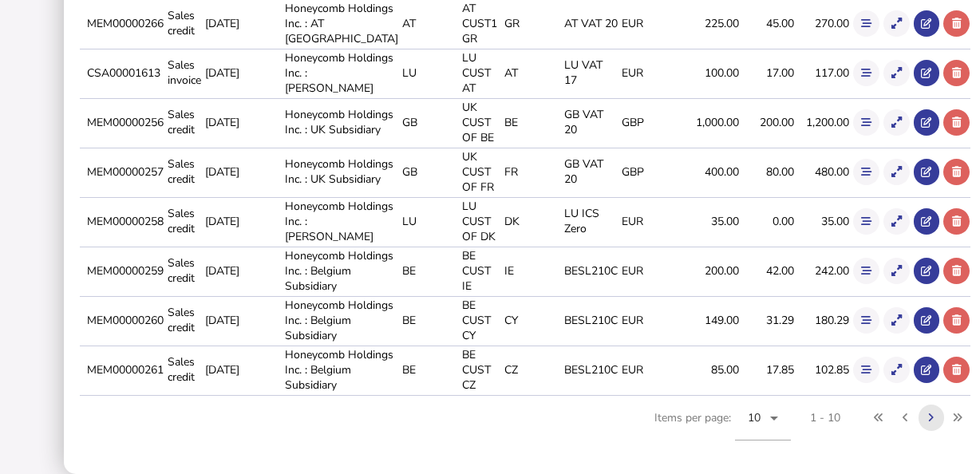
click at [928, 423] on icon at bounding box center [931, 417] width 6 height 10
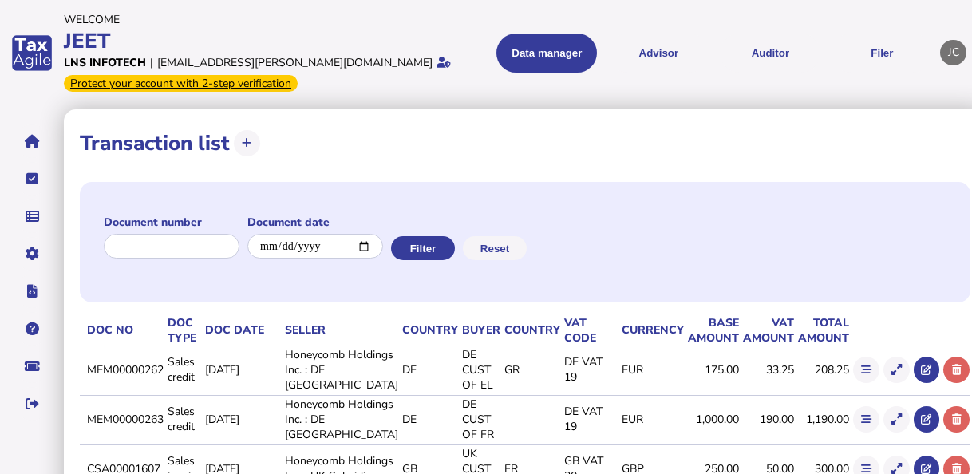
scroll to position [80, 0]
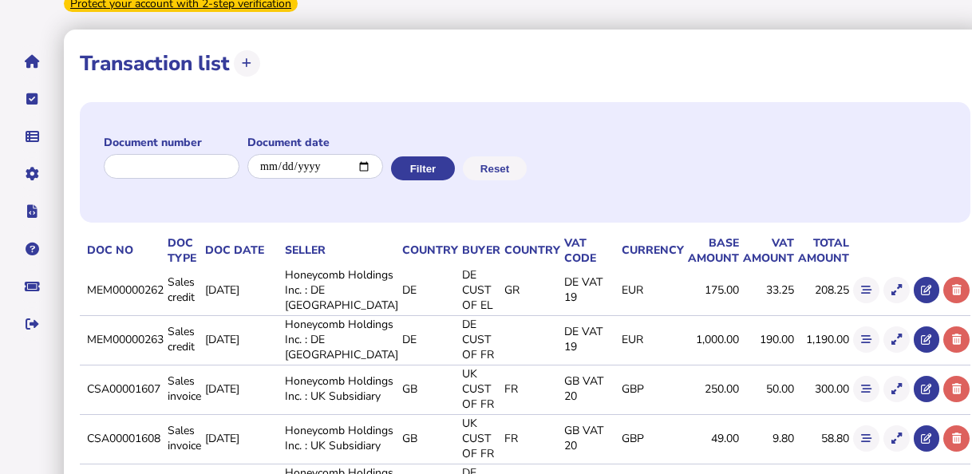
click at [111, 298] on td "MEM00000262" at bounding box center [124, 289] width 81 height 47
drag, startPoint x: 111, startPoint y: 298, endPoint x: 124, endPoint y: 298, distance: 12.8
click at [124, 298] on td "MEM00000262" at bounding box center [124, 289] width 81 height 47
click at [891, 295] on icon at bounding box center [896, 290] width 10 height 10
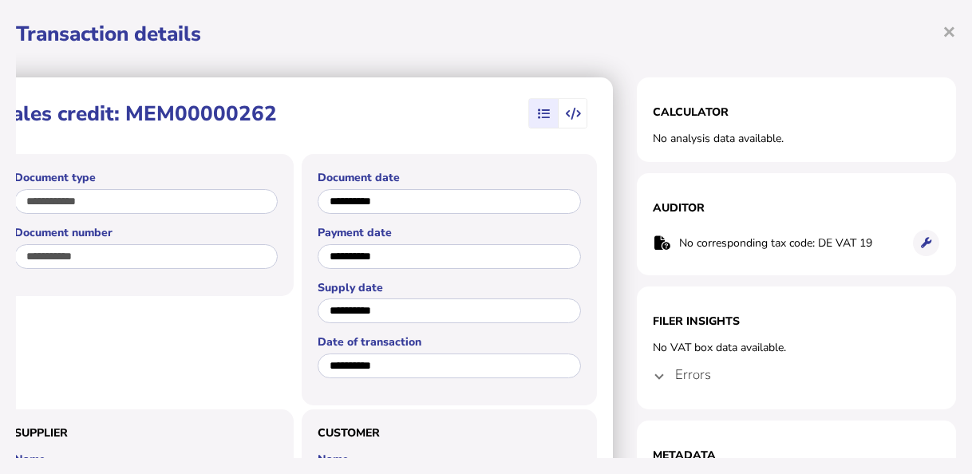
drag, startPoint x: 736, startPoint y: 237, endPoint x: 932, endPoint y: 242, distance: 195.5
click at [932, 242] on section "Auditor No corresponding tax code: DE VAT 19 × OK Cancel" at bounding box center [796, 224] width 319 height 102
click at [675, 381] on h4 "Errors" at bounding box center [693, 374] width 36 height 18
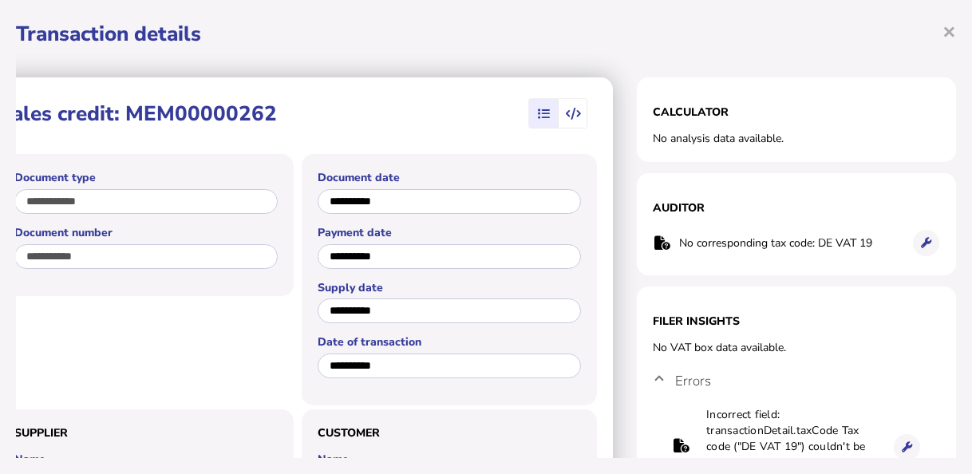
drag, startPoint x: 783, startPoint y: 351, endPoint x: 639, endPoint y: 353, distance: 143.6
click at [639, 353] on section "Filer Insights No VAT box data available. Errors Incorrect field: transactionDe…" at bounding box center [796, 401] width 319 height 230
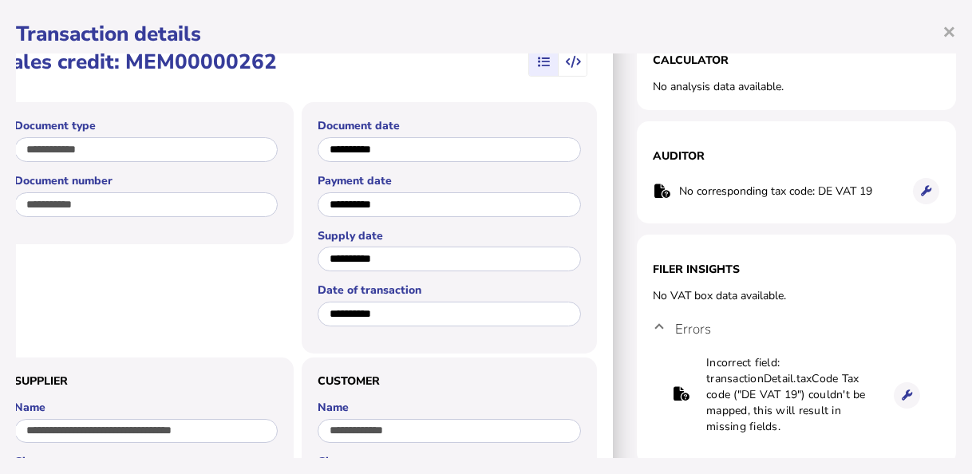
scroll to position [80, 69]
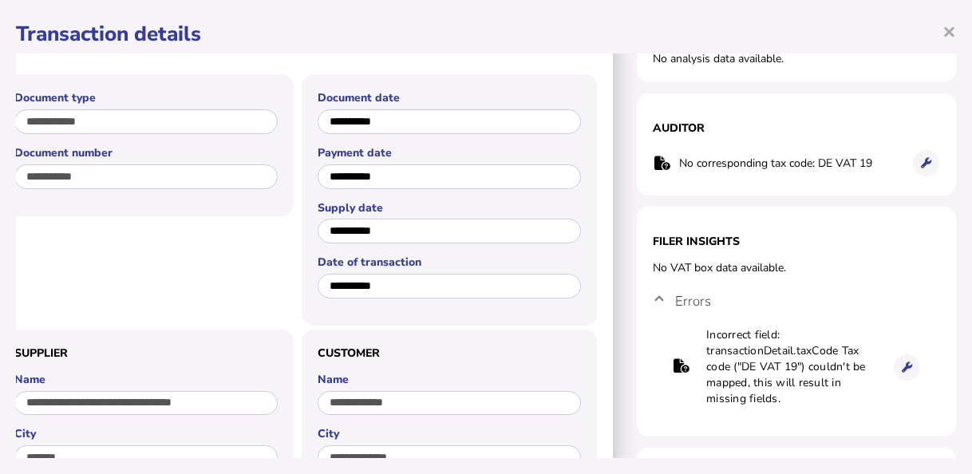
drag, startPoint x: 777, startPoint y: 400, endPoint x: 685, endPoint y: 339, distance: 110.0
click at [685, 339] on tr "Incorrect field: transactionDetail.taxCode Tax code ("DE VAT 19") couldn't be m…" at bounding box center [796, 366] width 249 height 81
click at [653, 266] on div "No VAT box data available." at bounding box center [796, 267] width 287 height 15
drag, startPoint x: 641, startPoint y: 266, endPoint x: 783, endPoint y: 262, distance: 141.3
click at [783, 262] on div "No VAT box data available." at bounding box center [796, 267] width 287 height 15
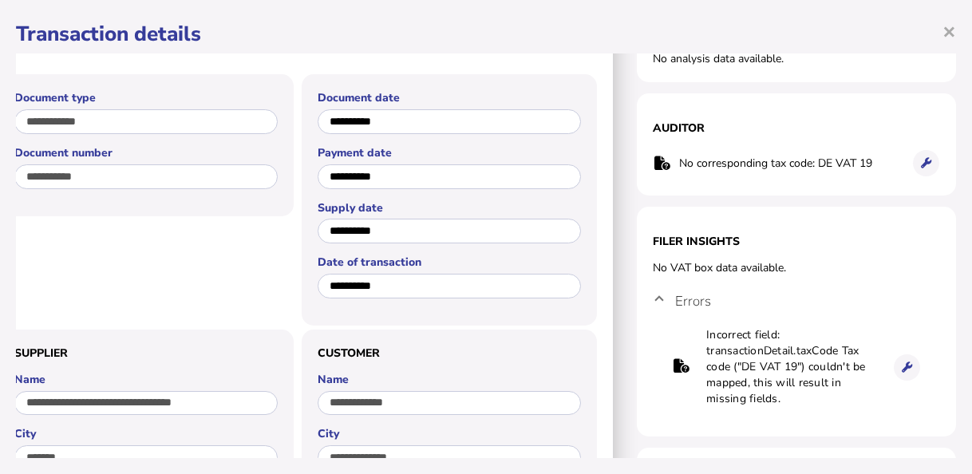
click at [678, 164] on td "No corresponding tax code: DE VAT 19" at bounding box center [789, 163] width 222 height 33
drag, startPoint x: 669, startPoint y: 164, endPoint x: 874, endPoint y: 155, distance: 205.2
click at [874, 155] on td "No corresponding tax code: DE VAT 19" at bounding box center [789, 163] width 222 height 33
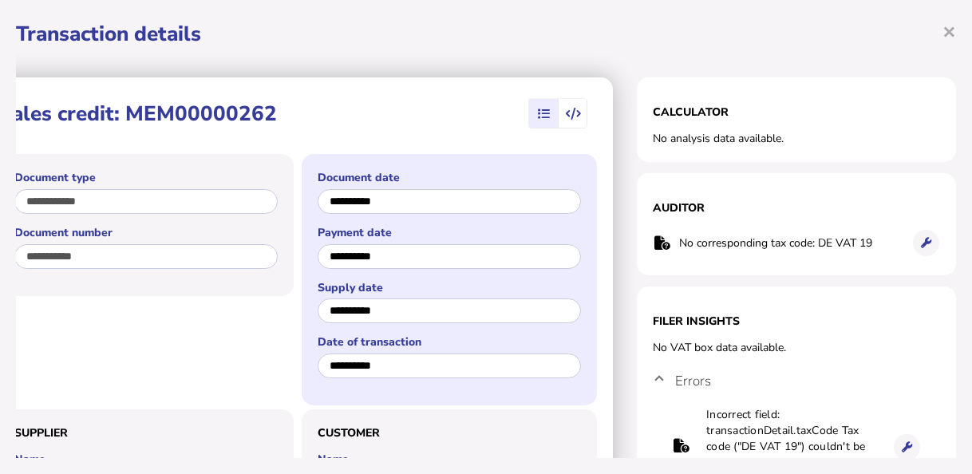
scroll to position [0, 0]
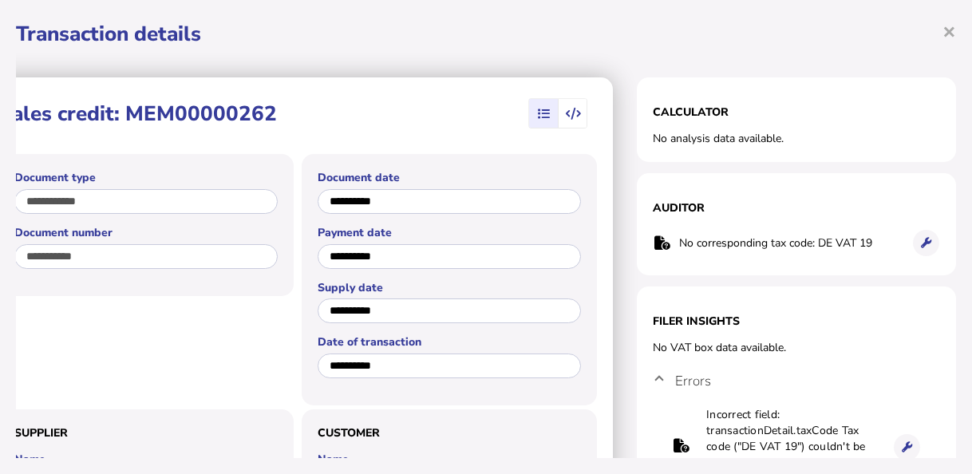
drag, startPoint x: 781, startPoint y: 131, endPoint x: 638, endPoint y: 121, distance: 143.1
click at [638, 121] on section "Calculator No analysis data available." at bounding box center [796, 119] width 319 height 85
click at [947, 32] on span "×" at bounding box center [949, 31] width 14 height 30
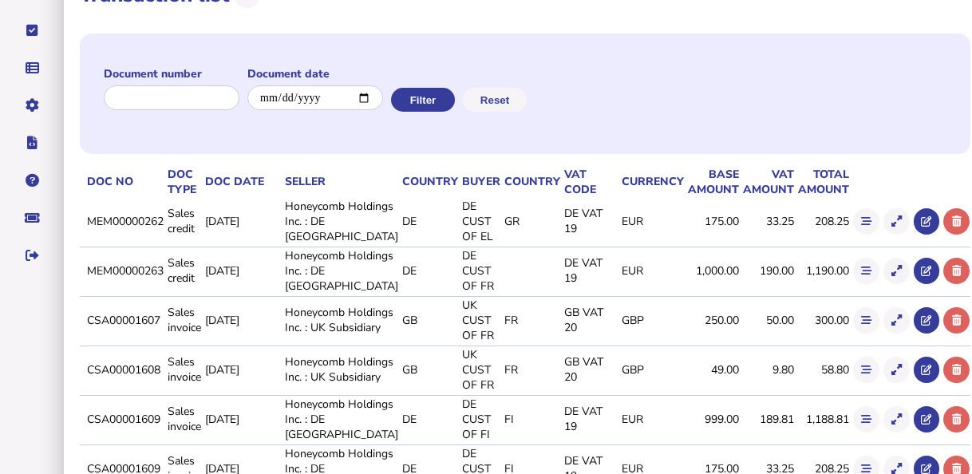
scroll to position [160, 0]
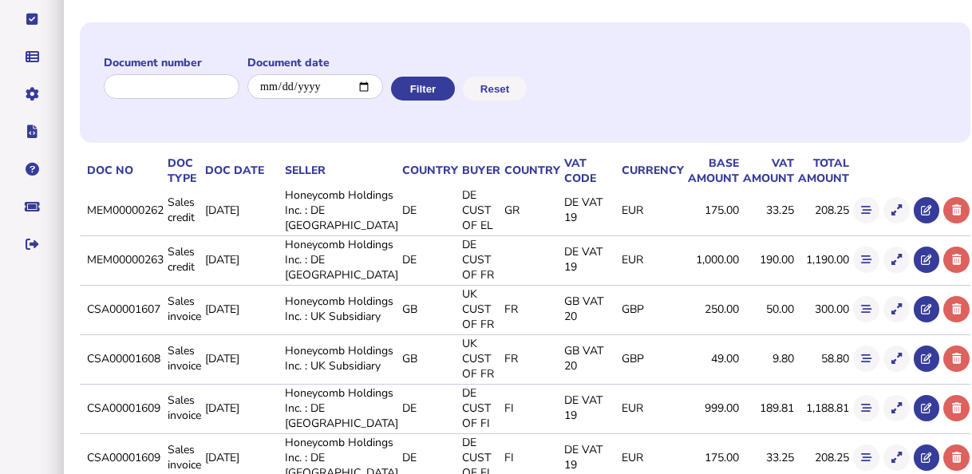
drag, startPoint x: 109, startPoint y: 280, endPoint x: 191, endPoint y: 288, distance: 81.8
click at [191, 283] on tr "MEM00000263 Sales credit [DATE] Honeycomb Holdings Inc. : DE Germany DE DE CUST…" at bounding box center [525, 259] width 890 height 48
drag, startPoint x: 191, startPoint y: 288, endPoint x: 163, endPoint y: 300, distance: 30.4
click at [163, 283] on td "MEM00000263" at bounding box center [124, 259] width 81 height 48
click at [121, 283] on td "MEM00000263" at bounding box center [124, 259] width 81 height 48
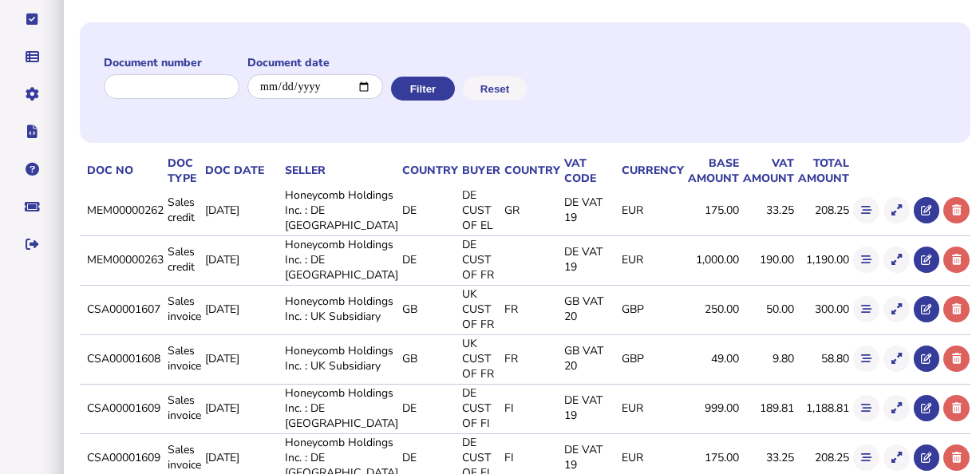
click at [84, 282] on td at bounding box center [82, 259] width 4 height 48
drag, startPoint x: 111, startPoint y: 279, endPoint x: 191, endPoint y: 276, distance: 79.9
click at [191, 276] on tr "MEM00000263 Sales credit [DATE] Honeycomb Holdings Inc. : DE Germany DE DE CUST…" at bounding box center [525, 259] width 890 height 48
click at [891, 265] on icon at bounding box center [896, 260] width 10 height 10
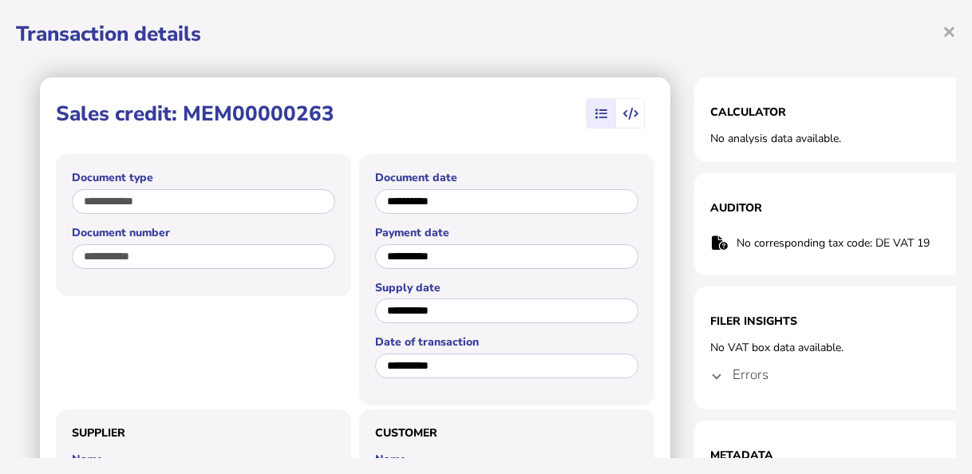
drag, startPoint x: 850, startPoint y: 352, endPoint x: 694, endPoint y: 340, distance: 156.0
click at [694, 340] on section "Filer Insights No VAT box data available. Errors Incorrect field: transactionDe…" at bounding box center [853, 347] width 319 height 123
click at [714, 374] on span at bounding box center [716, 374] width 6 height 15
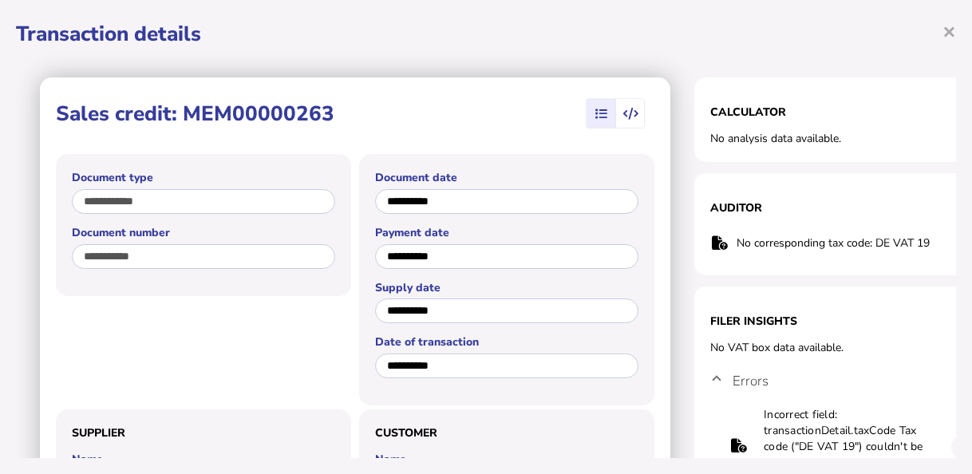
scroll to position [14, 69]
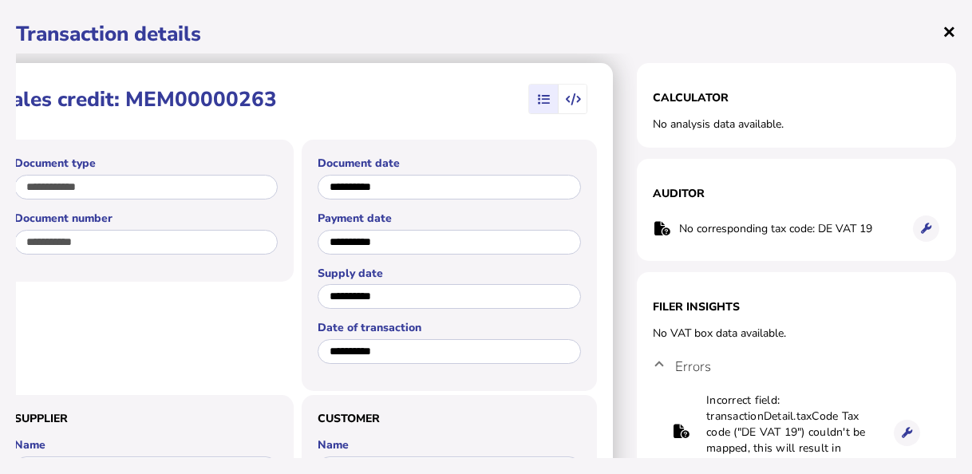
click at [954, 28] on span "×" at bounding box center [949, 31] width 14 height 30
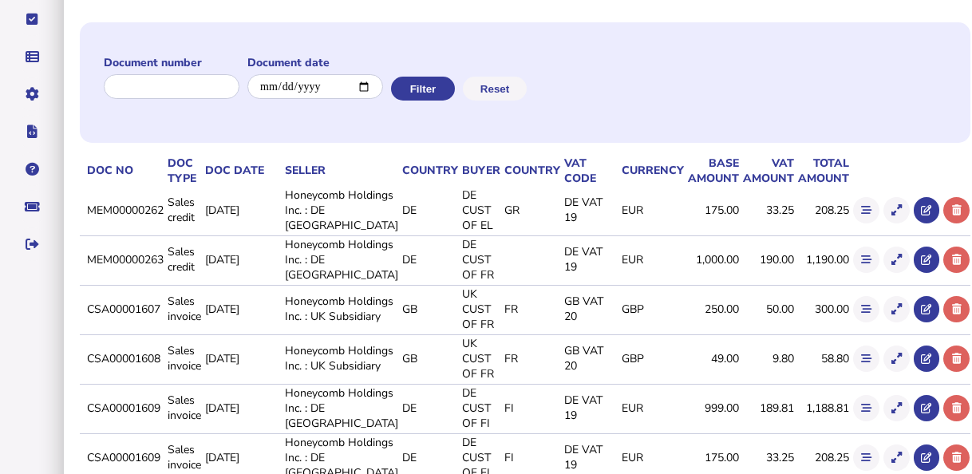
drag, startPoint x: 110, startPoint y: 340, endPoint x: 187, endPoint y: 328, distance: 77.5
click at [164, 328] on td "CSA00001607" at bounding box center [124, 309] width 81 height 48
drag, startPoint x: 868, startPoint y: 341, endPoint x: 865, endPoint y: 355, distance: 14.7
click at [891, 314] on icon at bounding box center [896, 309] width 10 height 10
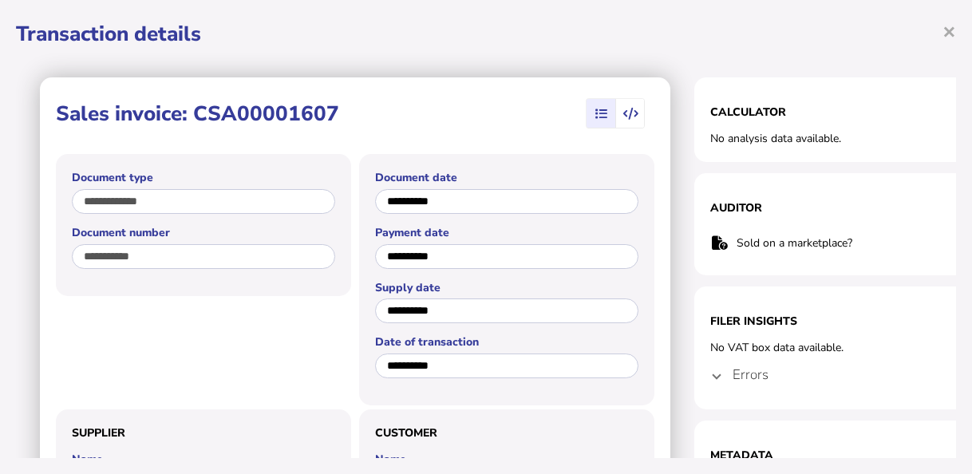
drag, startPoint x: 835, startPoint y: 229, endPoint x: 707, endPoint y: 208, distance: 130.1
click at [707, 208] on section "Auditor Sold on a marketplace? × OK Cancel" at bounding box center [853, 224] width 319 height 102
click at [945, 29] on span "×" at bounding box center [949, 31] width 14 height 30
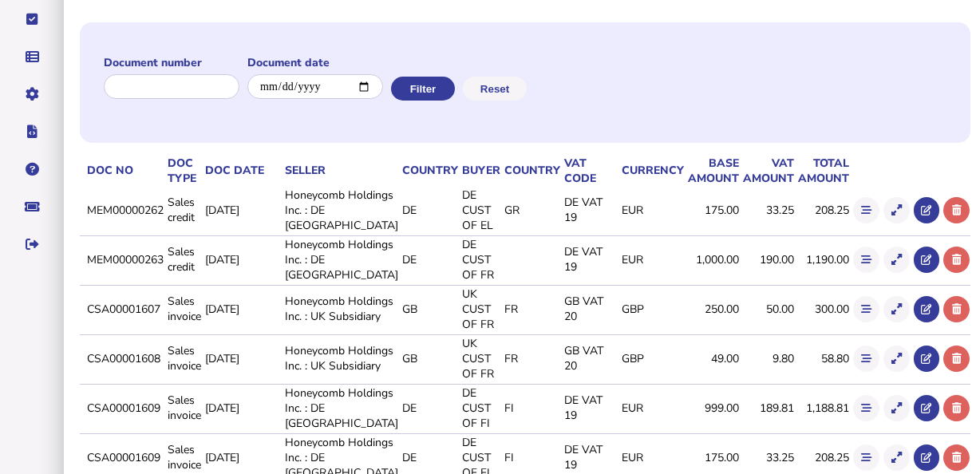
click at [891, 215] on icon at bounding box center [896, 210] width 10 height 10
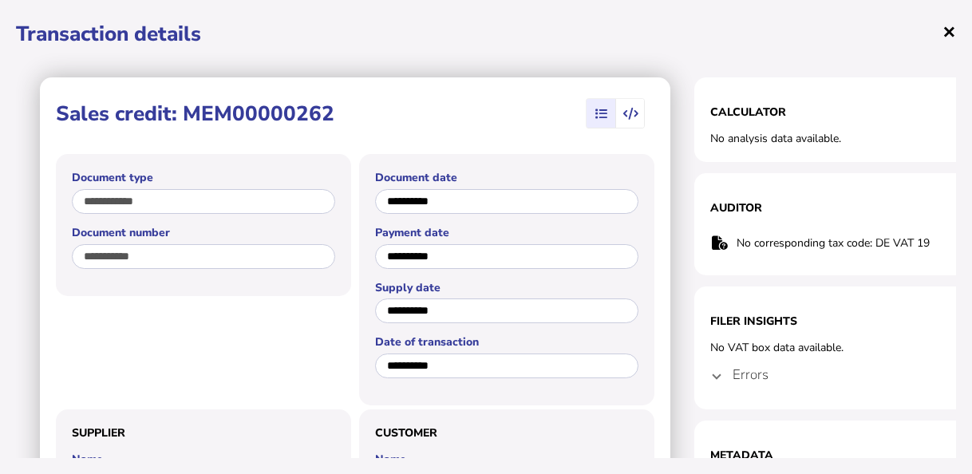
click at [950, 25] on span "×" at bounding box center [949, 31] width 14 height 30
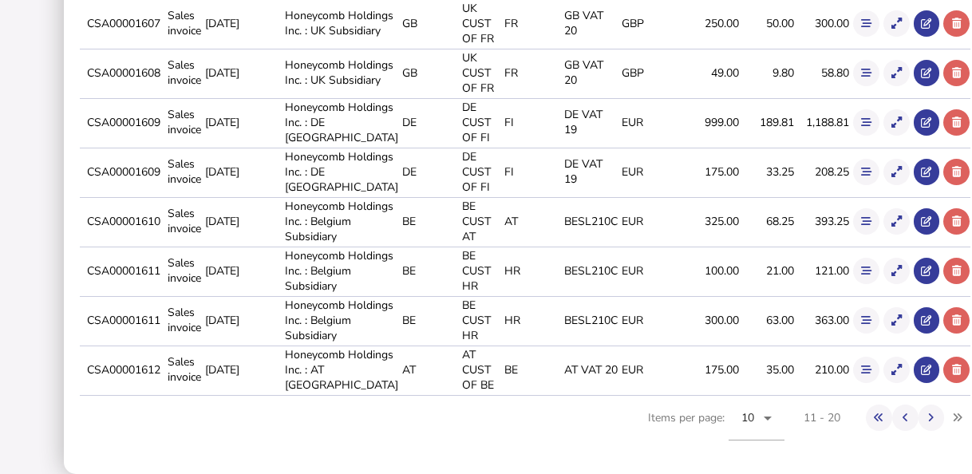
scroll to position [642, 0]
click at [902, 418] on icon at bounding box center [905, 417] width 6 height 10
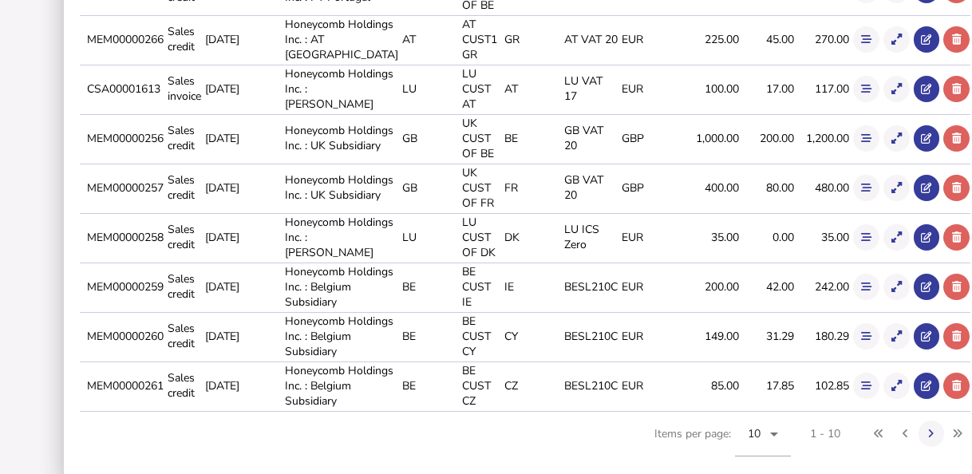
scroll to position [403, 0]
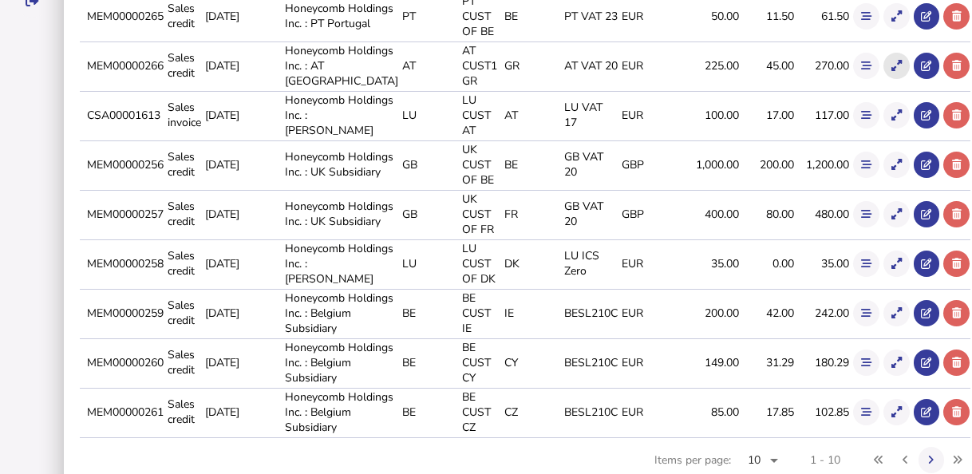
click at [891, 71] on icon at bounding box center [896, 66] width 10 height 10
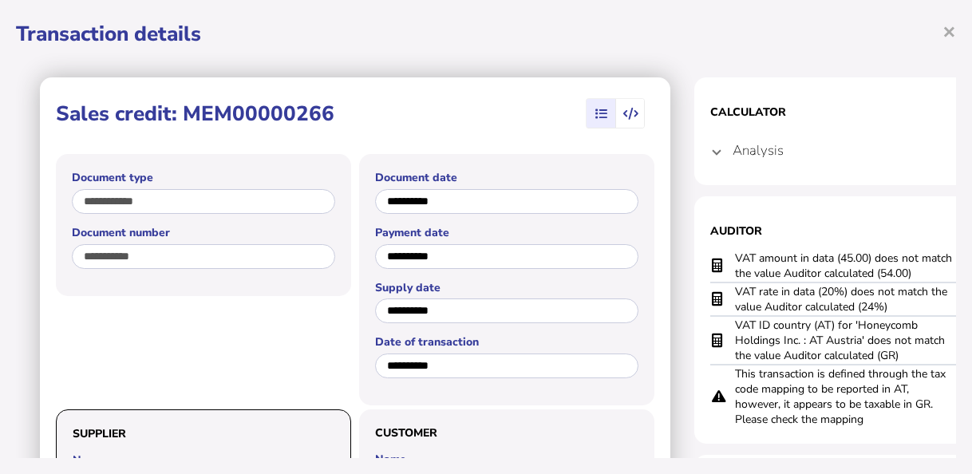
drag, startPoint x: 926, startPoint y: 358, endPoint x: 725, endPoint y: 331, distance: 202.1
click at [725, 331] on tr "VAT ID country (AT) for 'Honeycomb Holdings Inc. : AT Austria' does not match t…" at bounding box center [853, 340] width 287 height 49
click at [725, 331] on td at bounding box center [722, 340] width 24 height 49
drag, startPoint x: 905, startPoint y: 351, endPoint x: 732, endPoint y: 321, distance: 175.0
click at [732, 321] on tr "VAT ID country (AT) for 'Honeycomb Holdings Inc. : AT Austria' does not match t…" at bounding box center [853, 340] width 287 height 49
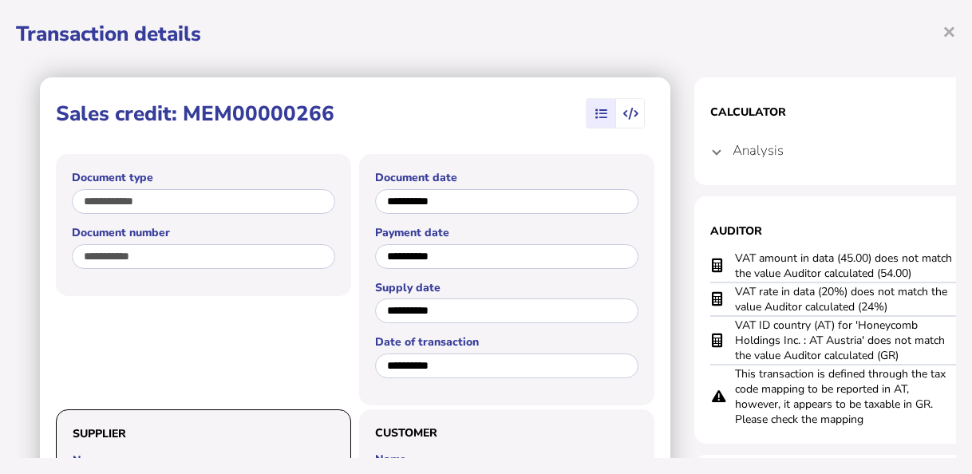
drag, startPoint x: 897, startPoint y: 303, endPoint x: 733, endPoint y: 290, distance: 164.1
click at [733, 290] on tr "VAT rate in data (20%) does not match the value Auditor calculated (24%)" at bounding box center [853, 299] width 287 height 34
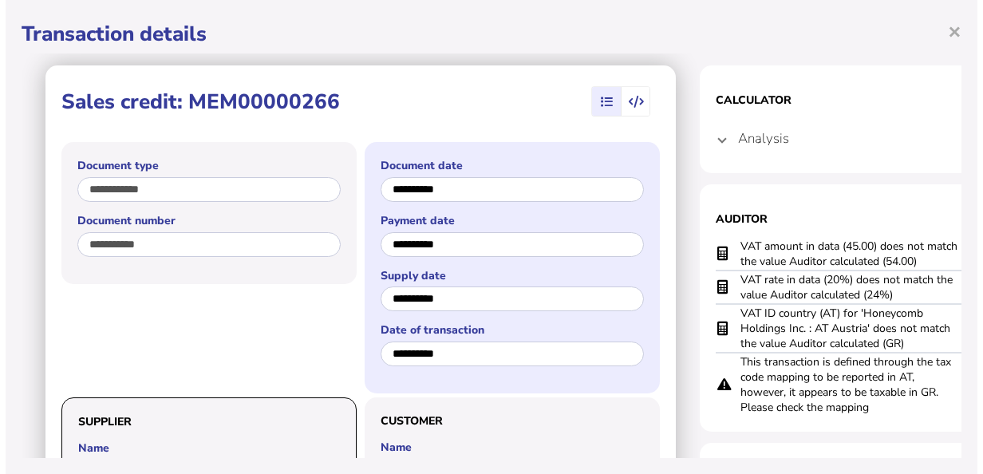
scroll to position [0, 0]
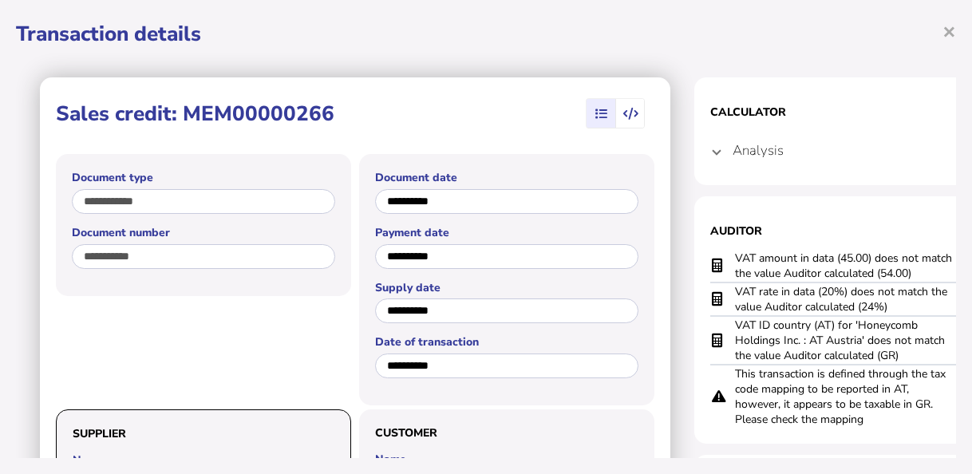
click at [963, 44] on div "**********" at bounding box center [486, 237] width 972 height 474
click at [954, 34] on span "×" at bounding box center [949, 31] width 14 height 30
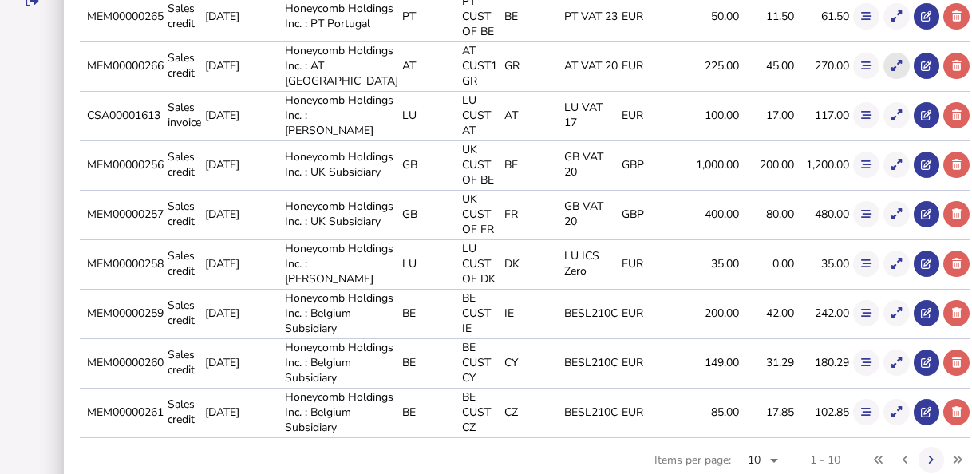
click at [883, 79] on button at bounding box center [896, 66] width 26 height 26
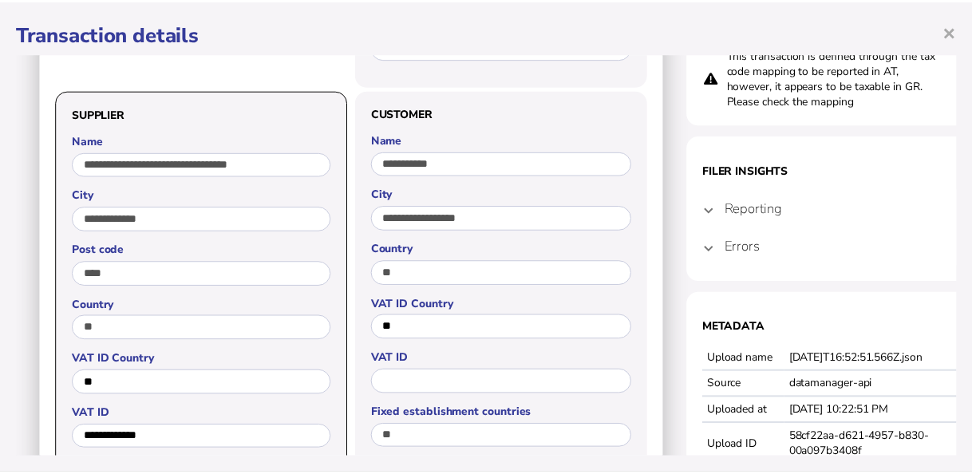
scroll to position [399, 0]
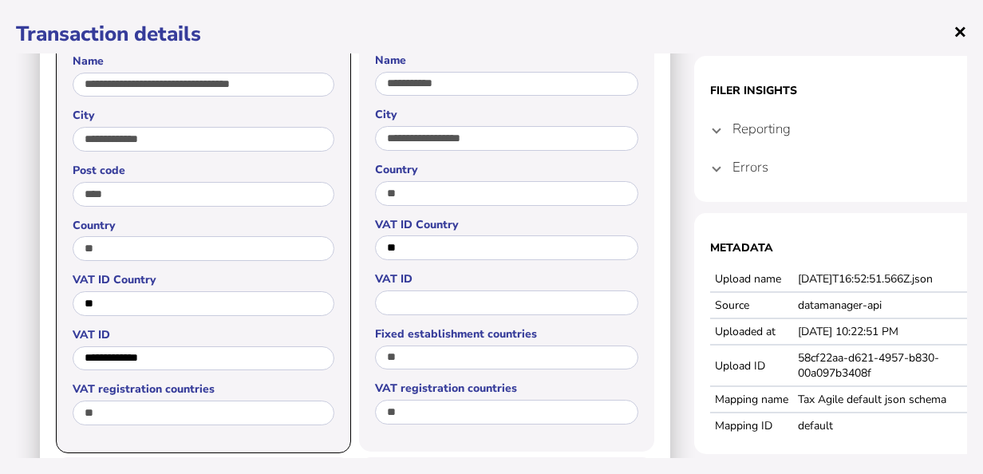
click at [965, 28] on span "×" at bounding box center [960, 31] width 14 height 30
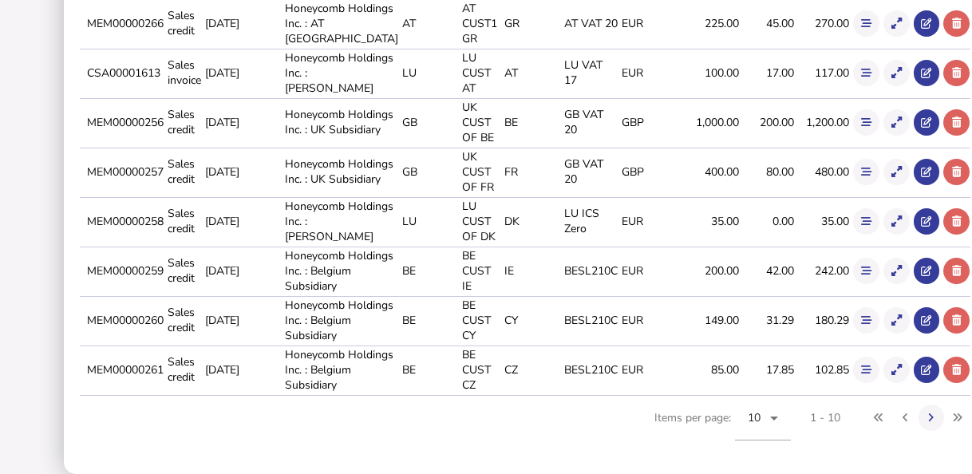
scroll to position [642, 0]
click at [918, 409] on button at bounding box center [931, 418] width 26 height 26
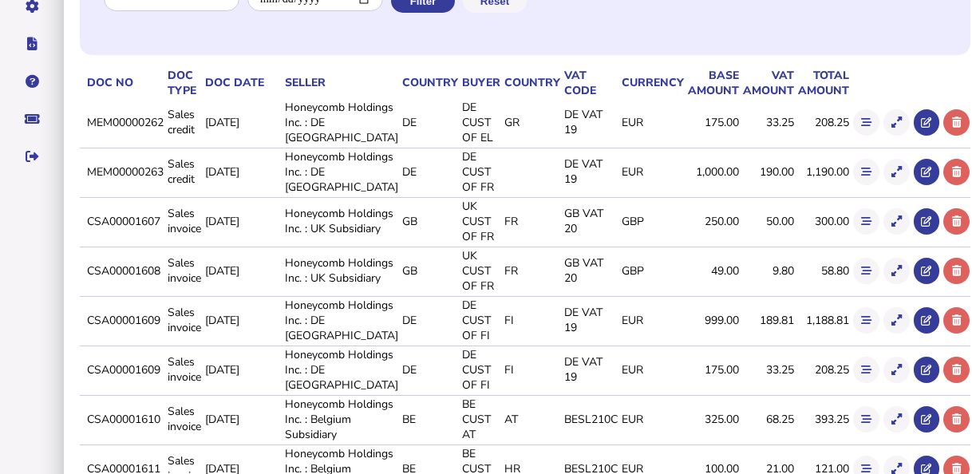
scroll to position [243, 0]
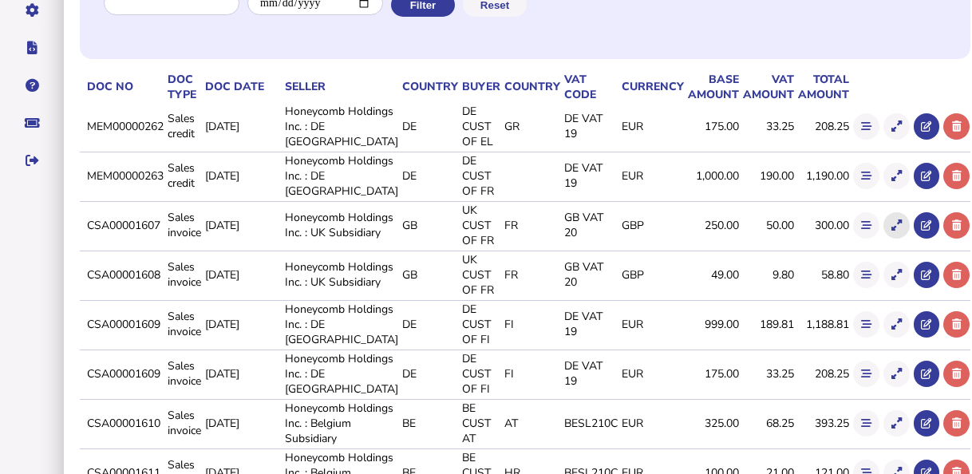
click at [883, 239] on button at bounding box center [896, 225] width 26 height 26
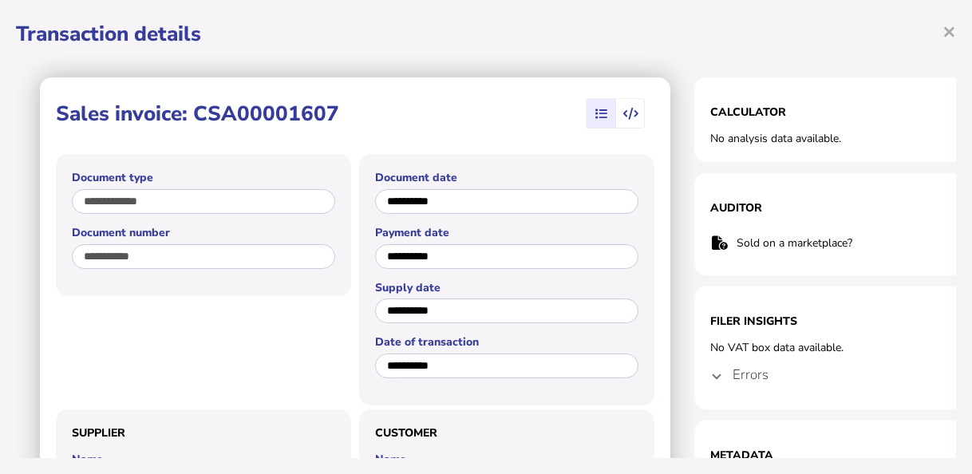
click at [719, 373] on span at bounding box center [716, 374] width 6 height 15
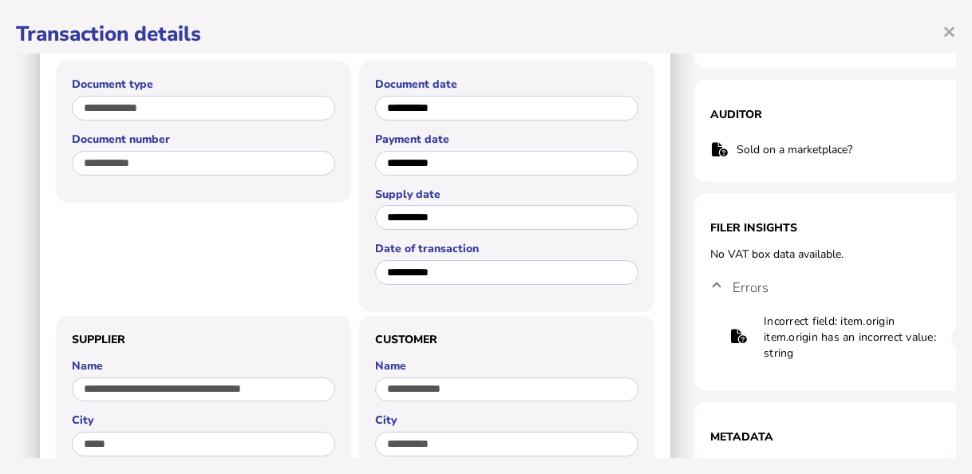
scroll to position [80, 0]
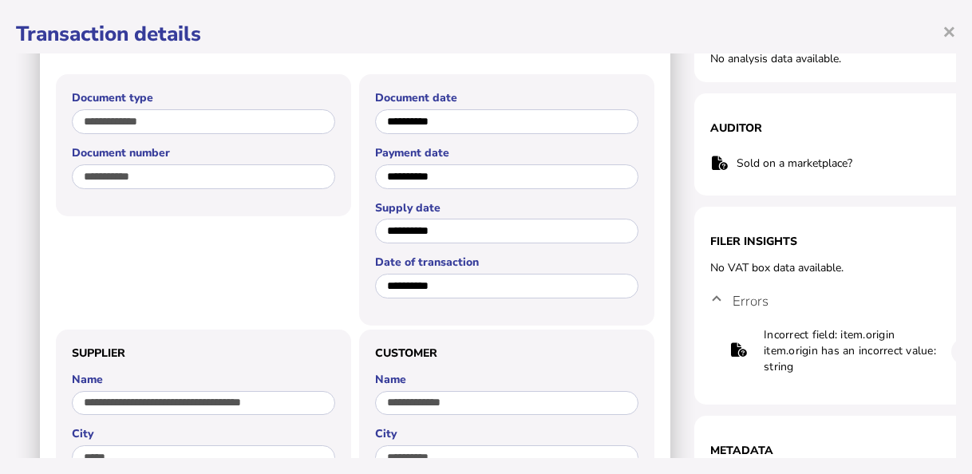
drag, startPoint x: 849, startPoint y: 264, endPoint x: 701, endPoint y: 251, distance: 149.0
click at [701, 251] on section "Filer Insights No VAT box data available. Errors Incorrect field: item.origin i…" at bounding box center [853, 306] width 319 height 198
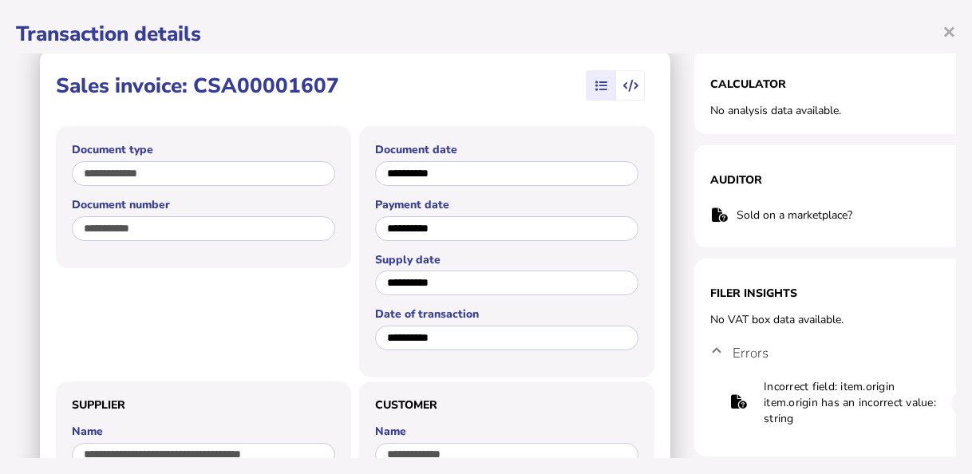
scroll to position [0, 0]
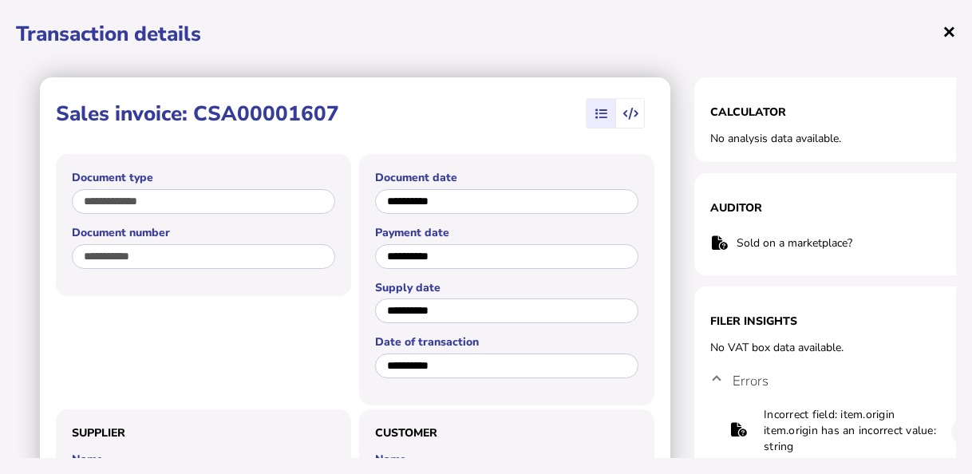
click at [948, 31] on span "×" at bounding box center [949, 31] width 14 height 30
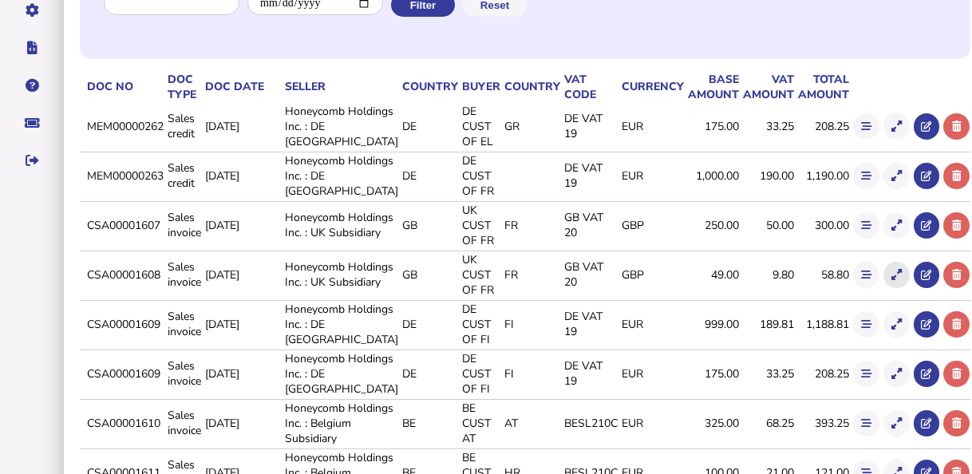
click at [891, 280] on icon at bounding box center [896, 275] width 10 height 10
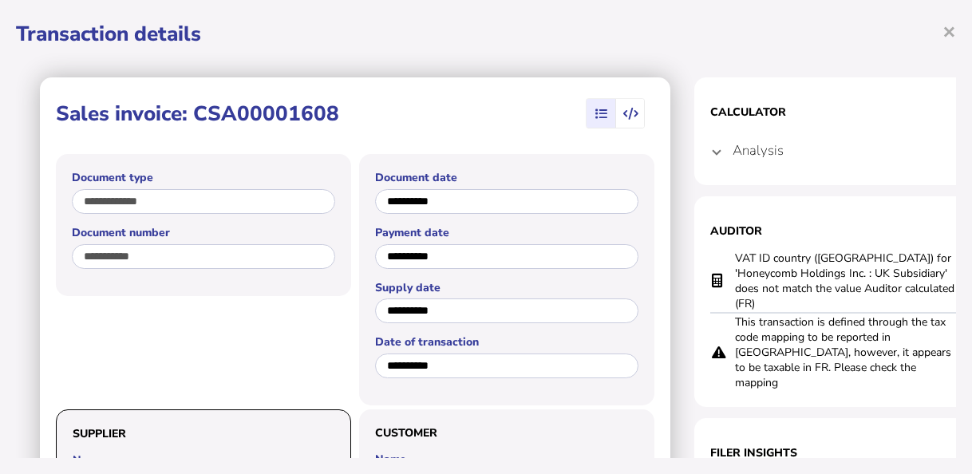
drag, startPoint x: 872, startPoint y: 354, endPoint x: 724, endPoint y: 304, distance: 155.9
click at [724, 313] on tr "This transaction is defined through the tax code mapping to be reported in [GEO…" at bounding box center [853, 352] width 287 height 78
drag, startPoint x: 724, startPoint y: 304, endPoint x: 858, endPoint y: 282, distance: 135.1
click at [858, 282] on td "VAT ID country ([GEOGRAPHIC_DATA]) for 'Honeycomb Holdings Inc. : UK Subsidiary…" at bounding box center [845, 281] width 223 height 63
drag, startPoint x: 927, startPoint y: 282, endPoint x: 824, endPoint y: 278, distance: 103.0
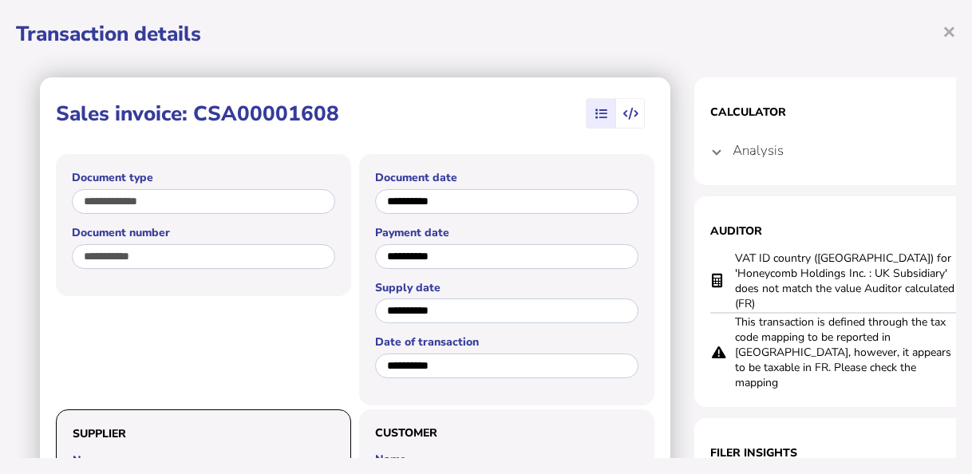
click at [851, 280] on td "VAT ID country ([GEOGRAPHIC_DATA]) for 'Honeycomb Holdings Inc. : UK Subsidiary…" at bounding box center [845, 281] width 223 height 63
click at [824, 278] on td "VAT ID country ([GEOGRAPHIC_DATA]) for 'Honeycomb Holdings Inc. : UK Subsidiary…" at bounding box center [845, 281] width 223 height 63
drag, startPoint x: 824, startPoint y: 278, endPoint x: 762, endPoint y: 262, distance: 64.2
click at [762, 262] on td "VAT ID country ([GEOGRAPHIC_DATA]) for 'Honeycomb Holdings Inc. : UK Subsidiary…" at bounding box center [845, 281] width 223 height 63
drag, startPoint x: 762, startPoint y: 262, endPoint x: 724, endPoint y: 304, distance: 57.1
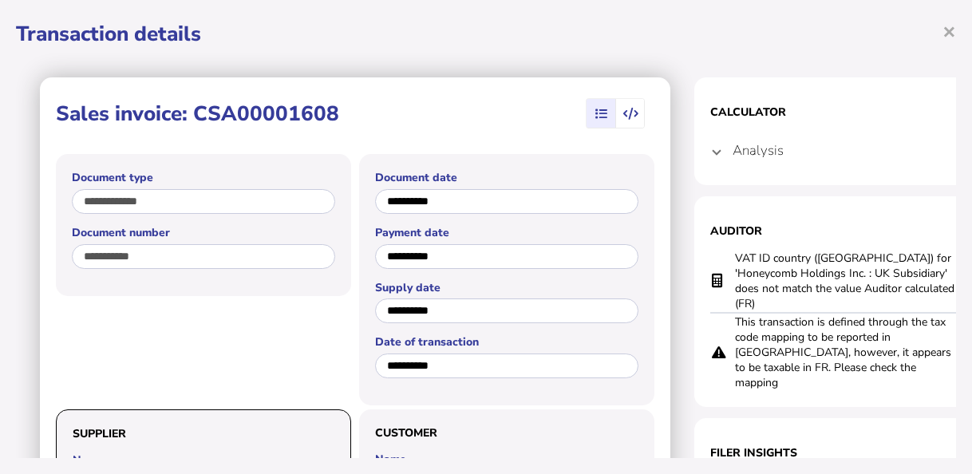
click at [724, 313] on tr "This transaction is defined through the tax code mapping to be reported in [GEO…" at bounding box center [853, 352] width 287 height 78
drag, startPoint x: 934, startPoint y: 285, endPoint x: 731, endPoint y: 255, distance: 205.6
click at [731, 255] on tr "VAT ID country ([GEOGRAPHIC_DATA]) for 'Honeycomb Holdings Inc. : UK Subsidiary…" at bounding box center [852, 281] width 287 height 63
click at [734, 145] on h4 "Analysis" at bounding box center [756, 150] width 51 height 18
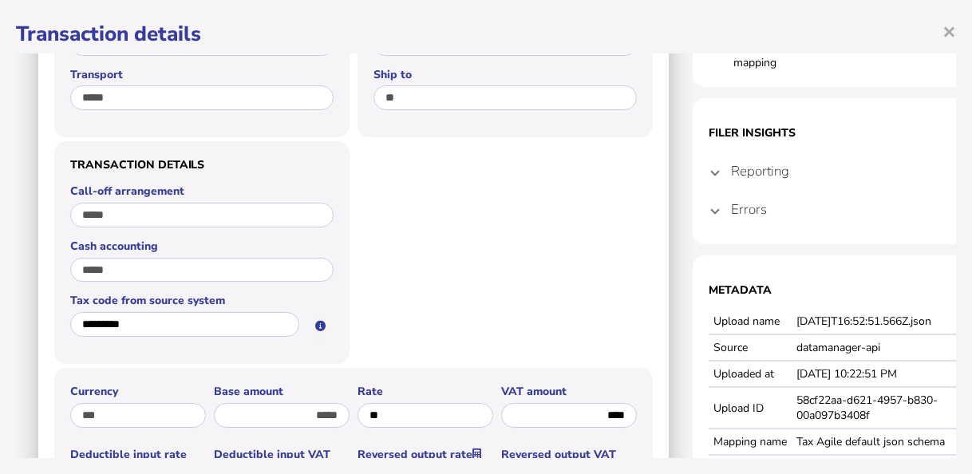
scroll to position [1037, 2]
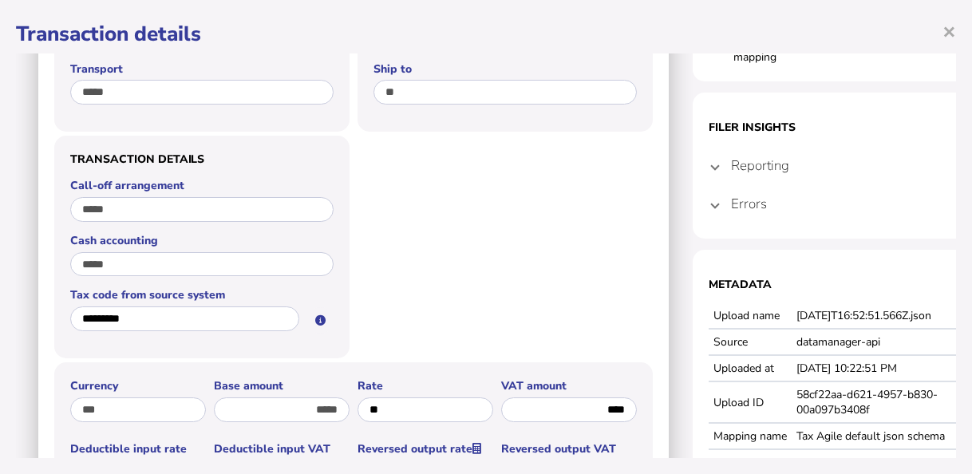
click at [714, 196] on span at bounding box center [715, 203] width 6 height 15
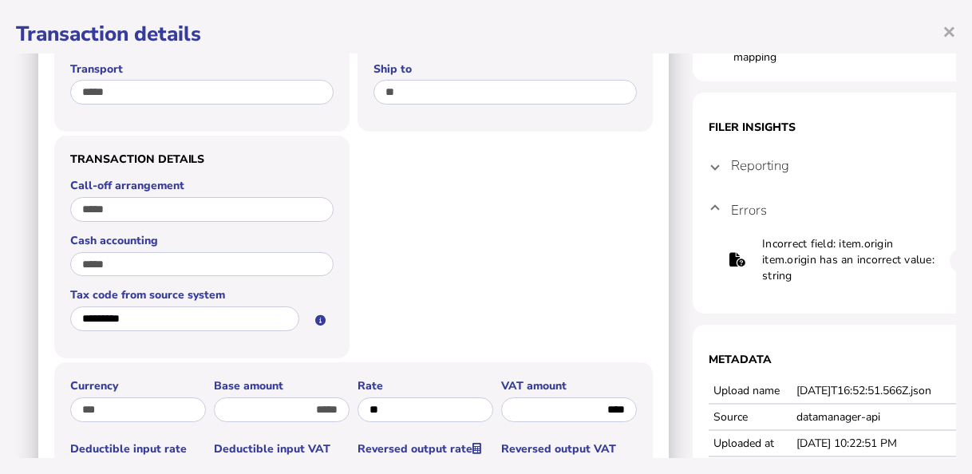
click at [712, 158] on span at bounding box center [715, 165] width 6 height 15
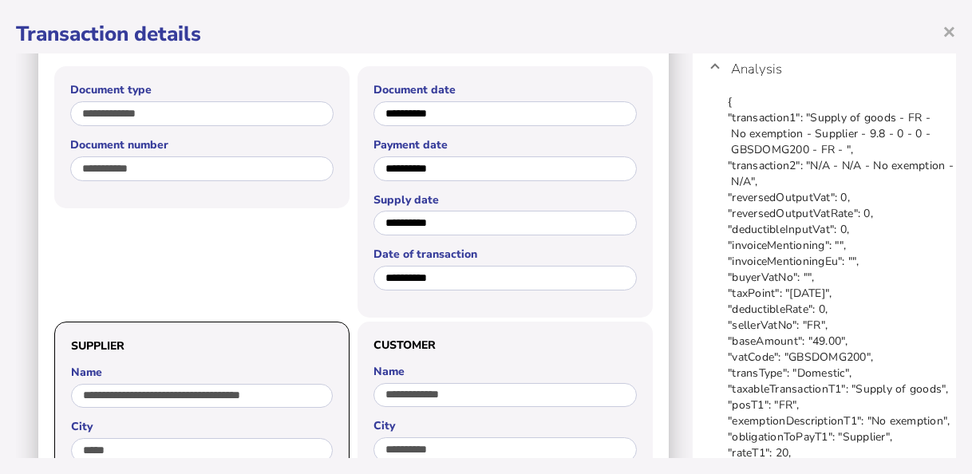
scroll to position [0, 2]
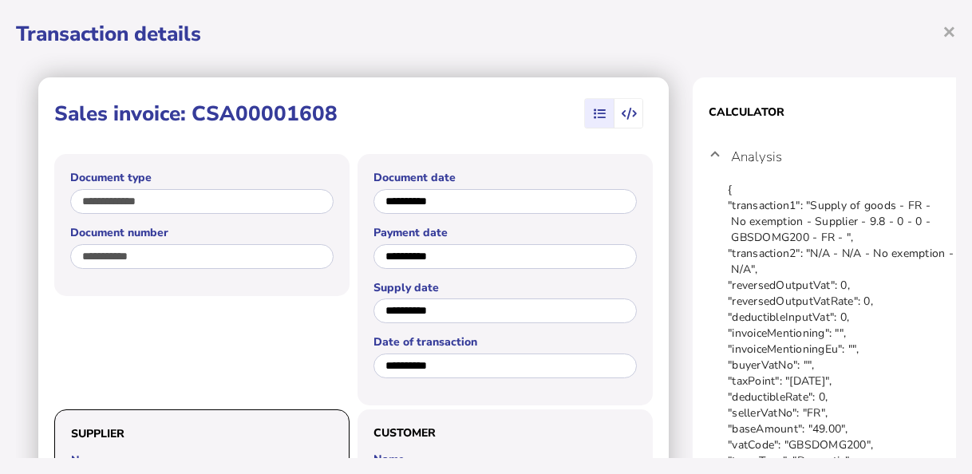
drag, startPoint x: 329, startPoint y: 107, endPoint x: 191, endPoint y: 112, distance: 137.3
click at [191, 112] on h1 "Sales invoice: CSA00001608" at bounding box center [195, 114] width 283 height 28
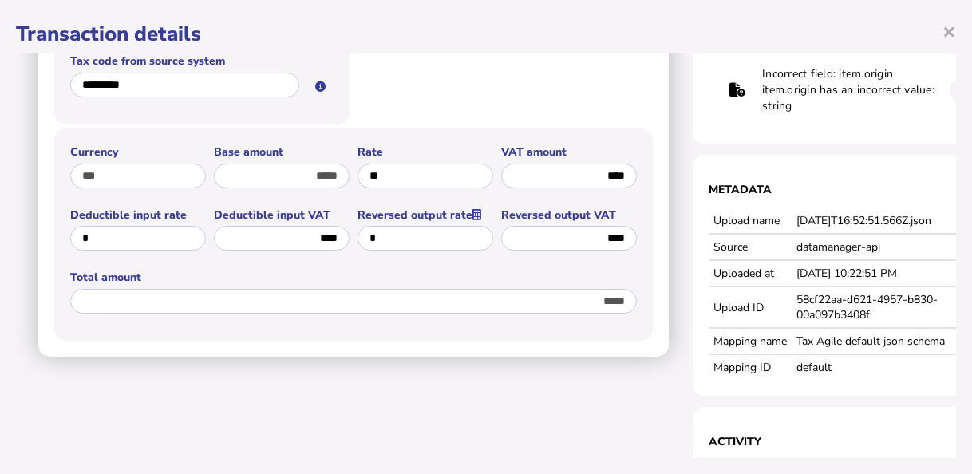
scroll to position [562, 0]
click at [954, 33] on span "×" at bounding box center [949, 31] width 14 height 30
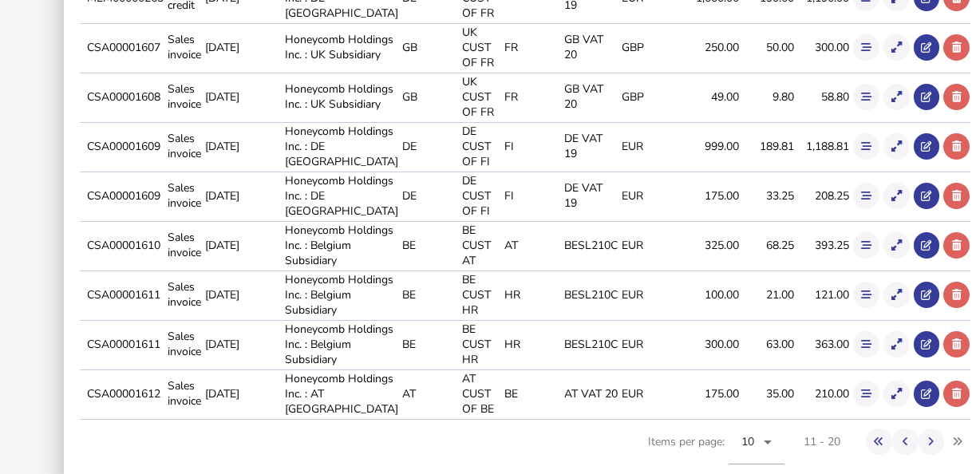
scroll to position [403, 0]
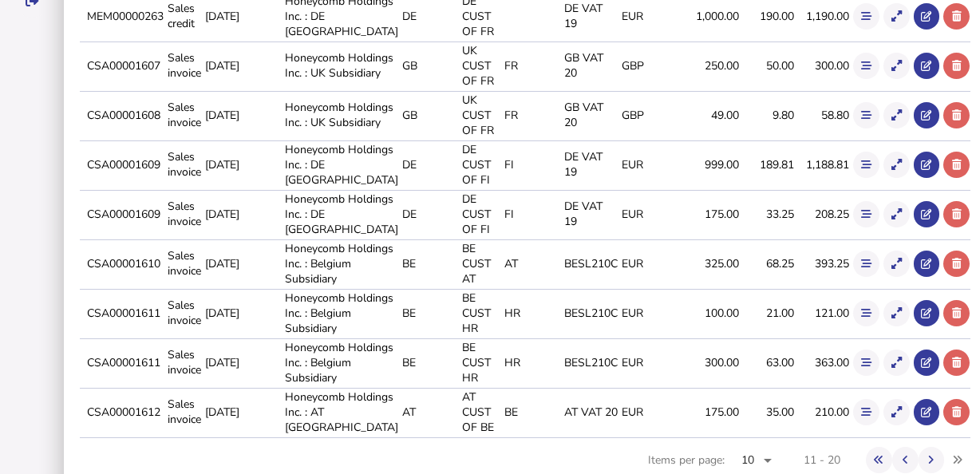
drag, startPoint x: 109, startPoint y: 230, endPoint x: 184, endPoint y: 239, distance: 76.4
click at [164, 188] on td "CSA00001609" at bounding box center [124, 164] width 81 height 48
